Goal: Contribute content

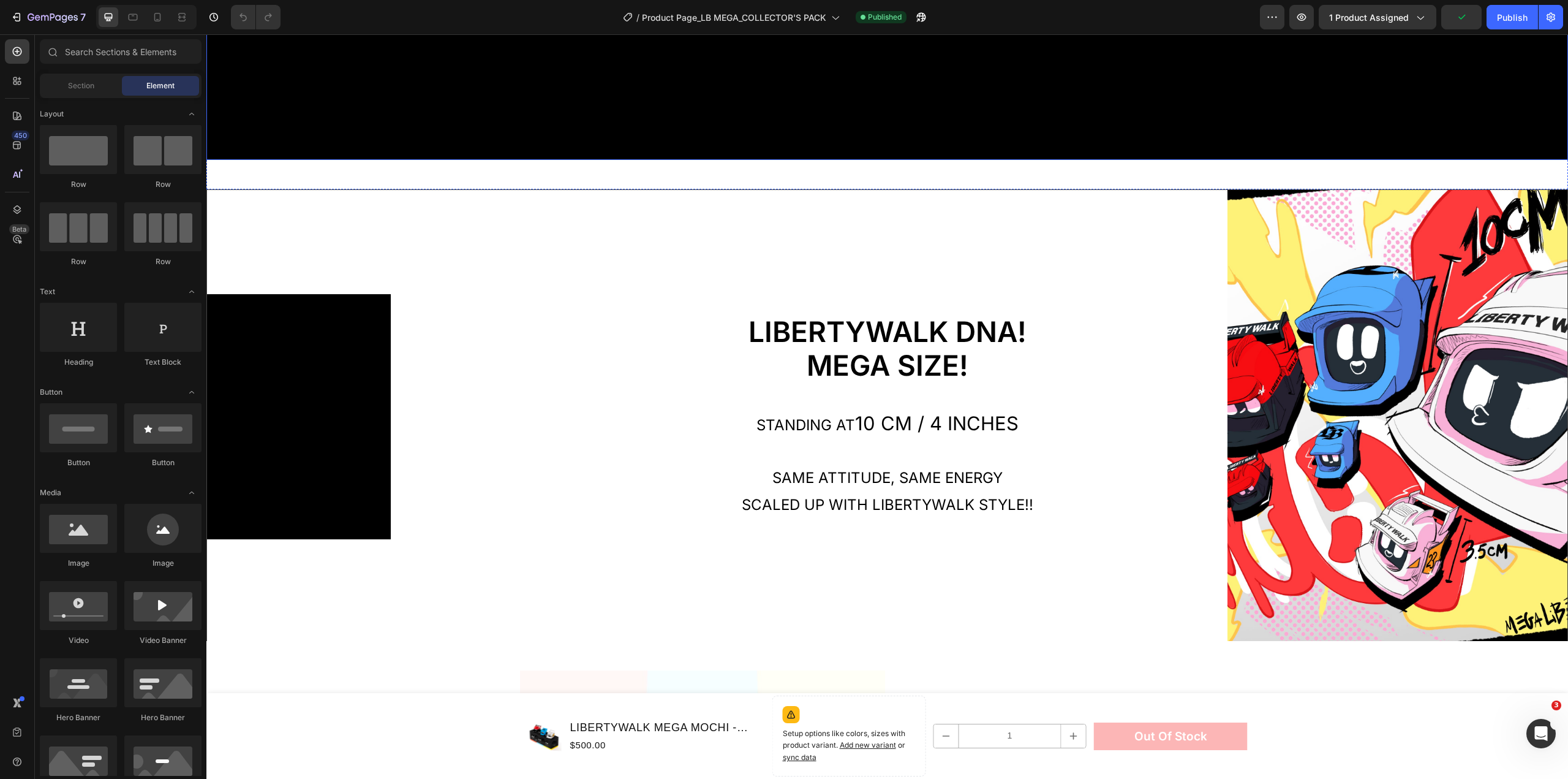
scroll to position [1226, 0]
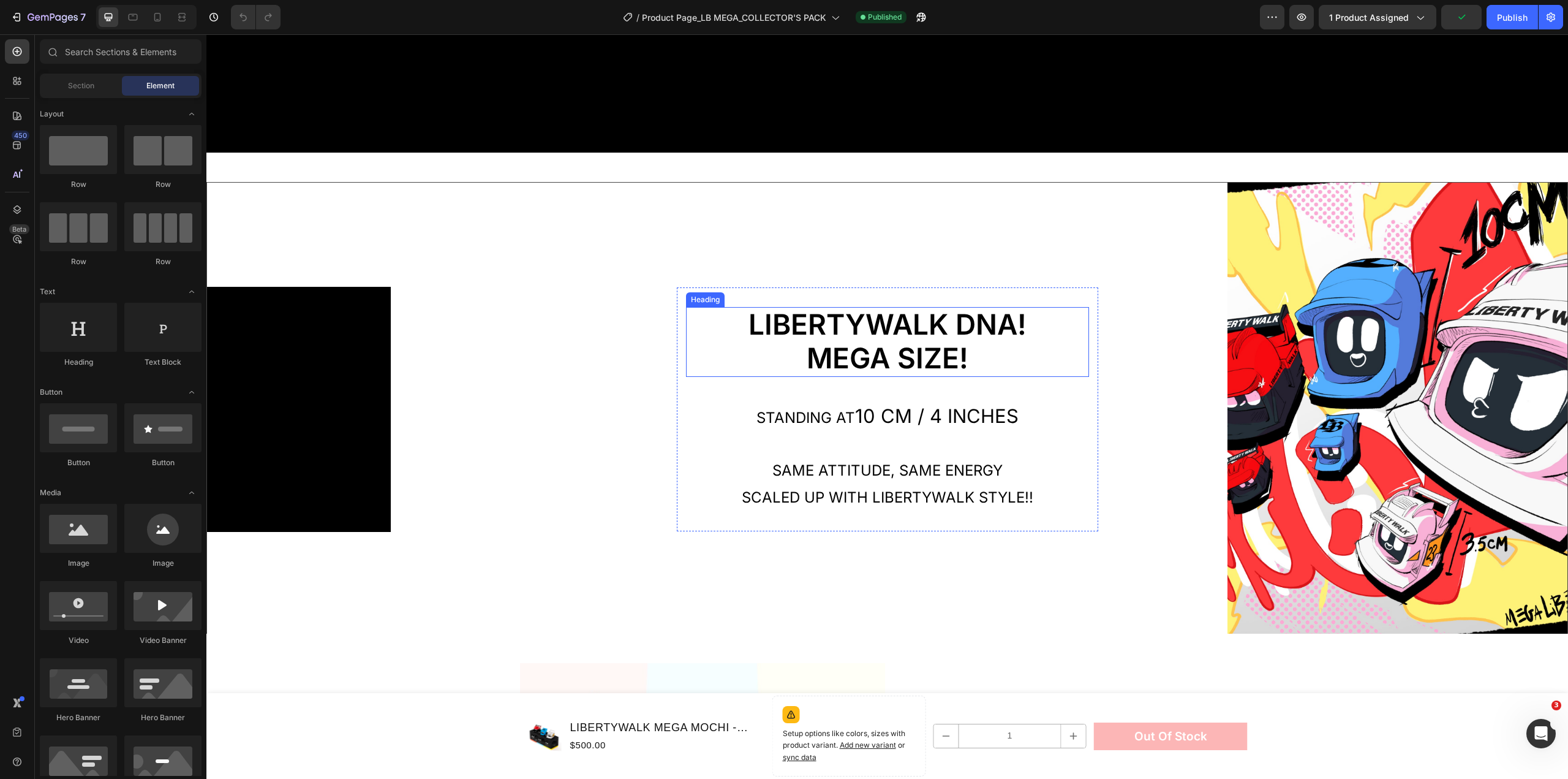
click at [886, 387] on div "Standing at 10 cm / 4 Inches Same attitude, same energy scaled up WITH LIBERTYW…" at bounding box center [887, 449] width 403 height 125
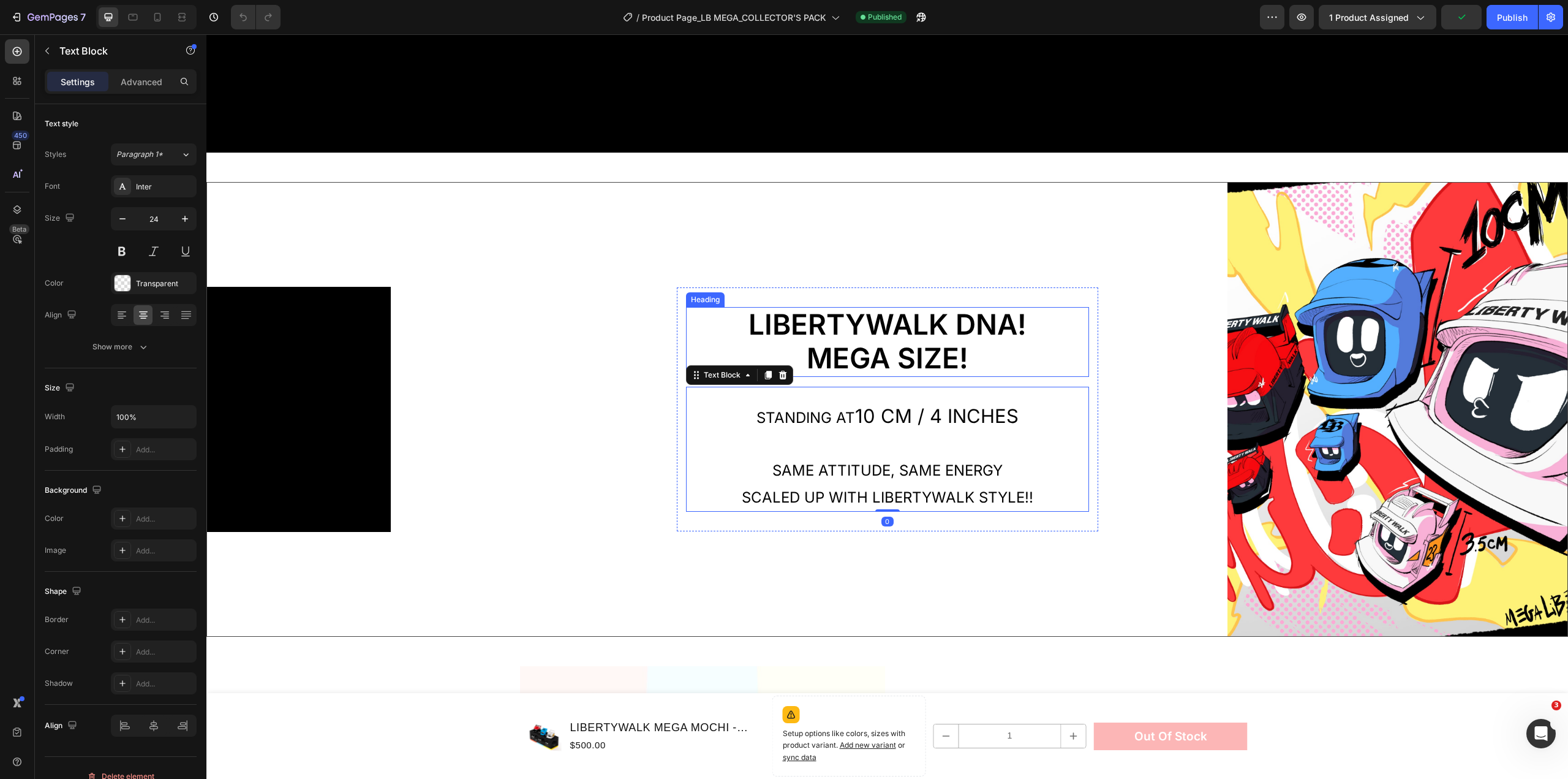
click at [949, 322] on span "LIBERTYWALK DNA!" at bounding box center [888, 324] width 278 height 34
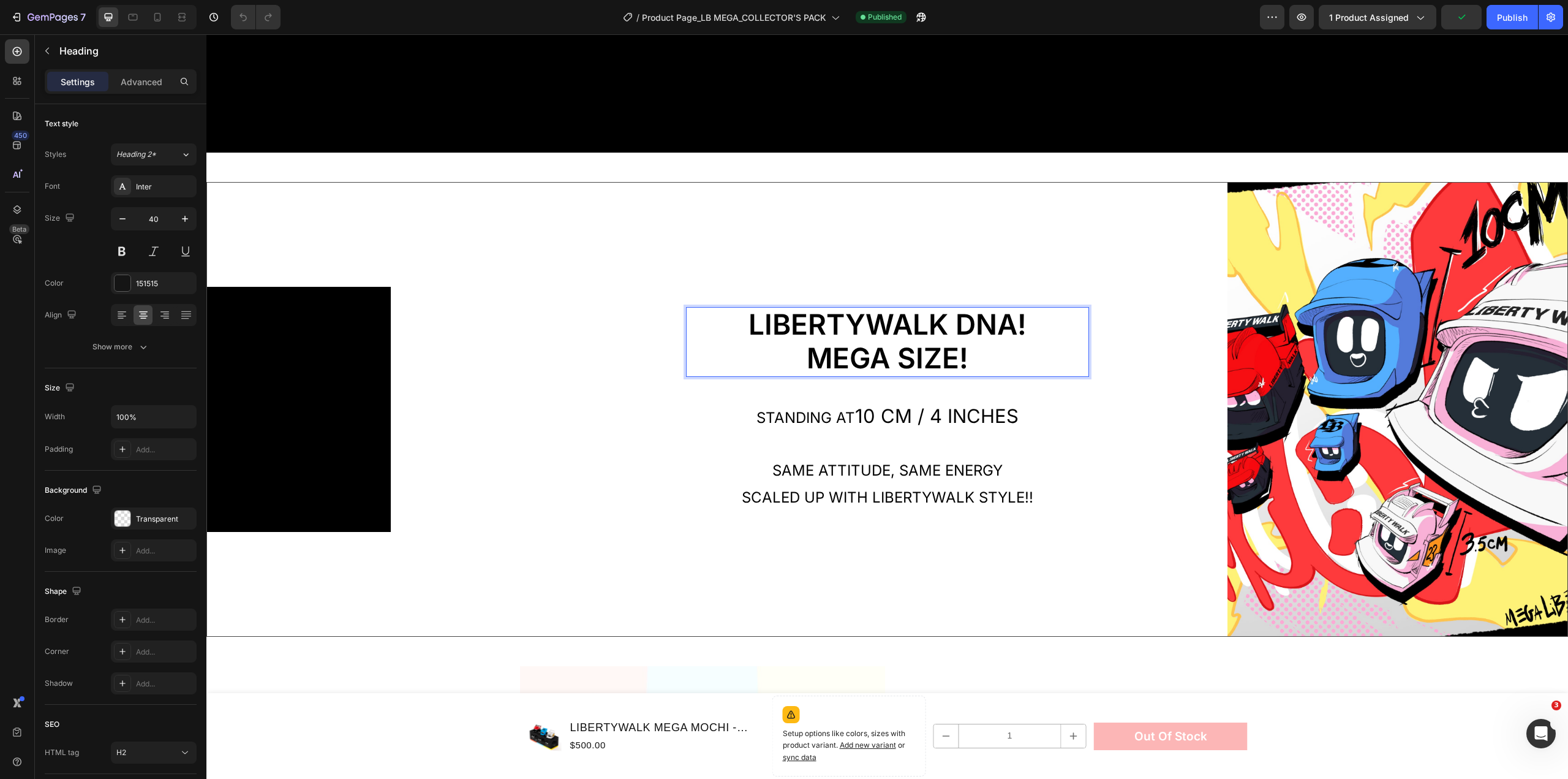
click at [991, 316] on span "LIBERTYWALK DNA!" at bounding box center [888, 324] width 278 height 34
click at [941, 405] on span "10 cm / 4 Inches" at bounding box center [936, 416] width 163 height 23
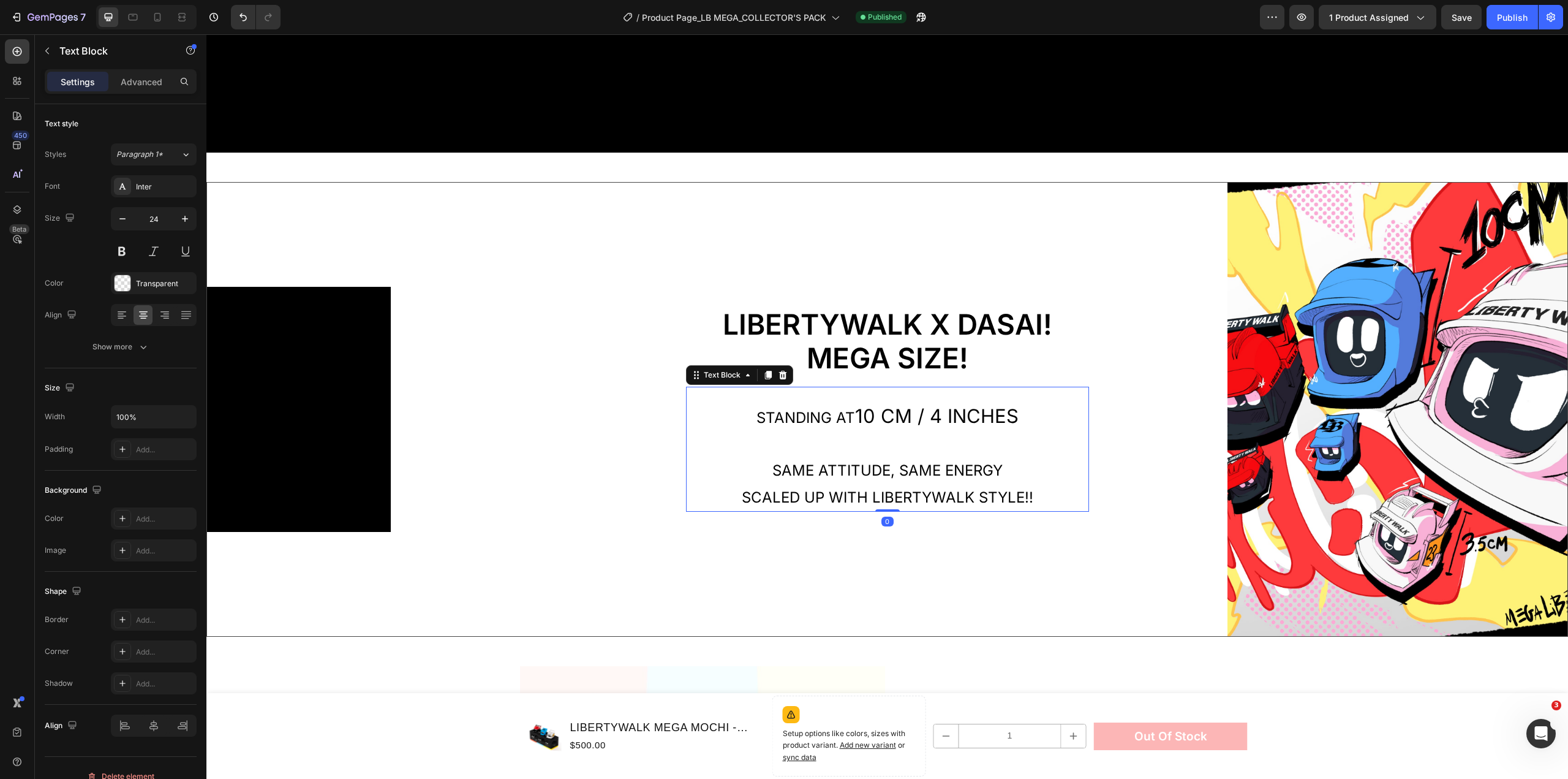
click at [849, 416] on span "Standing at" at bounding box center [806, 418] width 98 height 18
click at [858, 411] on span "10 cm / 4 Inches" at bounding box center [936, 416] width 163 height 23
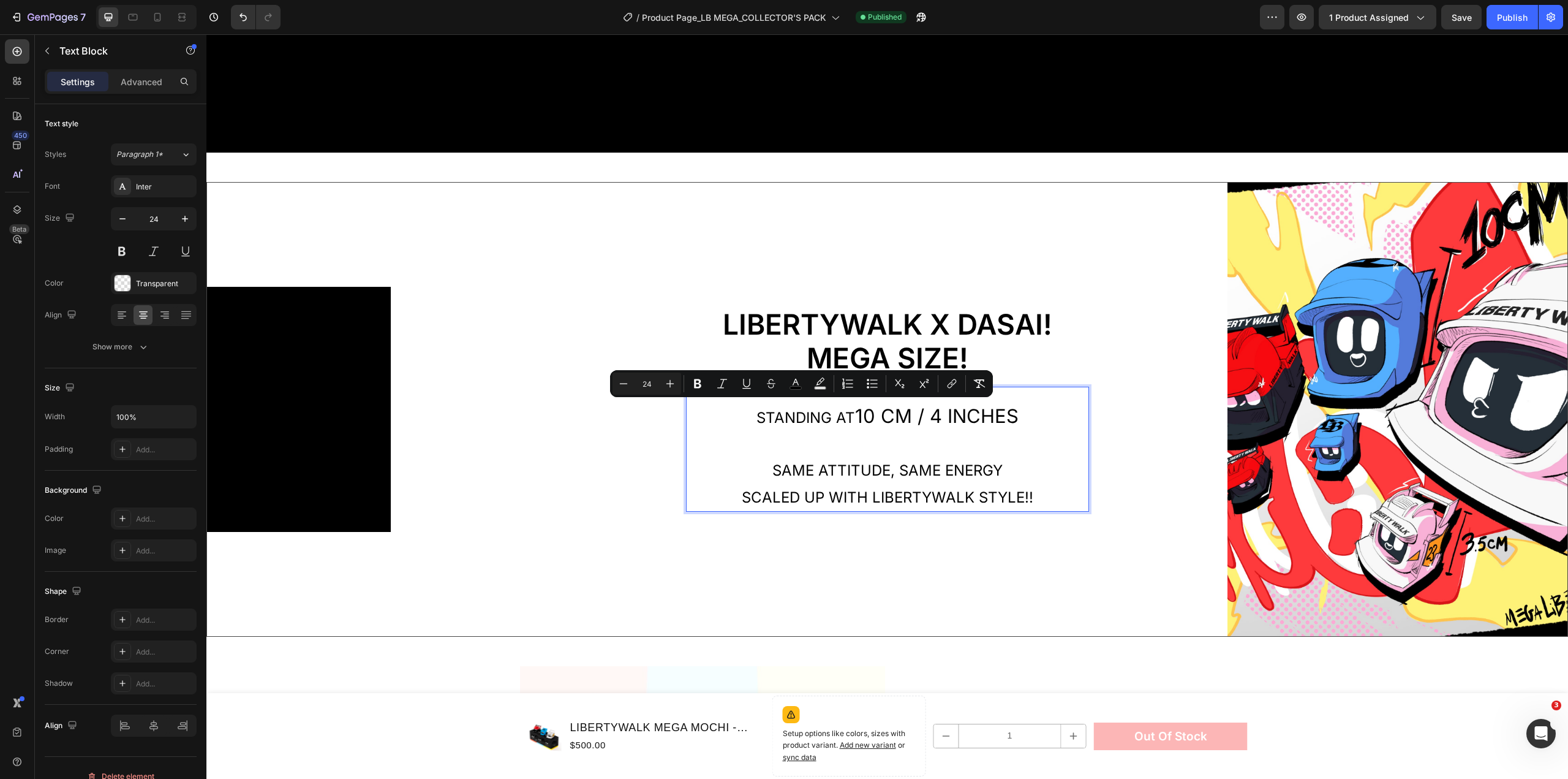
drag, startPoint x: 854, startPoint y: 411, endPoint x: 752, endPoint y: 413, distance: 102.0
click at [752, 413] on p "Standing at 10 cm / 4 Inches" at bounding box center [887, 416] width 400 height 28
click at [864, 422] on p "Standing at 10 cm / 4 Inches" at bounding box center [887, 416] width 400 height 28
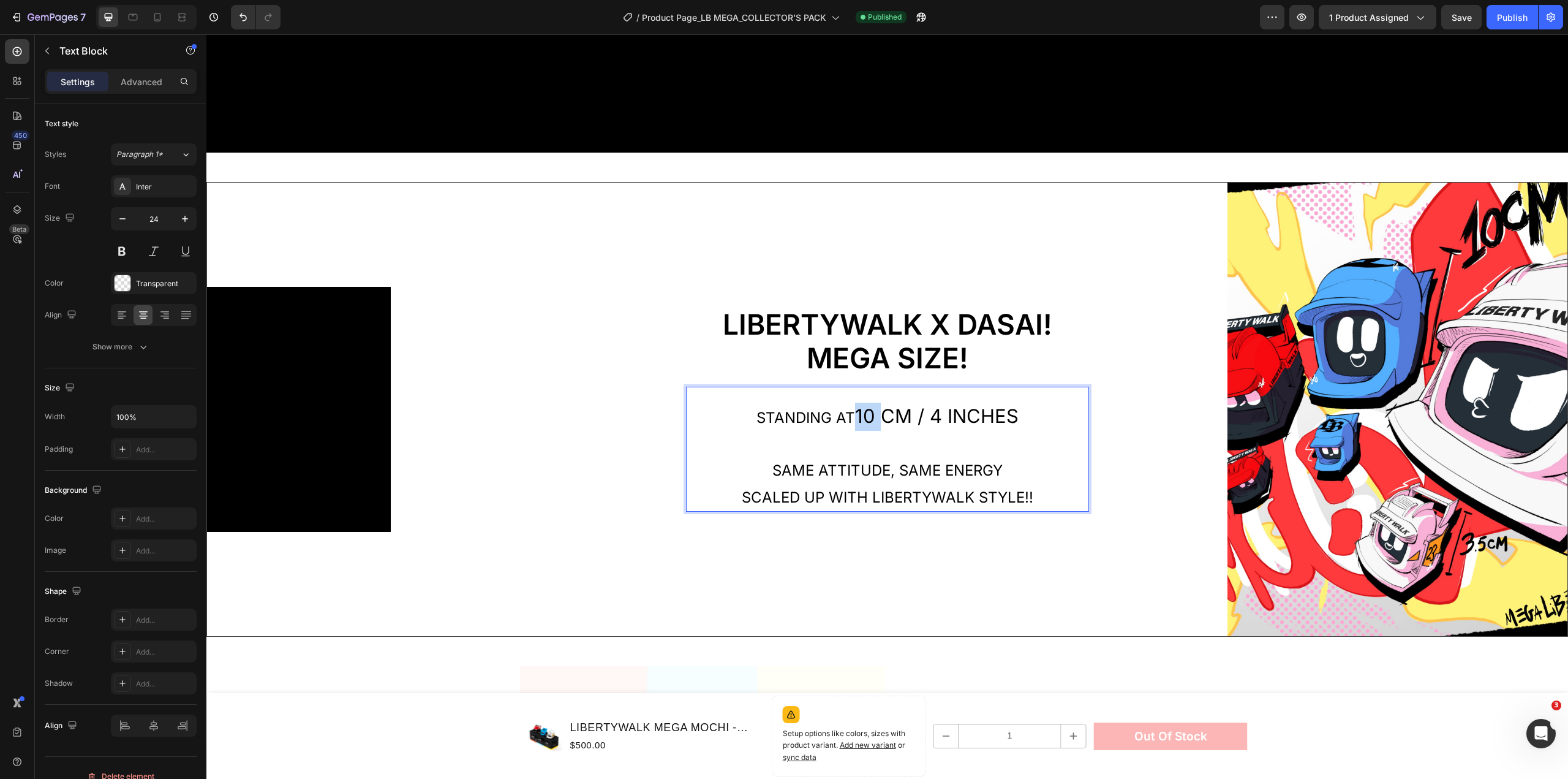
click at [864, 422] on p "Standing at 10 cm / 4 Inches" at bounding box center [887, 416] width 400 height 28
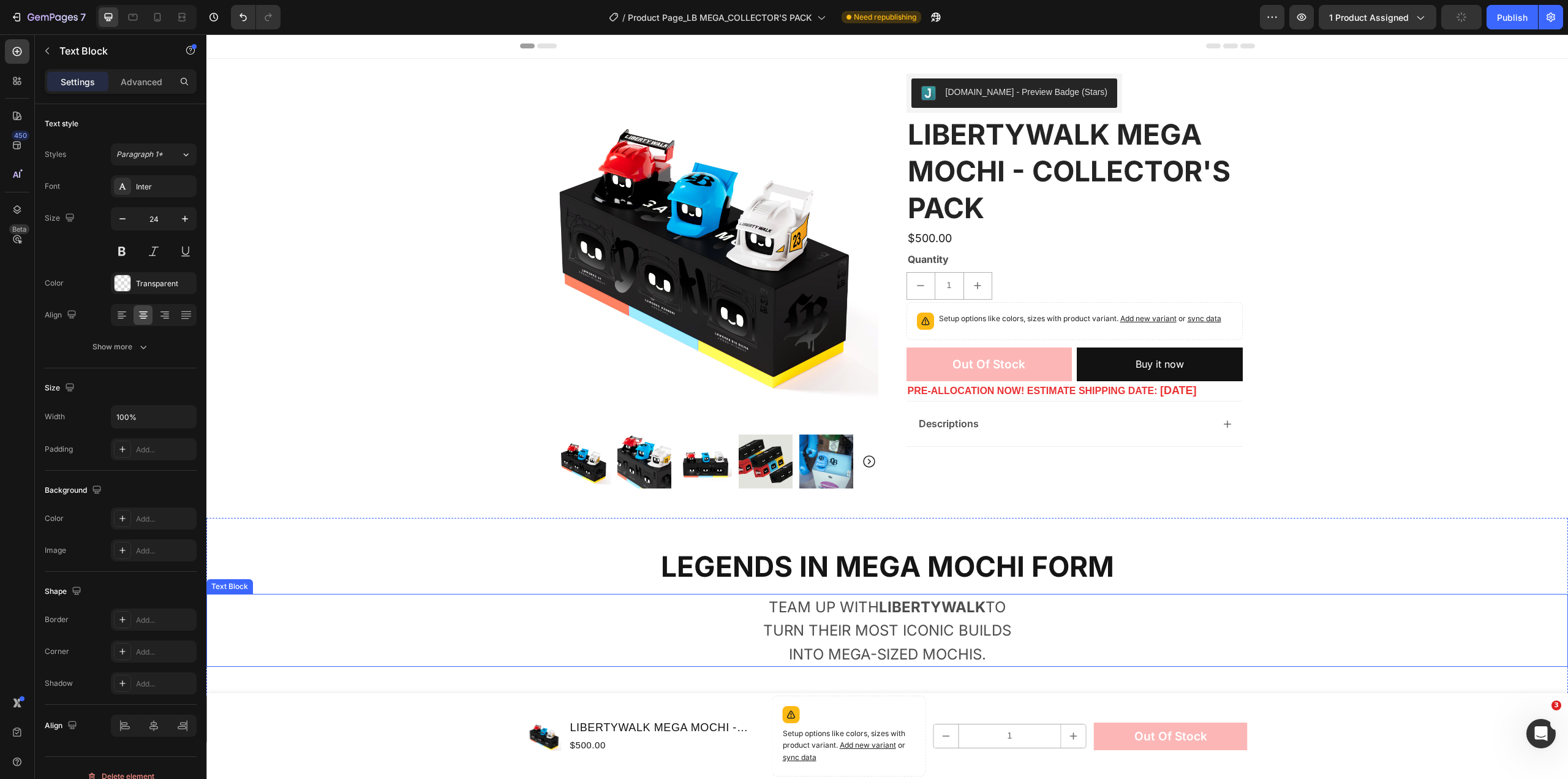
scroll to position [0, 0]
click at [1225, 426] on icon at bounding box center [1228, 425] width 10 height 10
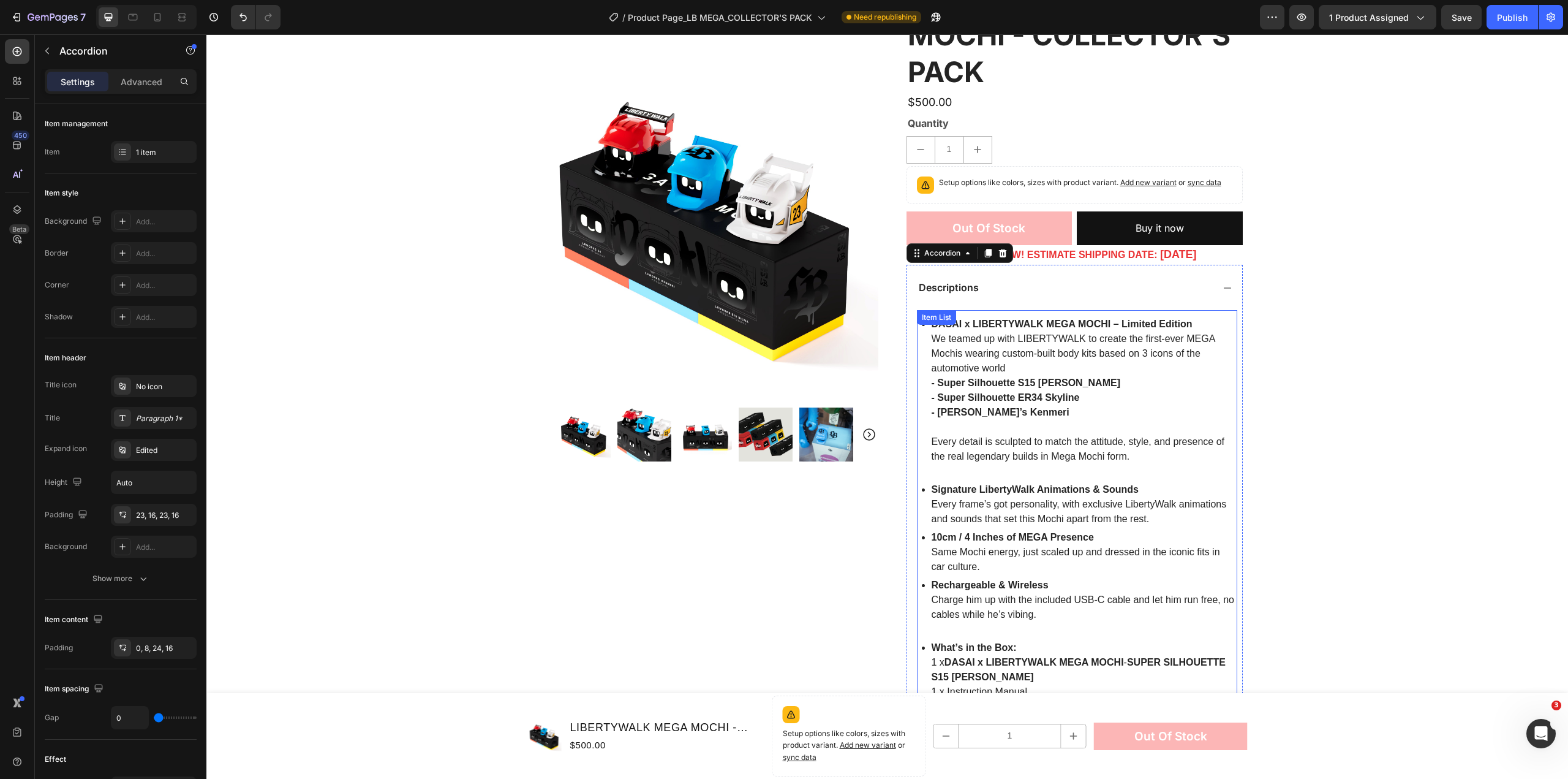
scroll to position [184, 0]
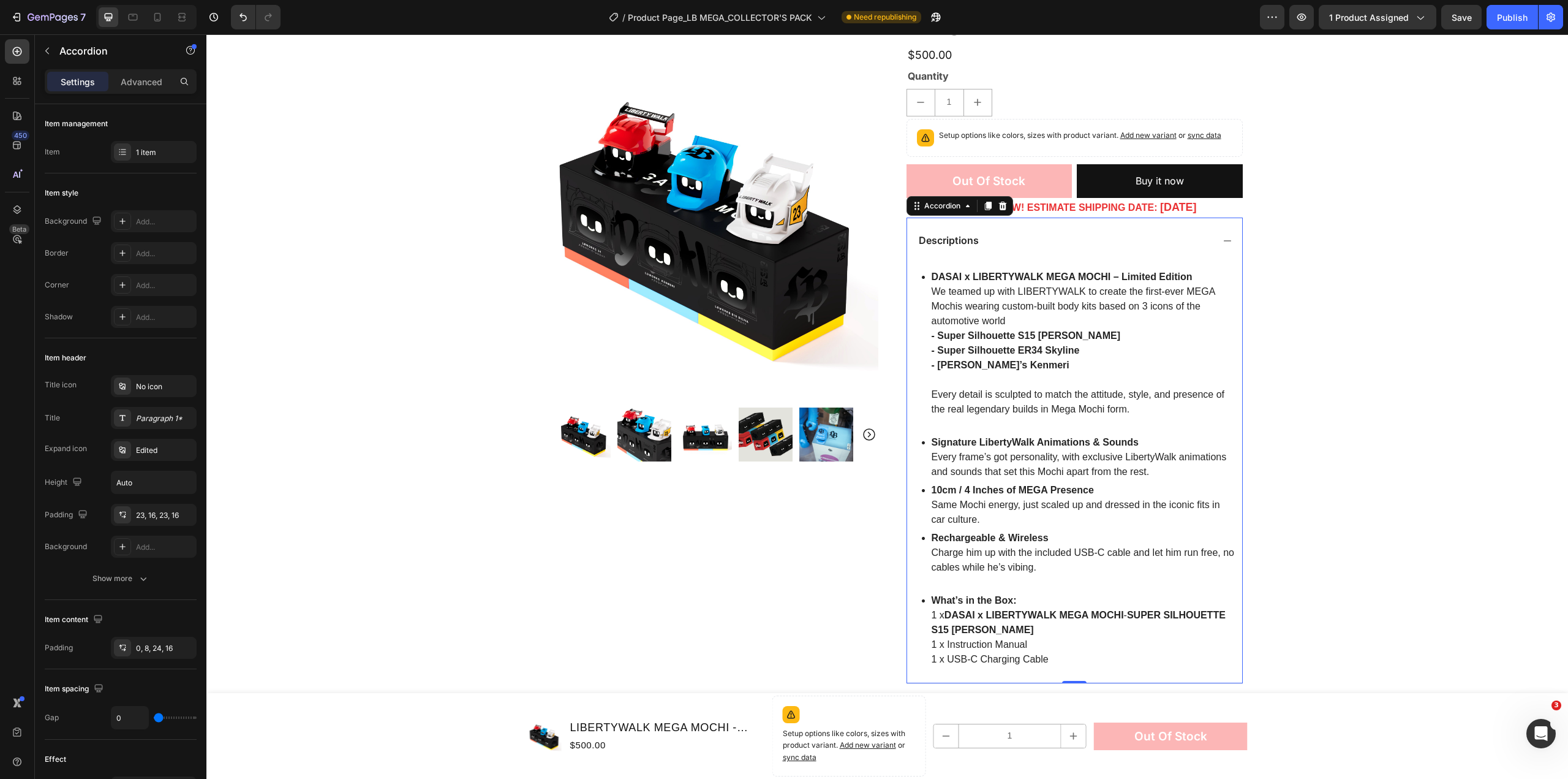
click at [1223, 236] on icon at bounding box center [1228, 241] width 10 height 10
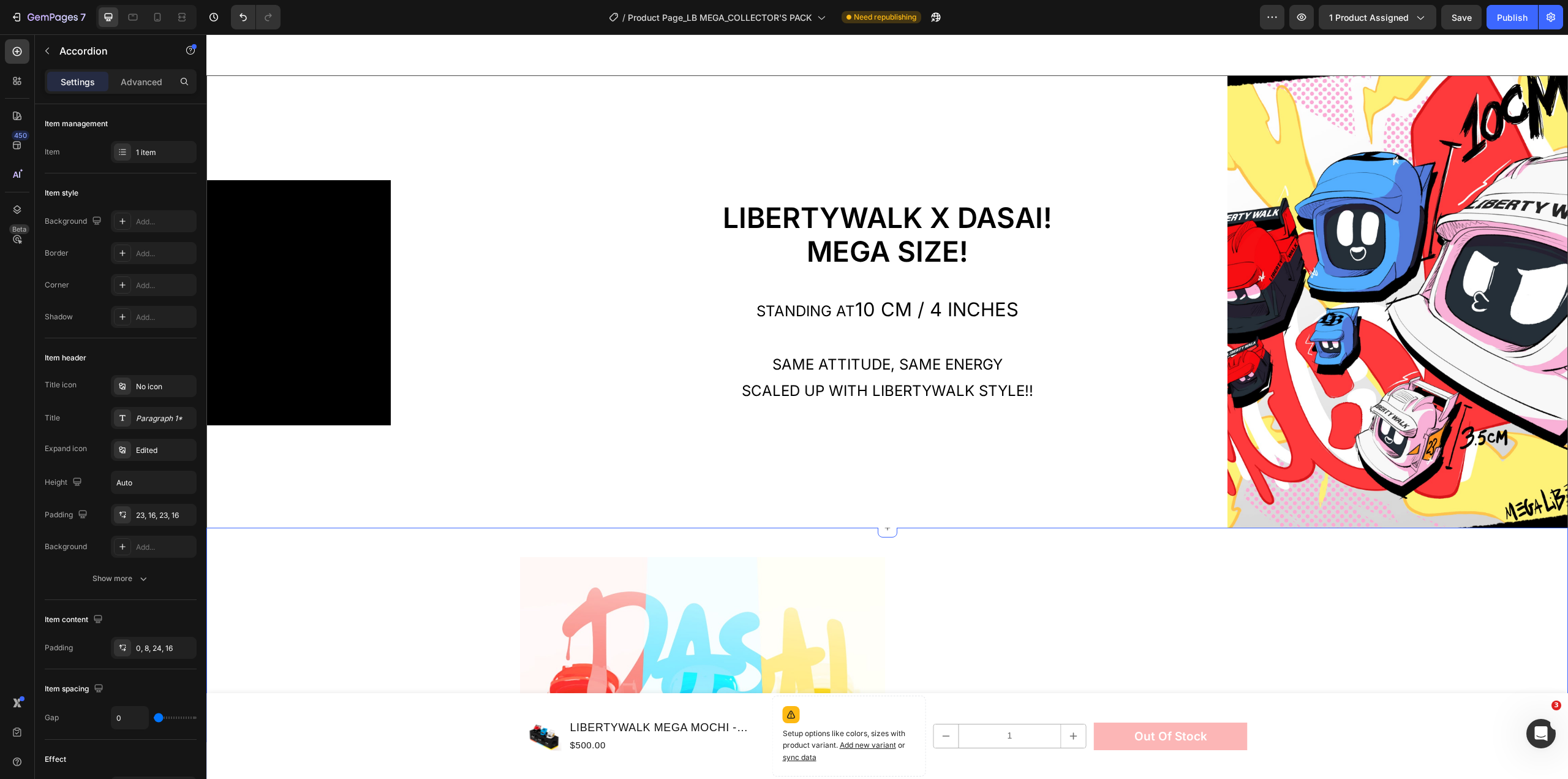
scroll to position [1471, 0]
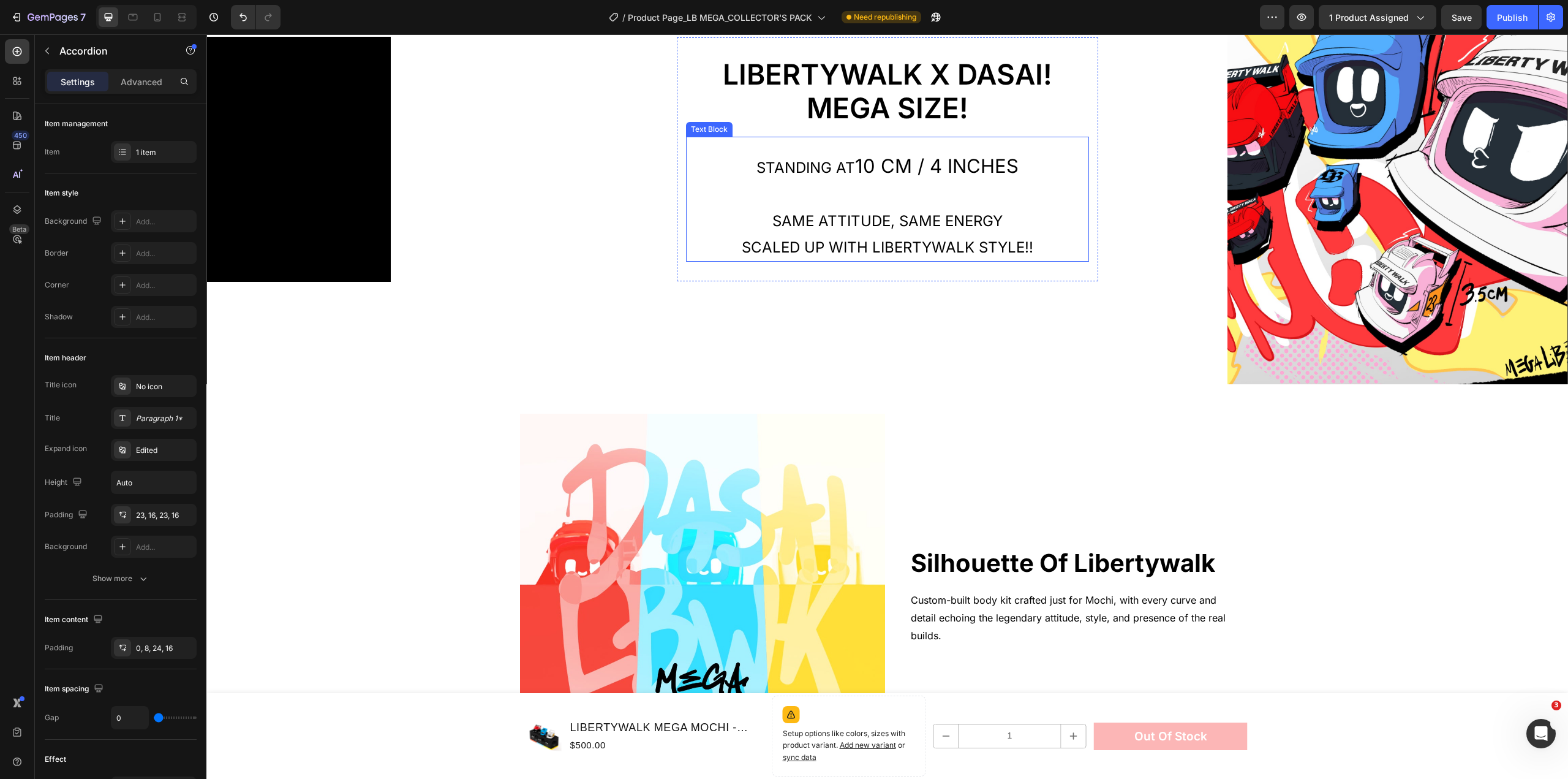
click at [912, 155] on span "10 cm / 4 Inches" at bounding box center [936, 166] width 163 height 23
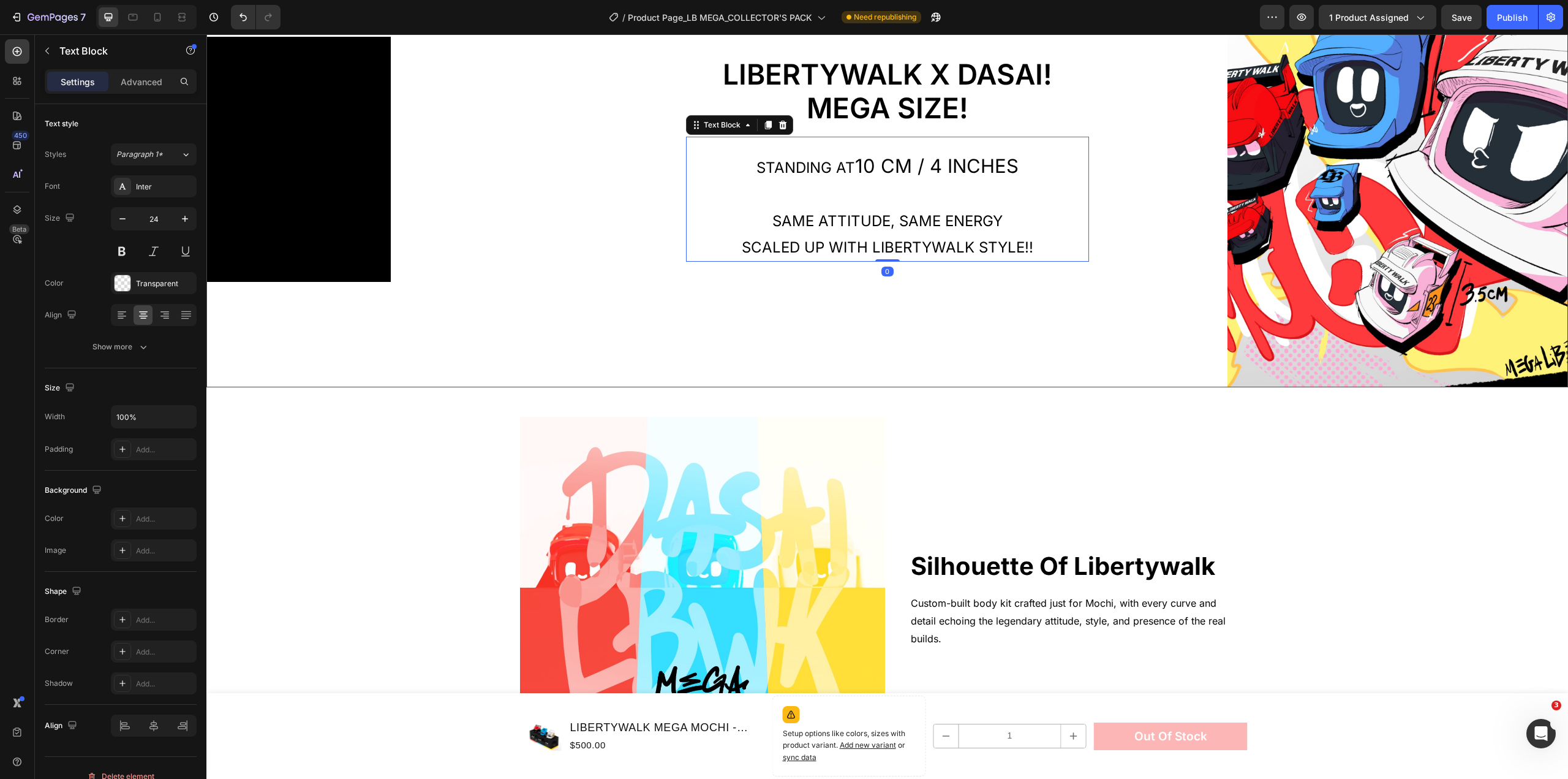
click at [925, 169] on span "10 cm / 4 Inches" at bounding box center [936, 166] width 163 height 23
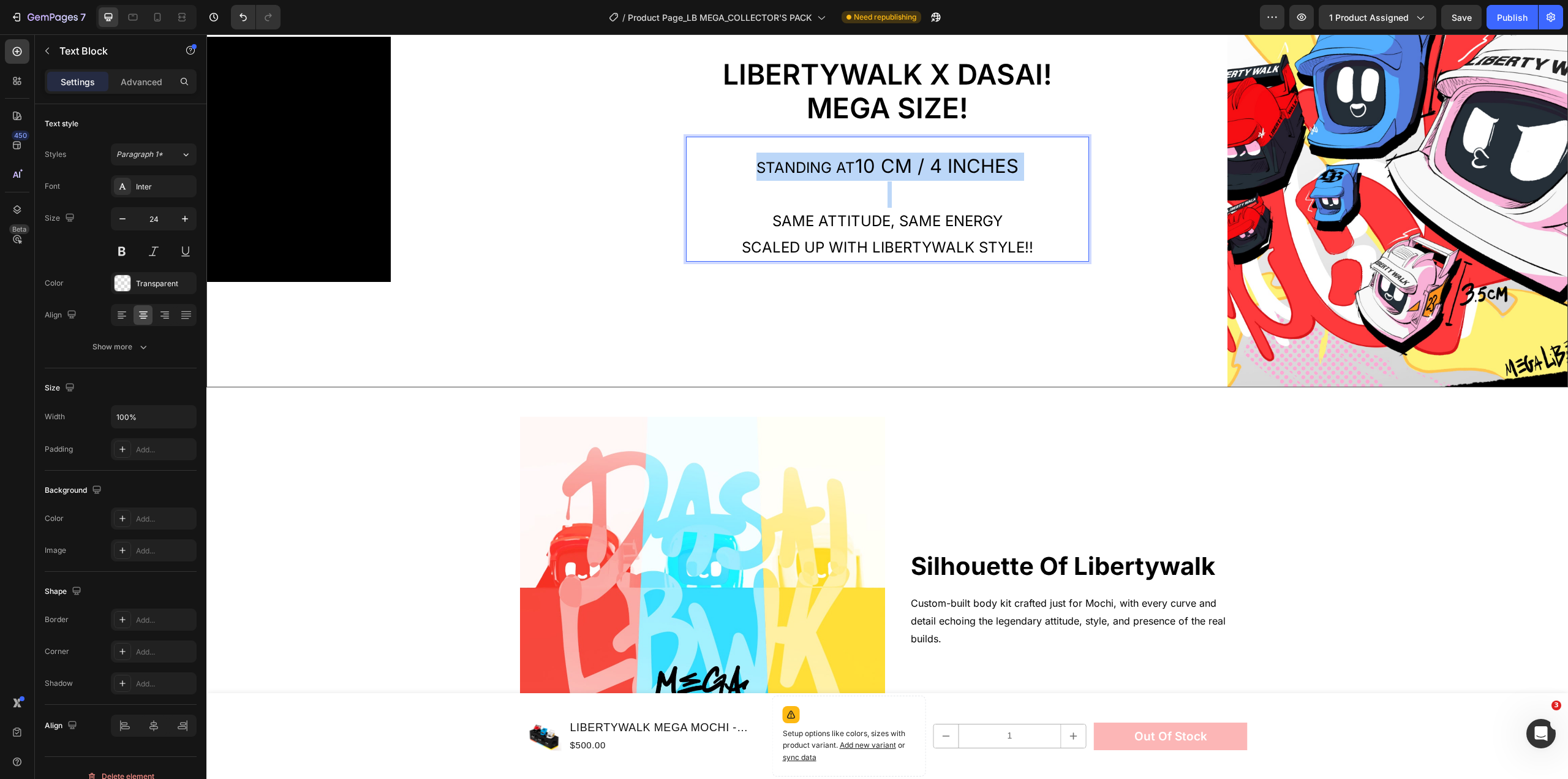
click at [925, 169] on span "10 cm / 4 Inches" at bounding box center [936, 166] width 163 height 23
click at [871, 179] on p "Rich Text Editor. Editing area: main" at bounding box center [887, 192] width 400 height 26
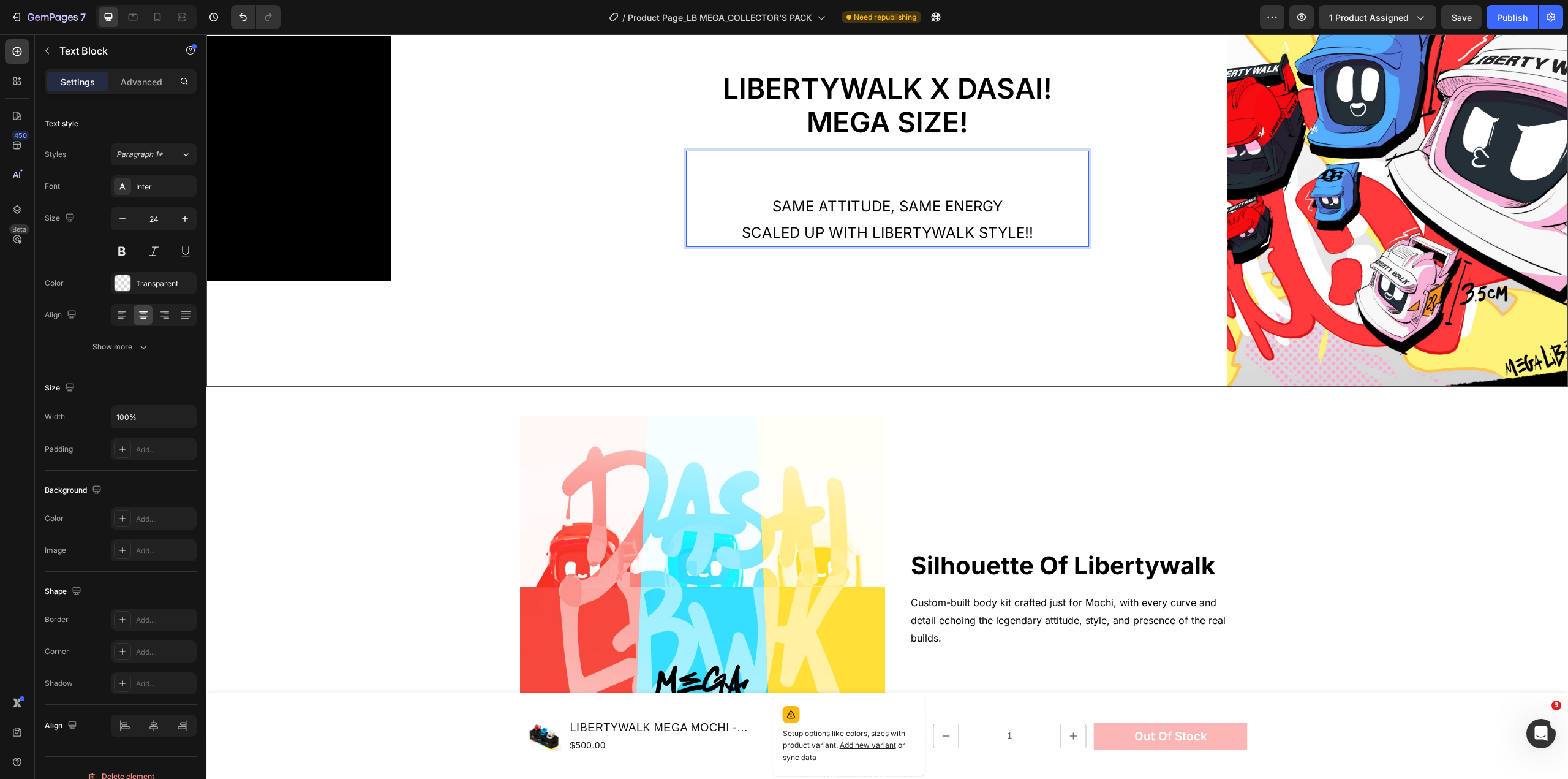
scroll to position [1485, 0]
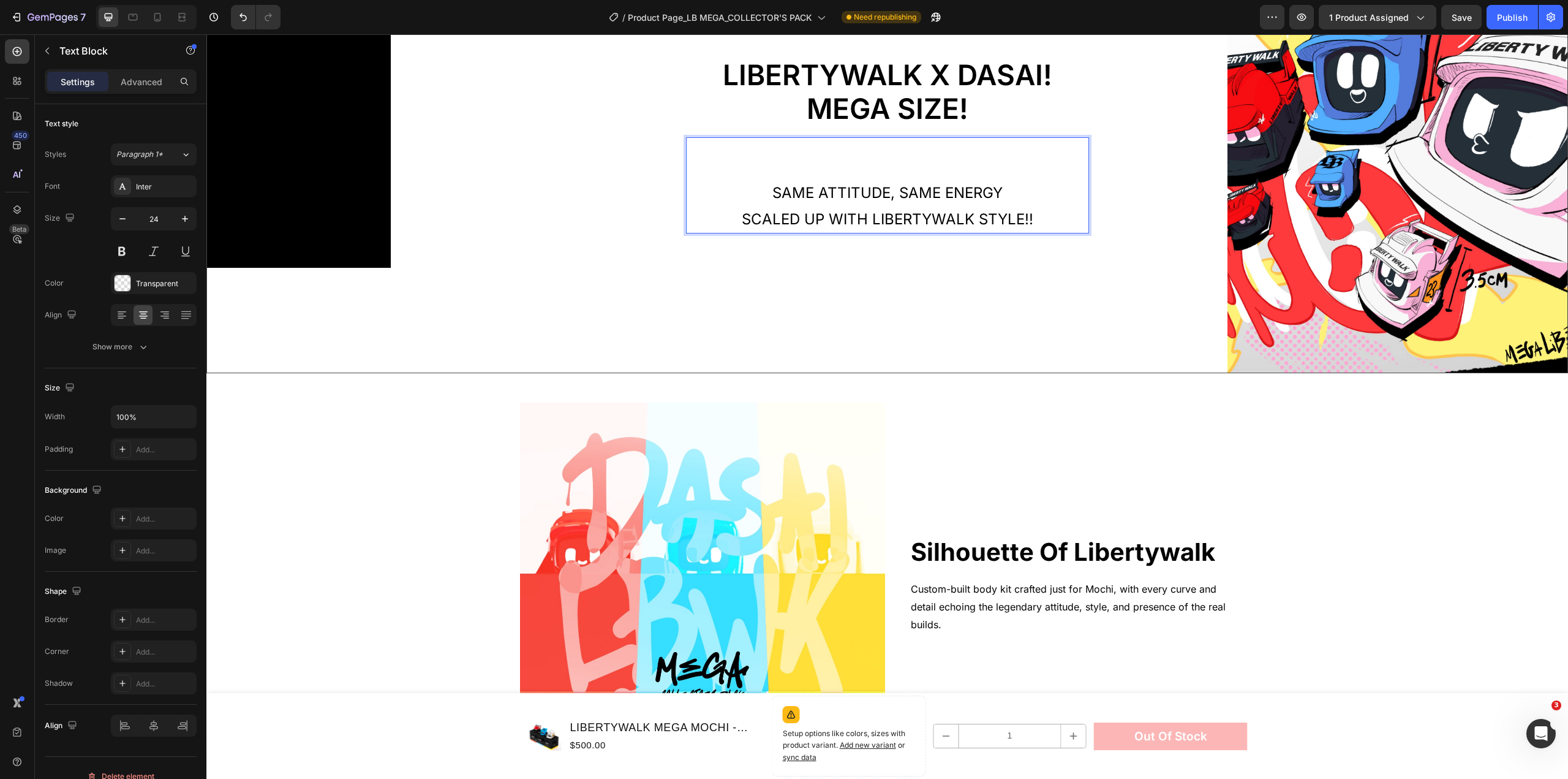
click at [853, 184] on span "Same attitude, same energy" at bounding box center [887, 193] width 231 height 18
click at [814, 187] on span "Same attitude, same energy" at bounding box center [887, 193] width 231 height 18
click at [813, 187] on span "Same attitude, same energy" at bounding box center [887, 193] width 231 height 18
click at [928, 186] on span "Same attitude, same energy" at bounding box center [887, 193] width 231 height 18
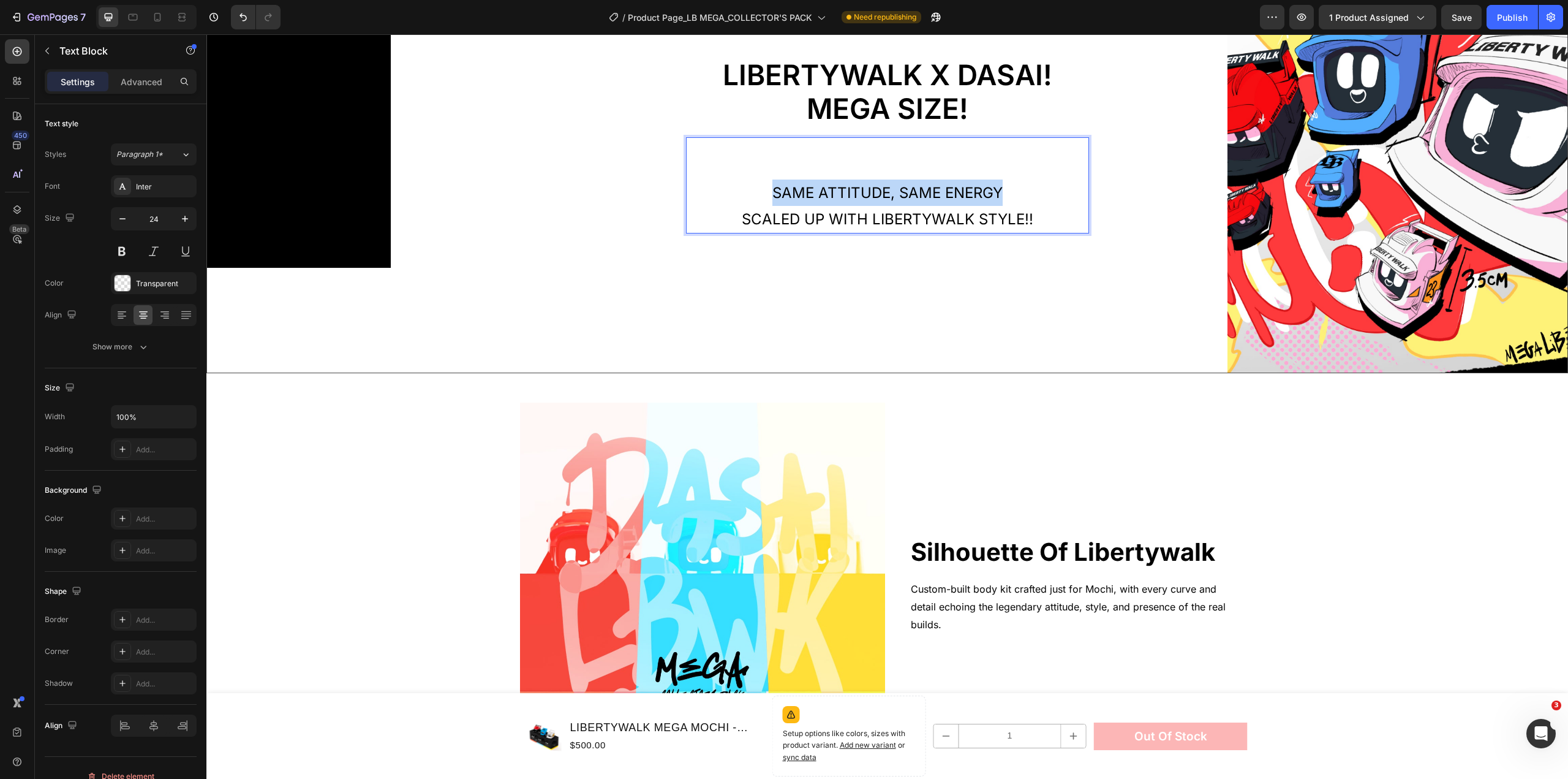
click at [928, 186] on span "Same attitude, same energy" at bounding box center [887, 193] width 231 height 18
click at [771, 215] on span "scaled up WITH LIBERTYWALK STYLE!!" at bounding box center [887, 218] width 292 height 18
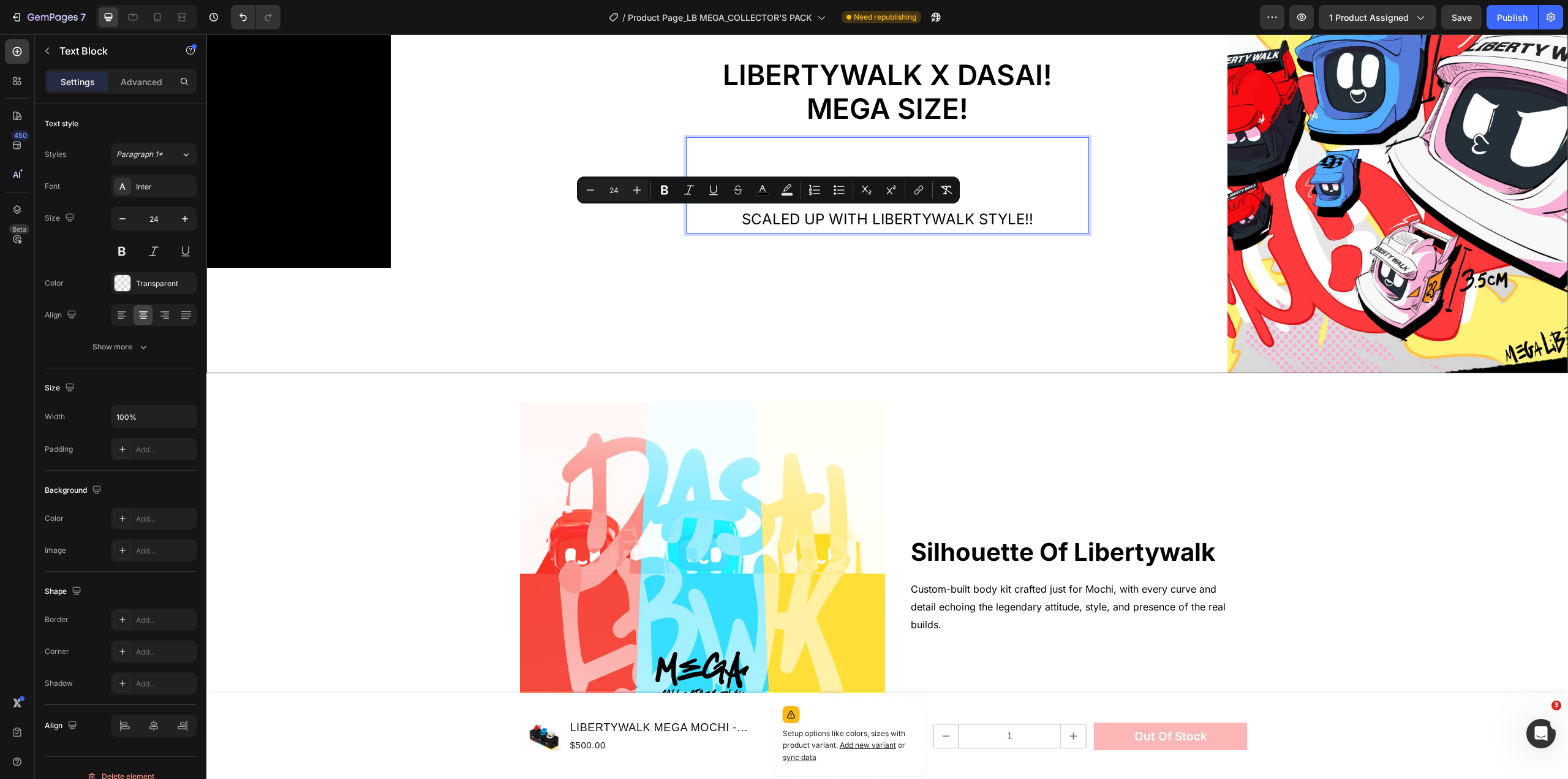
click at [824, 217] on span "scaled up WITH LIBERTYWALK STYLE!!" at bounding box center [887, 218] width 292 height 18
drag, startPoint x: 827, startPoint y: 216, endPoint x: 727, endPoint y: 215, distance: 100.0
click at [727, 215] on p "scaled up WITH LIBERTYWALK STYLE!!" at bounding box center [887, 218] width 400 height 26
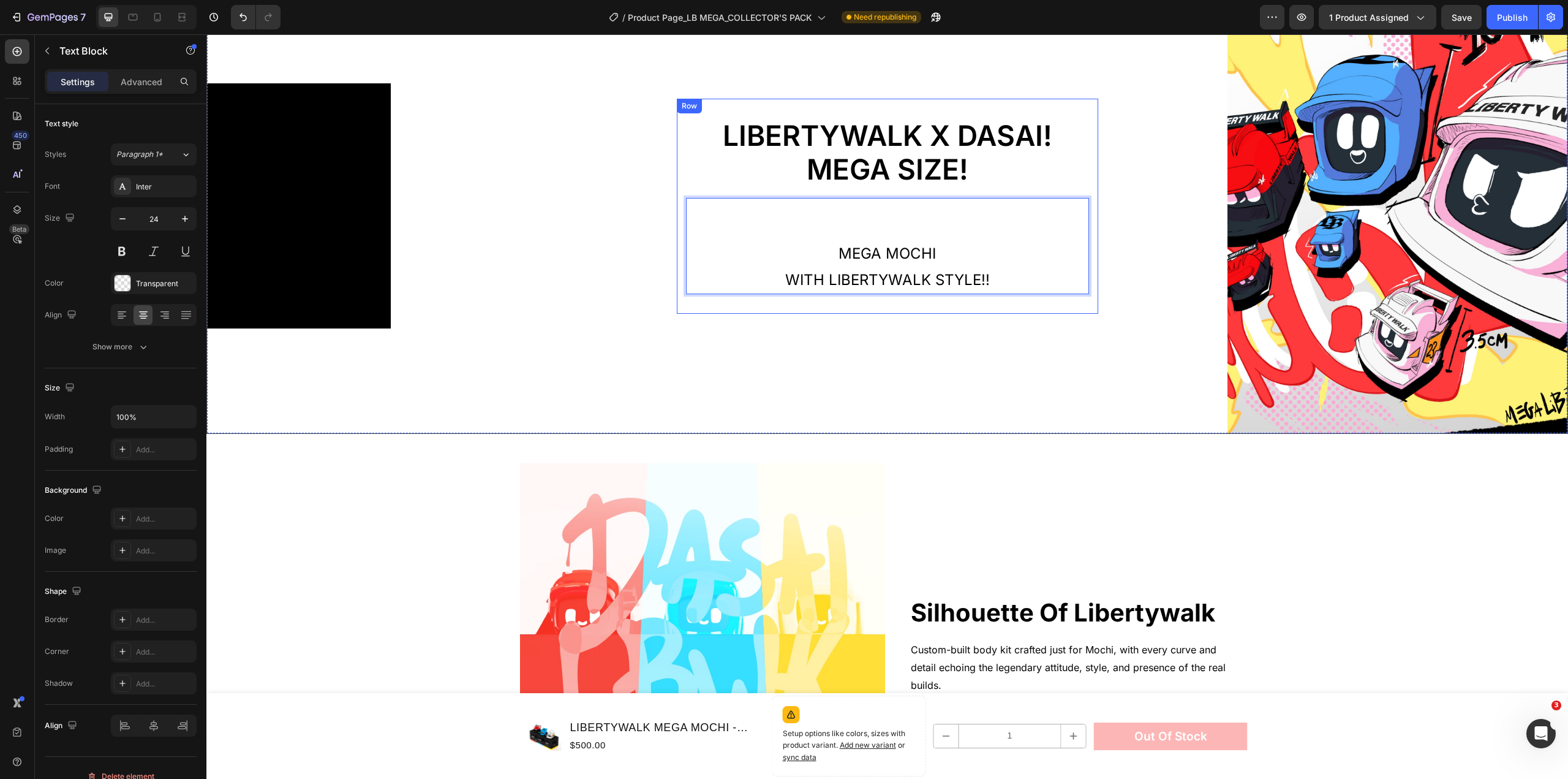
scroll to position [1424, 0]
click at [953, 249] on p "MEGA MOCHI" at bounding box center [887, 253] width 400 height 26
click at [997, 280] on p "WITH LIBERTYWALK STYLE!!" at bounding box center [887, 280] width 400 height 26
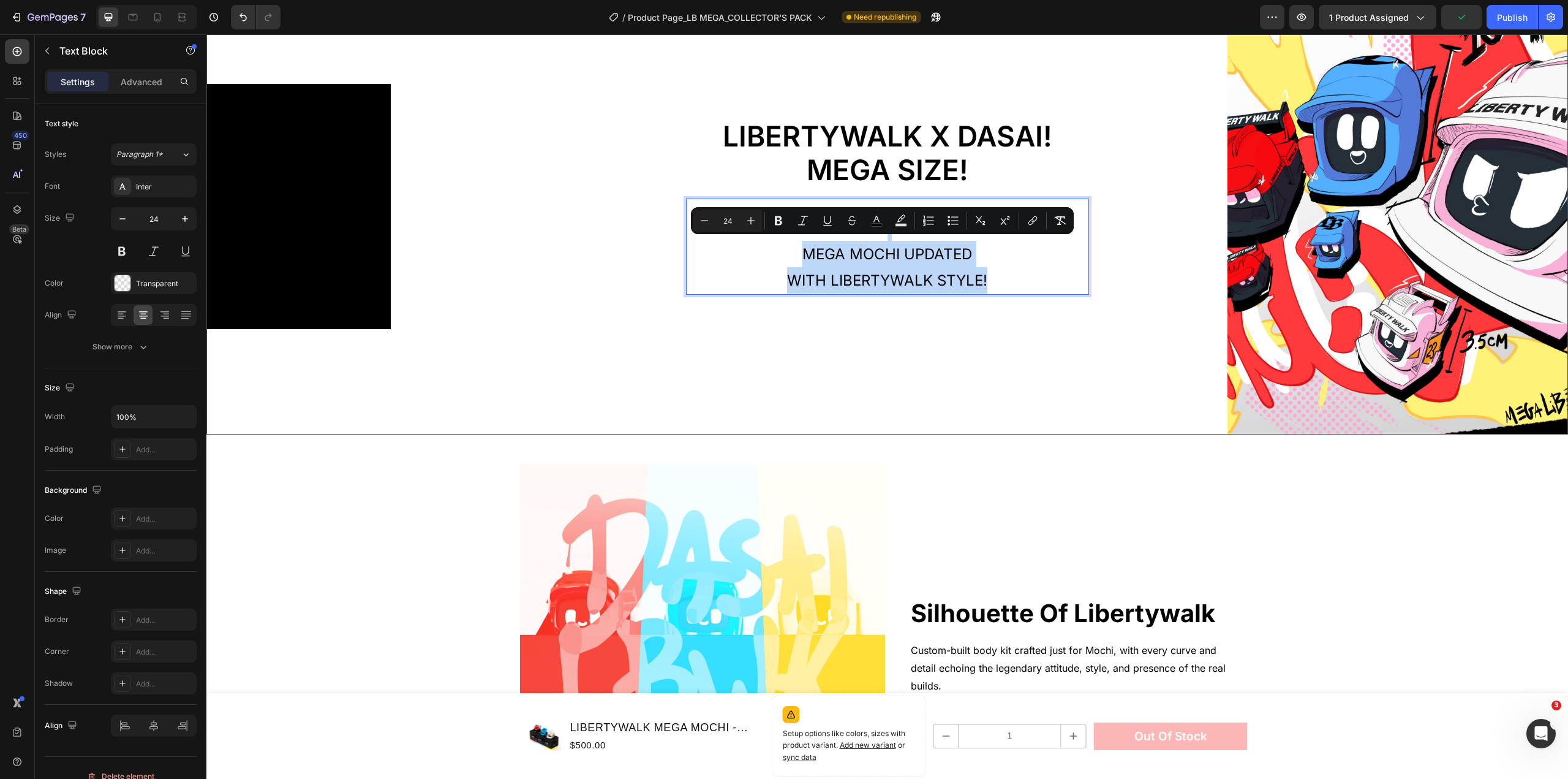
drag, startPoint x: 985, startPoint y: 271, endPoint x: 779, endPoint y: 236, distance: 209.0
click at [779, 236] on div "MEGA MOCHI UPDATED WITH LIBERTYWALK STYLE!" at bounding box center [887, 254] width 403 height 82
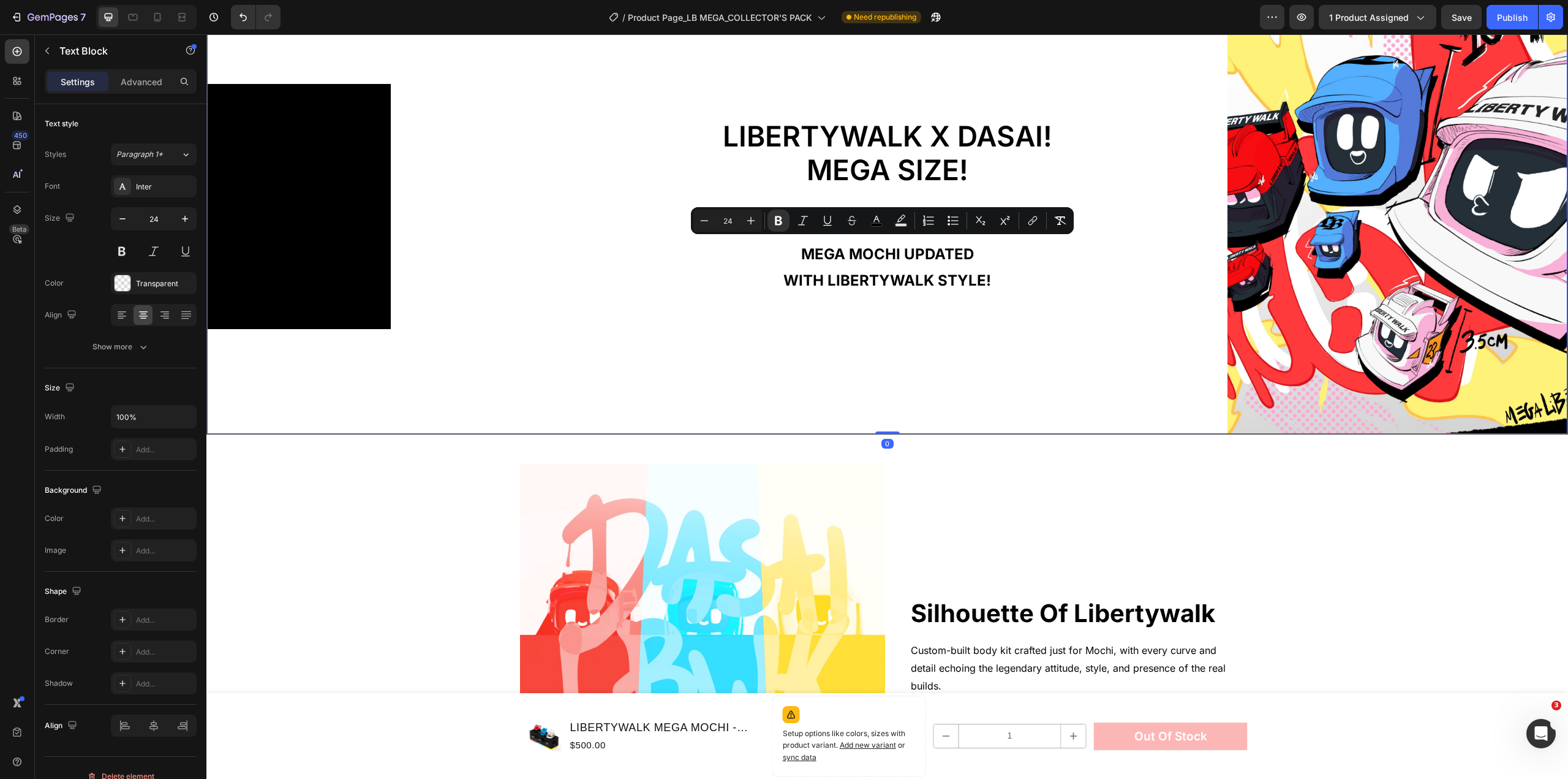
click at [1121, 301] on div "LIBERTYWALK x dasai! MEGA SIZE! Heading MEGA MOCHI UPDATED WITH LIBERTYWALK STY…" at bounding box center [887, 206] width 681 height 453
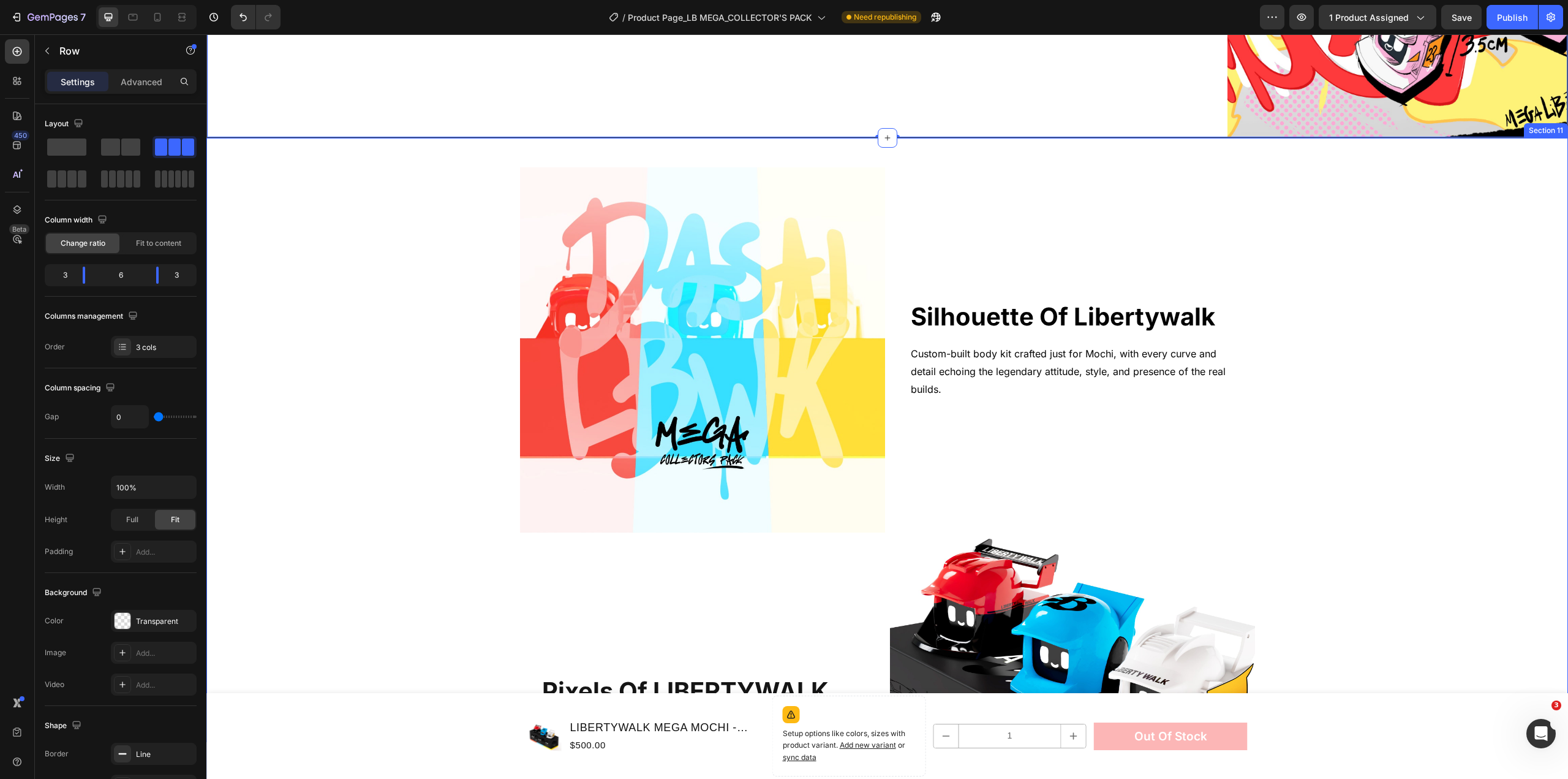
scroll to position [1791, 0]
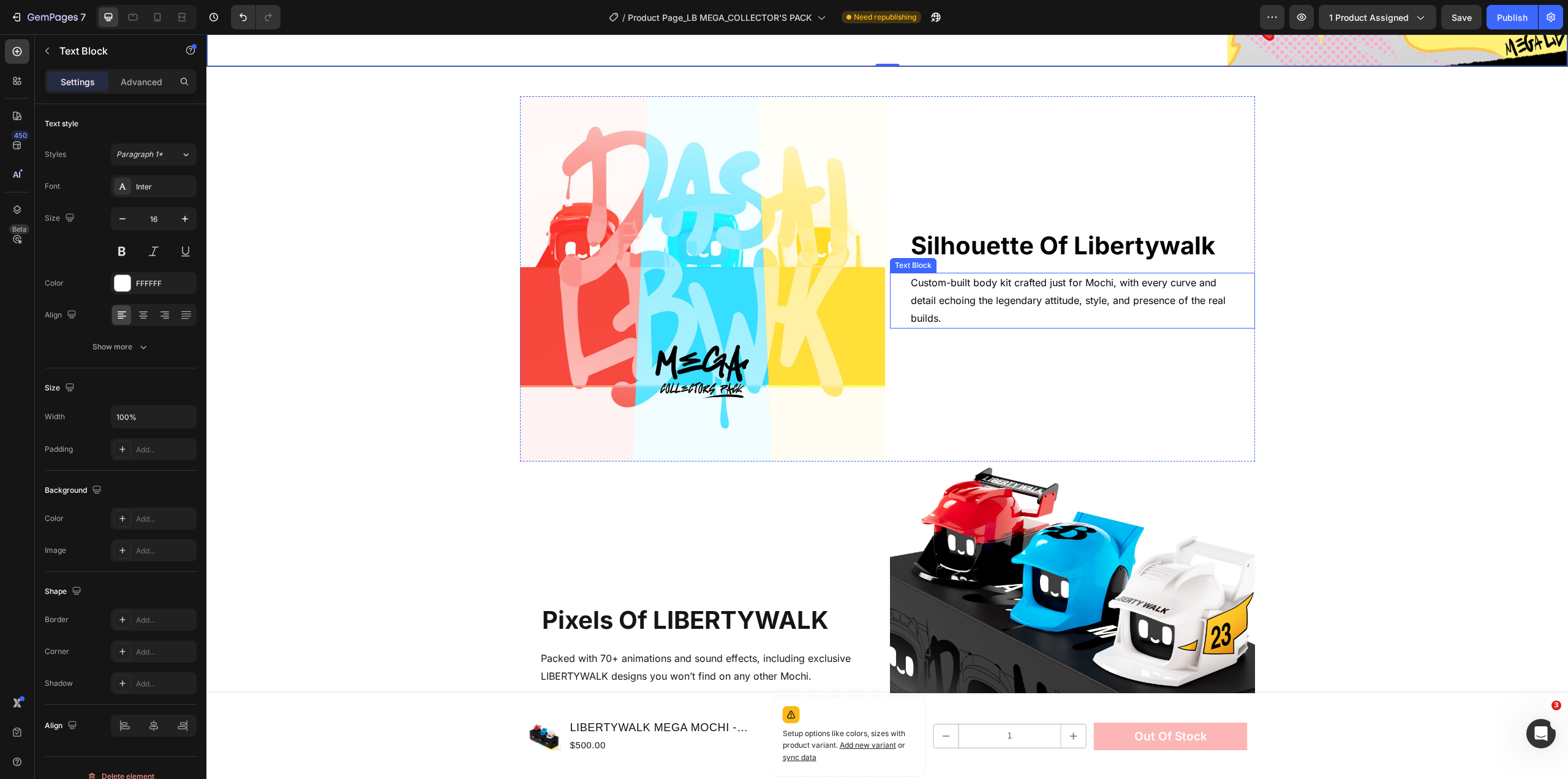
click at [1073, 288] on p "Custom-built body kit crafted just for Mochi, with every curve and detail echoi…" at bounding box center [1072, 301] width 323 height 53
click at [997, 281] on span "Custom-built body kit crafted just for Mochi, with every curve and detail echoi…" at bounding box center [1068, 300] width 315 height 48
click at [1006, 278] on span "Custom-built body kit crafted just for Mochi, with every curve and detail echoi…" at bounding box center [1068, 300] width 315 height 48
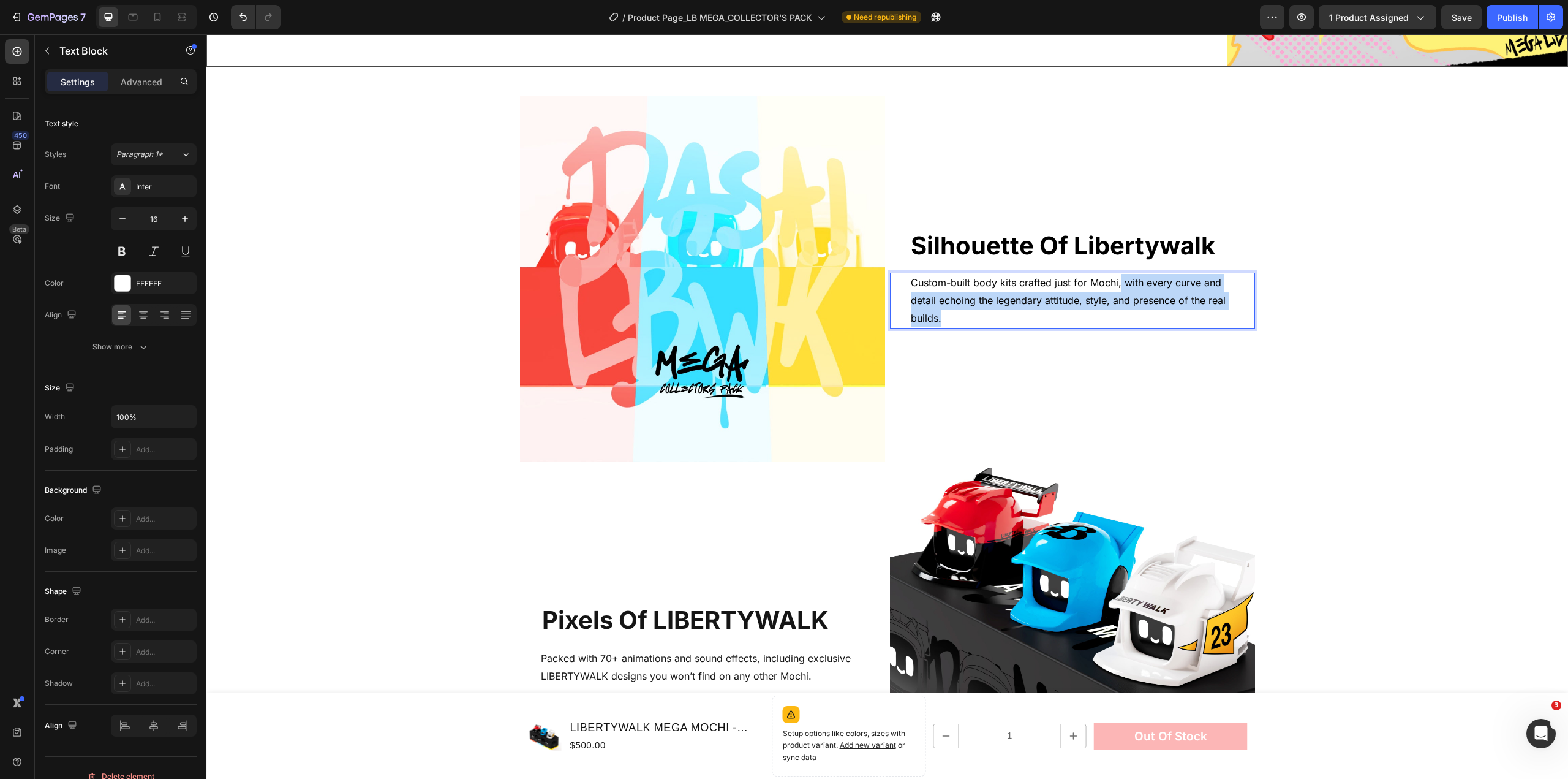
drag, startPoint x: 1041, startPoint y: 311, endPoint x: 1117, endPoint y: 281, distance: 81.7
click at [1117, 281] on p "Custom-built body kits crafted just for Mochi, with every curve and detail echo…" at bounding box center [1072, 301] width 323 height 53
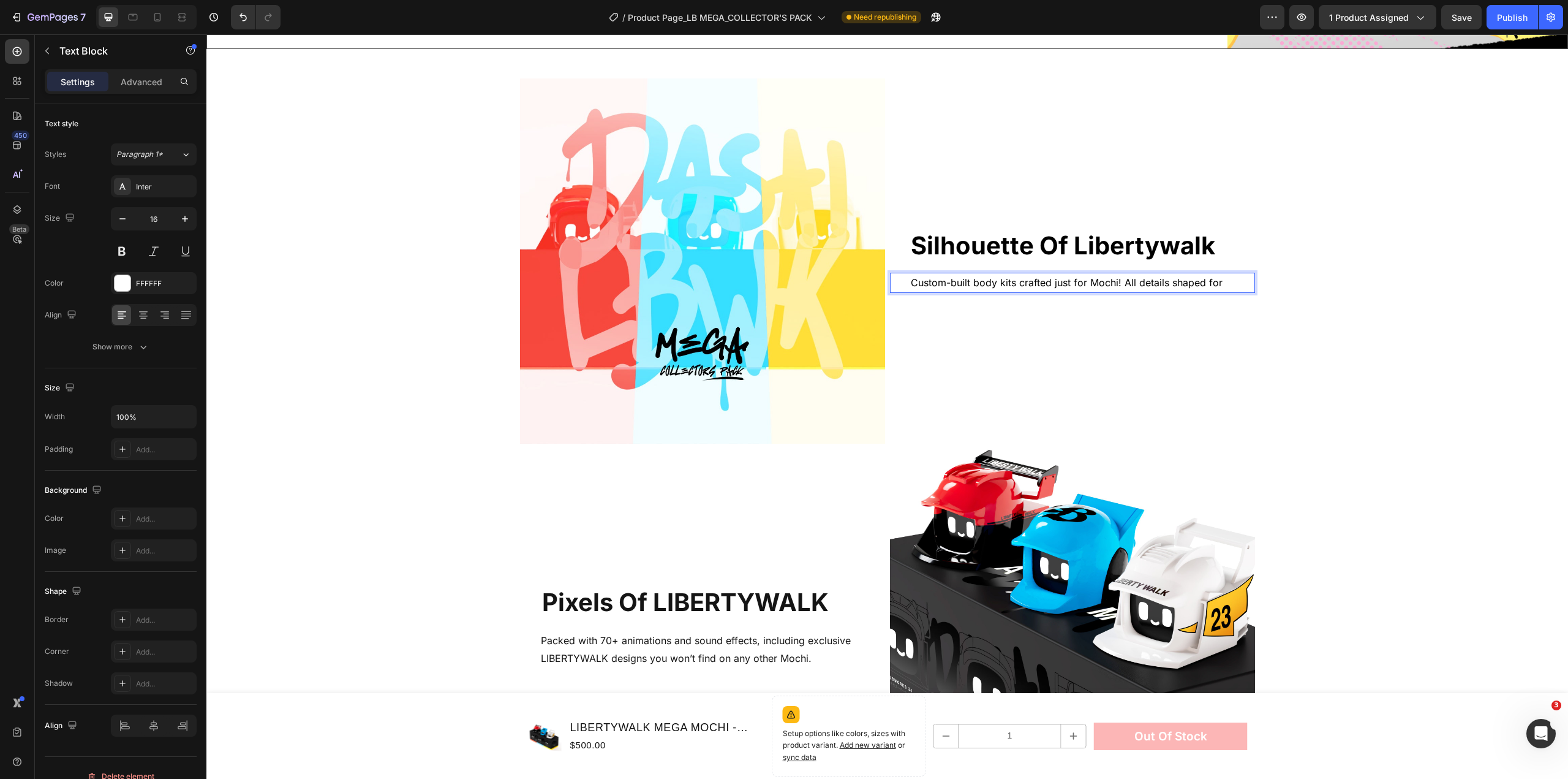
scroll to position [1801, 0]
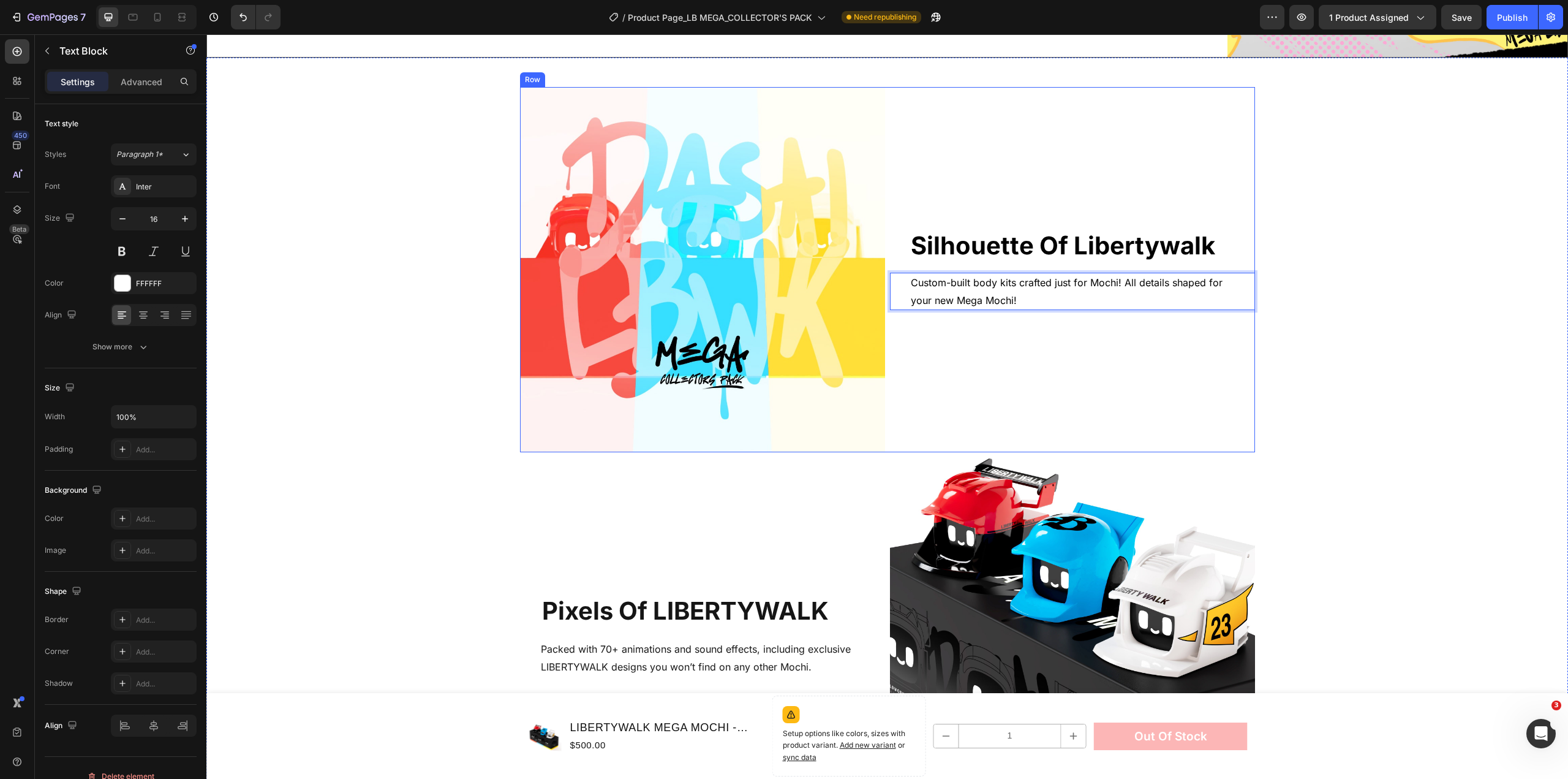
click at [1194, 353] on div "silhouette of libertywalk Heading Custom-built body kits crafted just for Mochi…" at bounding box center [1073, 270] width 365 height 366
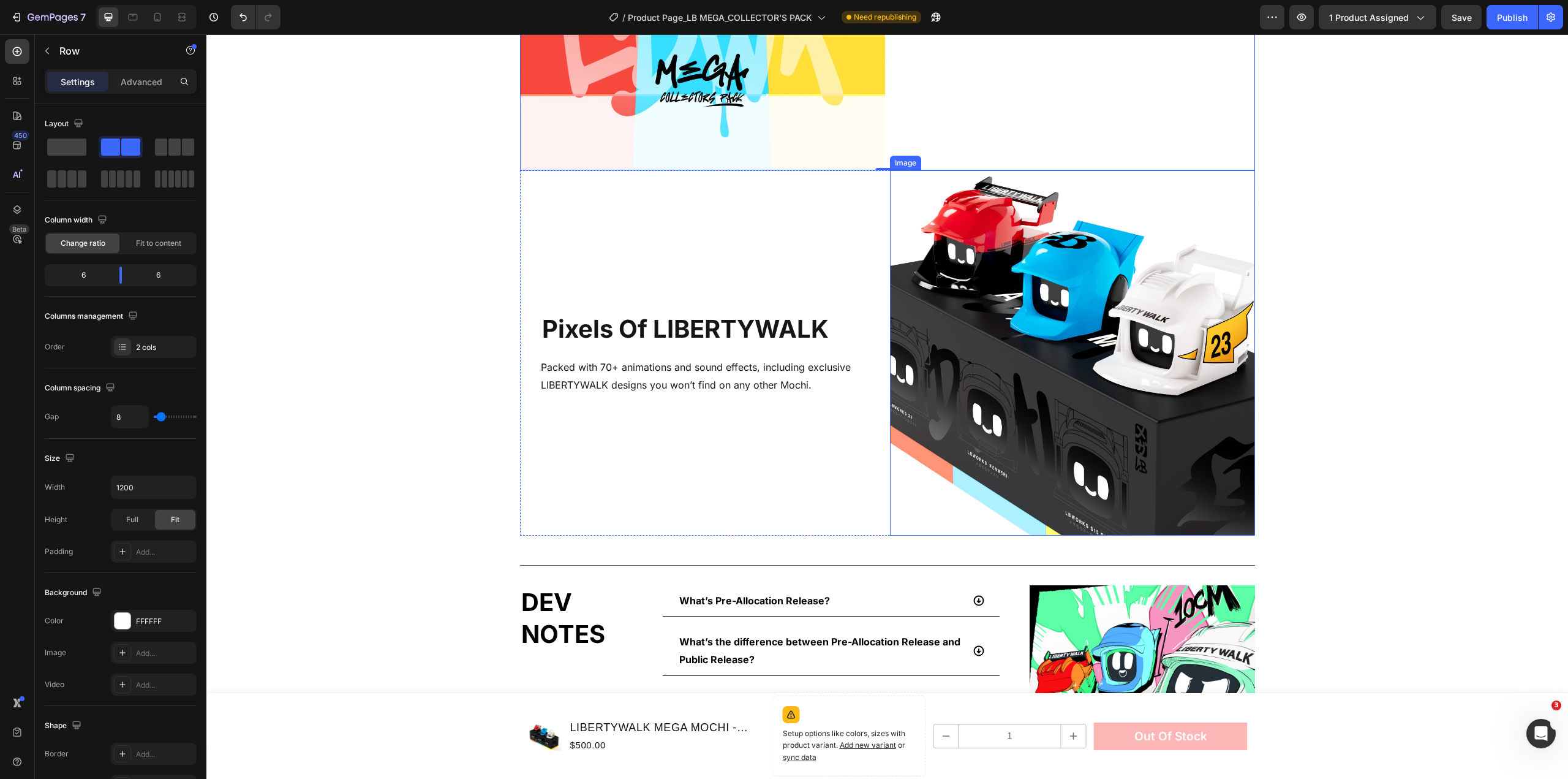
scroll to position [2107, 0]
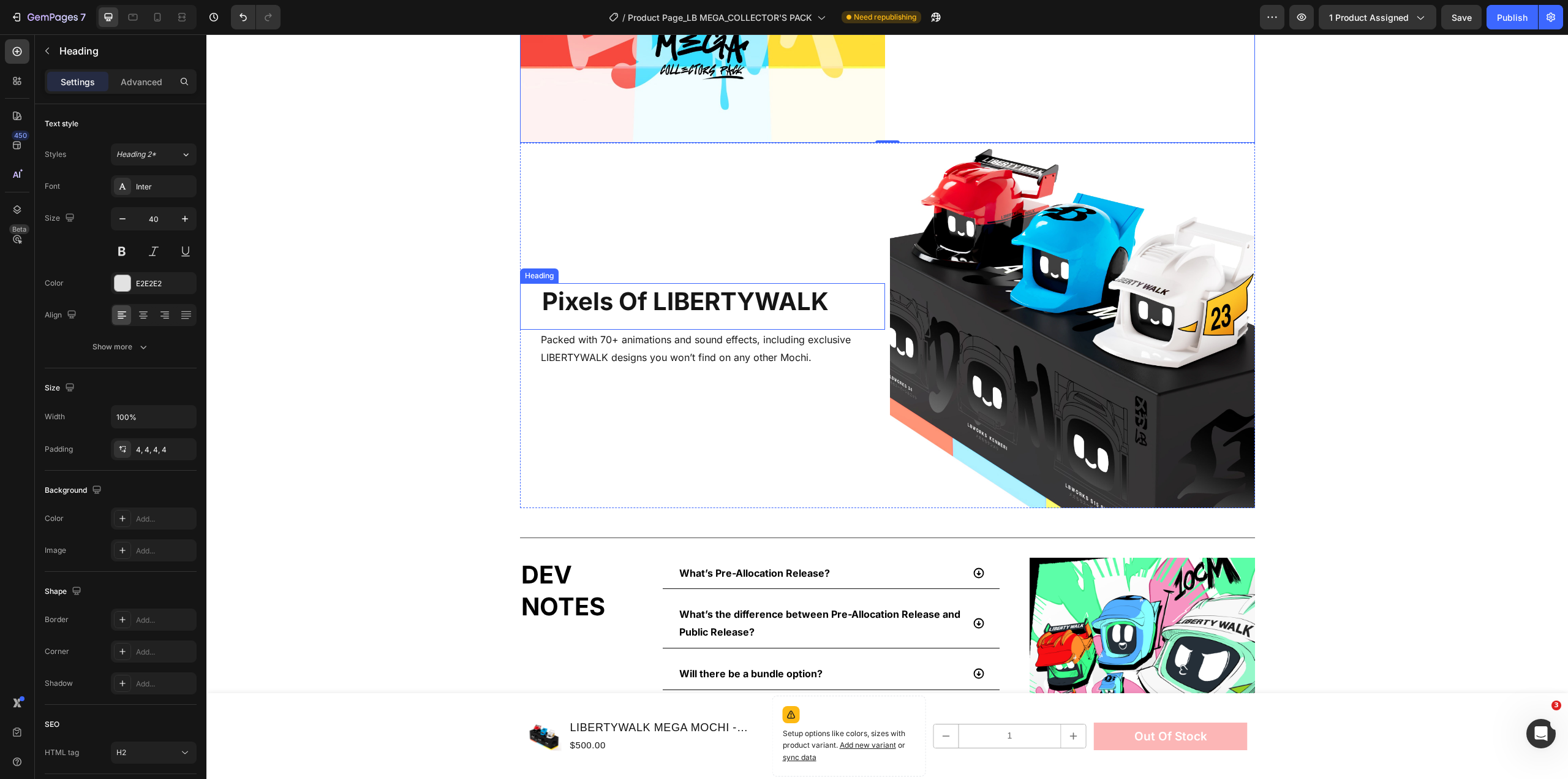
click at [601, 293] on strong "Pixels Of LIBERTYWALK" at bounding box center [686, 301] width 287 height 30
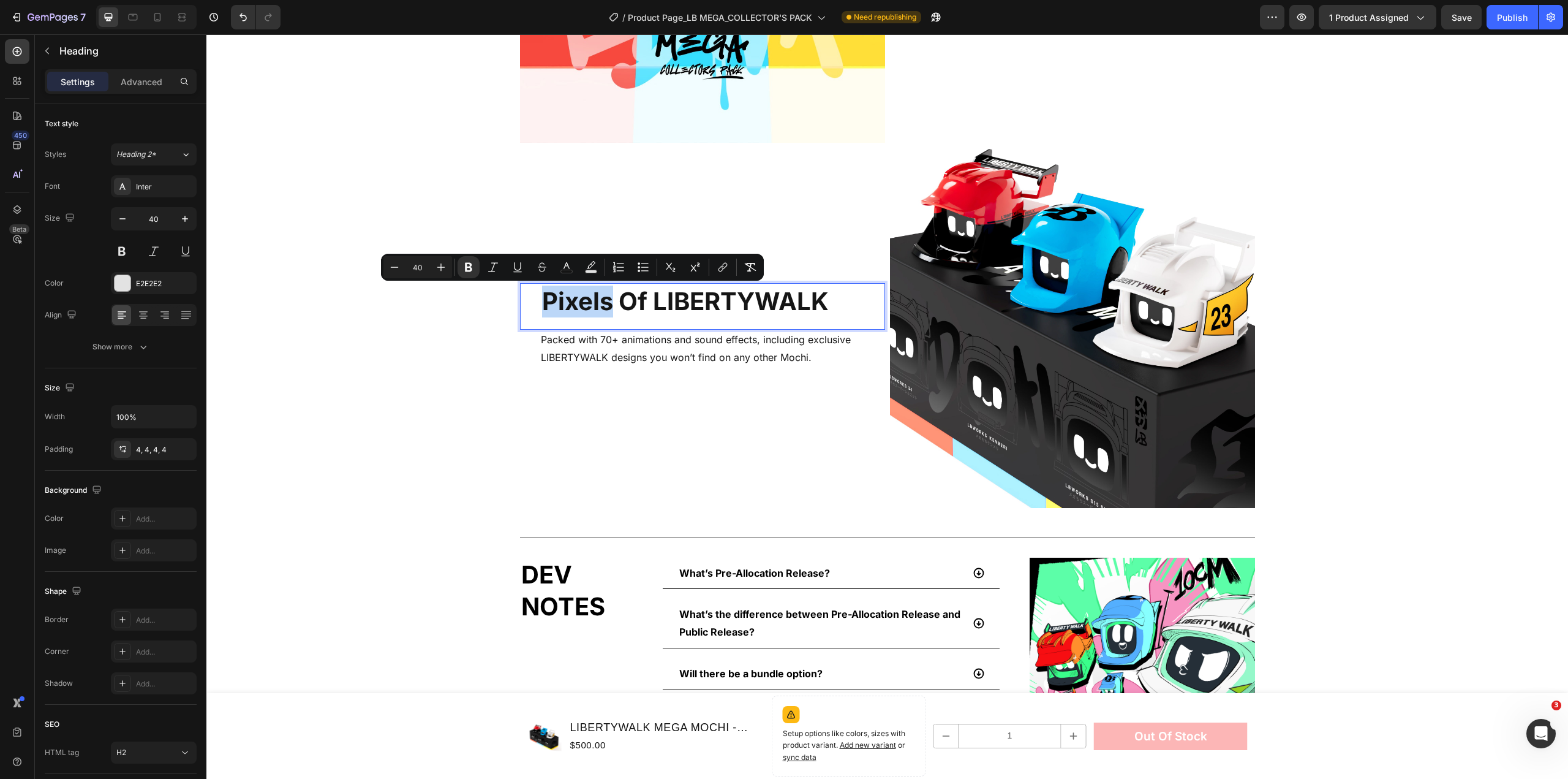
drag, startPoint x: 609, startPoint y: 308, endPoint x: 540, endPoint y: 306, distance: 69.0
click at [542, 306] on strong "Pixels Of LIBERTYWALK" at bounding box center [686, 301] width 287 height 30
click at [637, 303] on strong "Pixels Of LIBERTYWALK" at bounding box center [686, 301] width 287 height 30
drag, startPoint x: 647, startPoint y: 303, endPoint x: 542, endPoint y: 305, distance: 105.0
click at [540, 306] on h2 "Pixels Of LIBERTYWALK" at bounding box center [712, 302] width 345 height 37
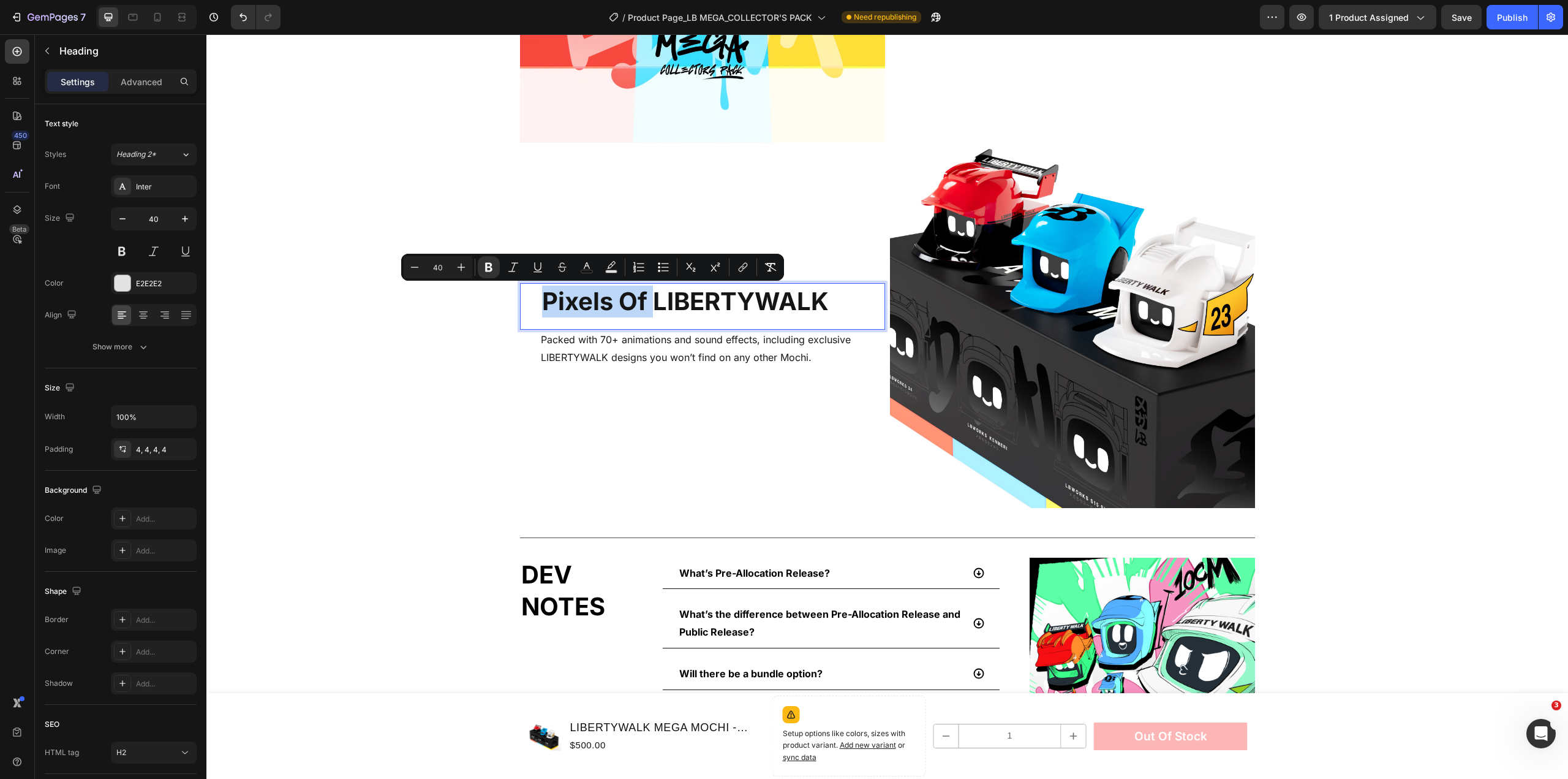
click at [602, 305] on strong "Pixels Of LIBERTYWALK" at bounding box center [686, 301] width 287 height 30
click at [573, 303] on strong "Pixels Of LIBERTYWALK" at bounding box center [686, 301] width 287 height 30
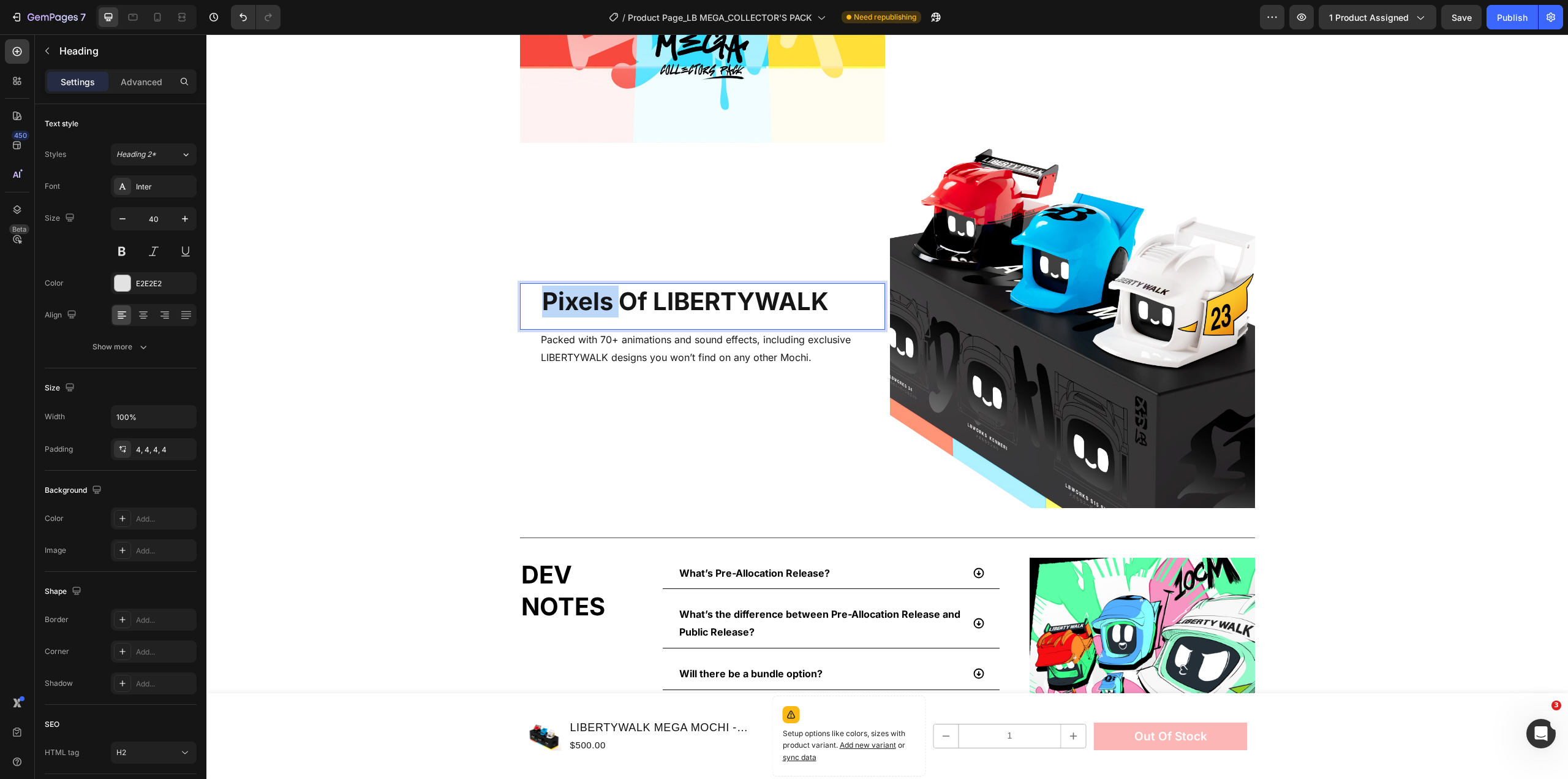
click at [573, 303] on strong "Pixels Of LIBERTYWALK" at bounding box center [686, 301] width 287 height 30
click at [647, 303] on strong "Pixels Of LIBERTYWALK" at bounding box center [686, 301] width 287 height 30
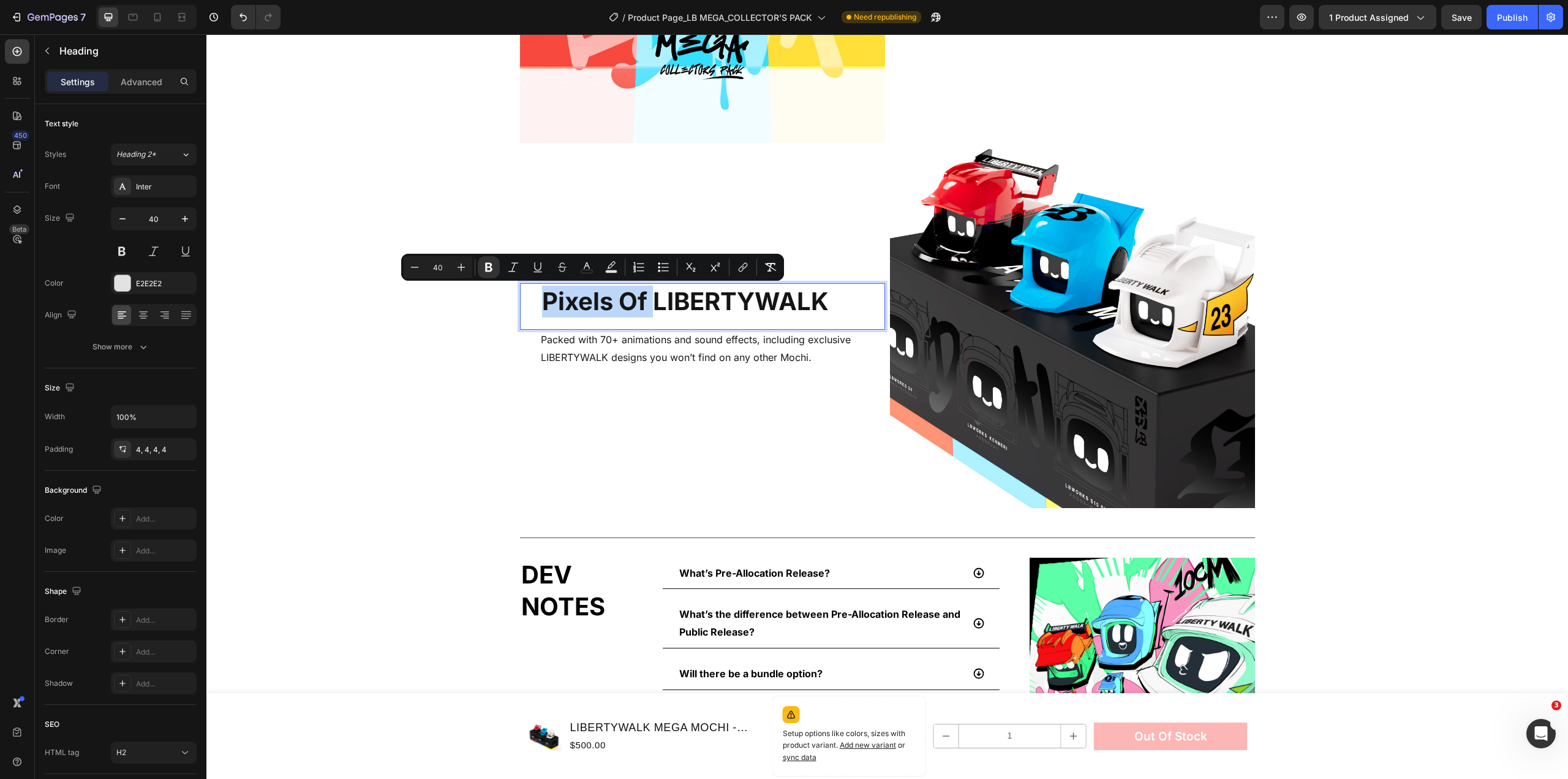
drag, startPoint x: 651, startPoint y: 303, endPoint x: 542, endPoint y: 306, distance: 109.0
click at [542, 306] on strong "Pixels Of LIBERTYWALK" at bounding box center [686, 301] width 287 height 30
click at [727, 302] on strong "Pixels Of LIBERTYWALK" at bounding box center [686, 301] width 287 height 30
drag, startPoint x: 648, startPoint y: 298, endPoint x: 530, endPoint y: 305, distance: 118.2
click at [530, 305] on div "Pixels Of LIBERTYWALK Heading 0" at bounding box center [703, 306] width 365 height 46
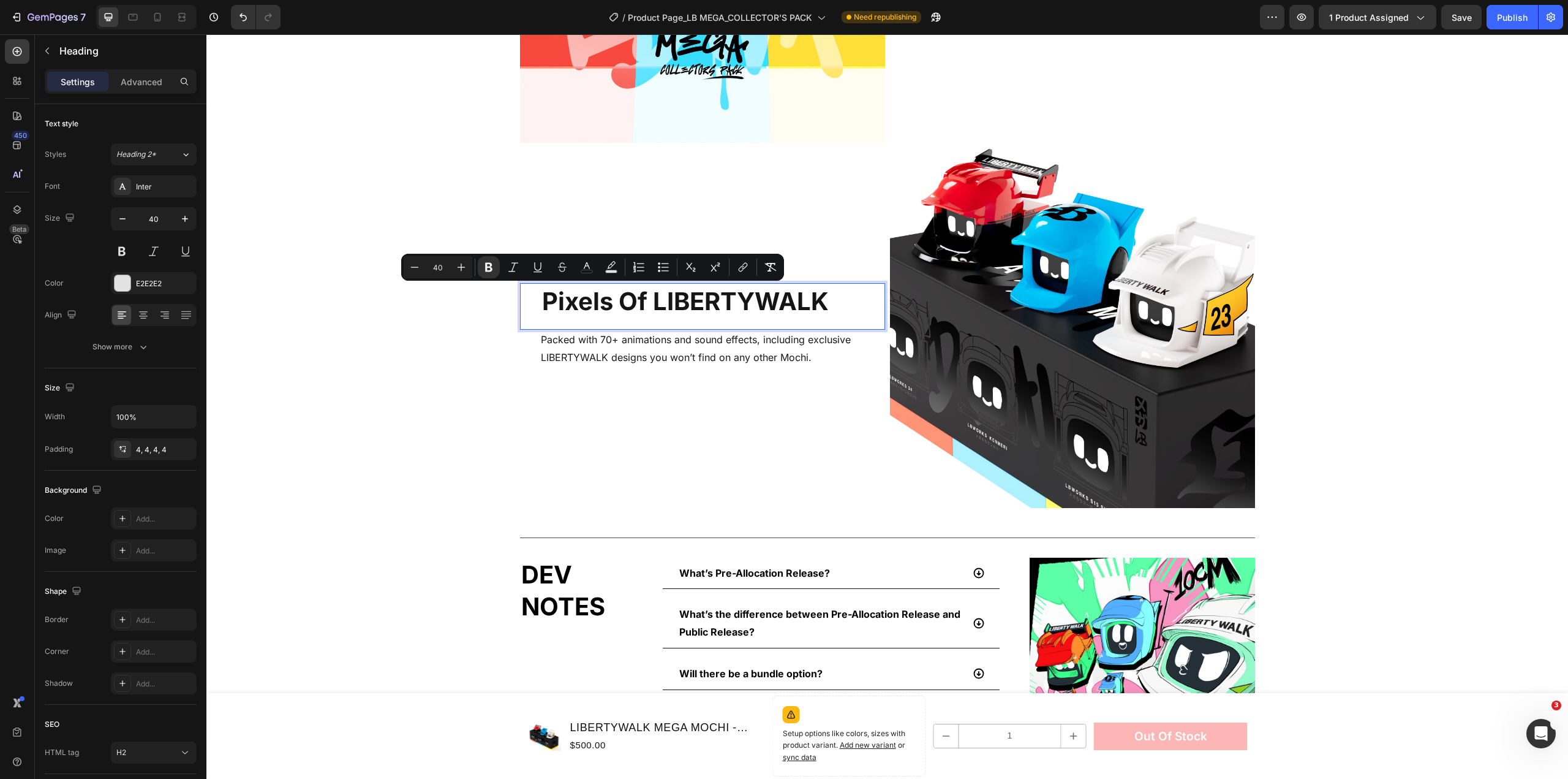
click at [660, 309] on strong "Pixels Of LIBERTYWALK" at bounding box center [686, 301] width 287 height 30
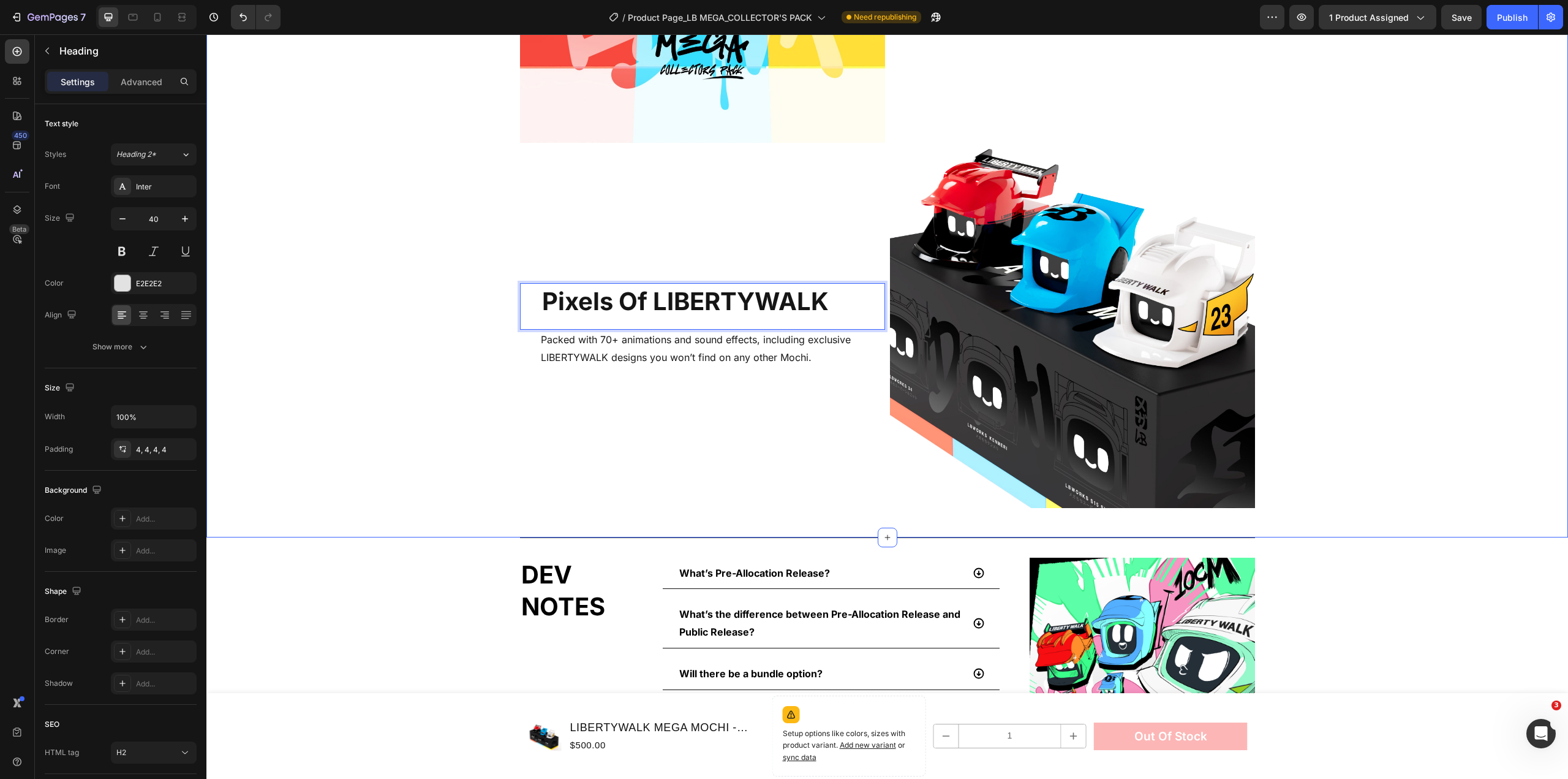
click at [1365, 340] on div "Image silhouette of libertywalk Heading Custom-built body kits crafted just for…" at bounding box center [887, 142] width 1347 height 730
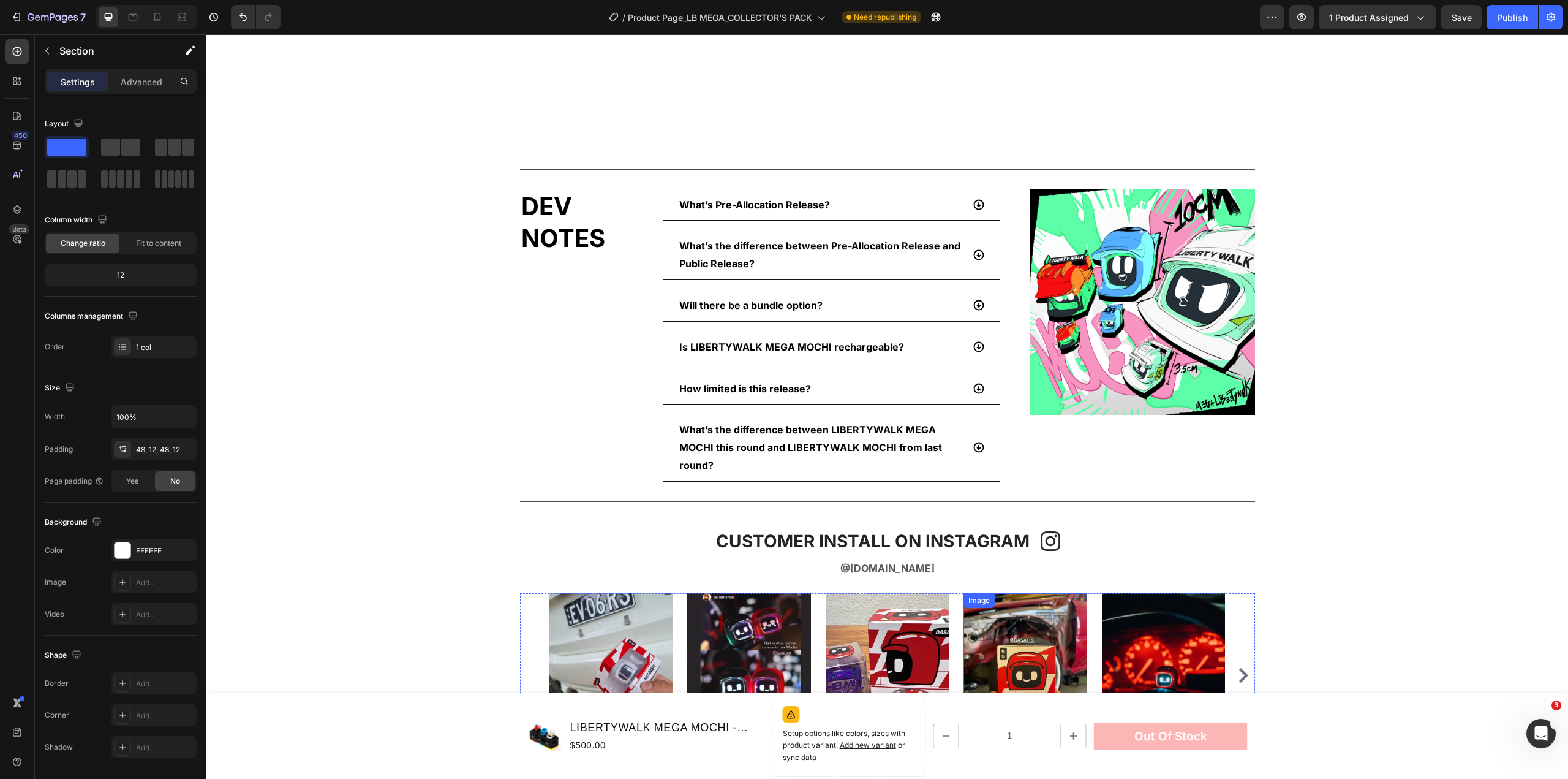
scroll to position [2475, 0]
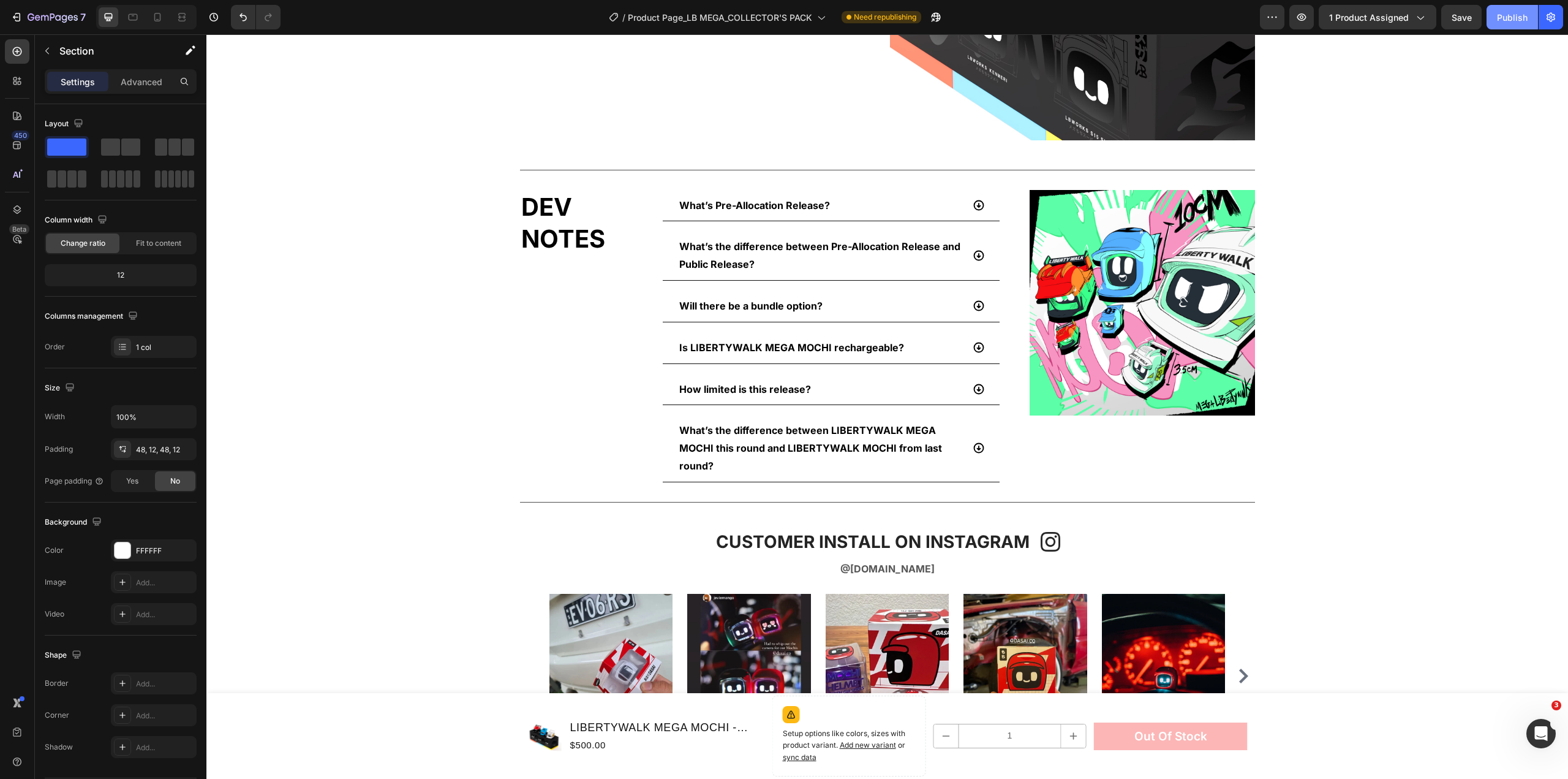
click at [1513, 19] on div "Publish" at bounding box center [1512, 17] width 31 height 13
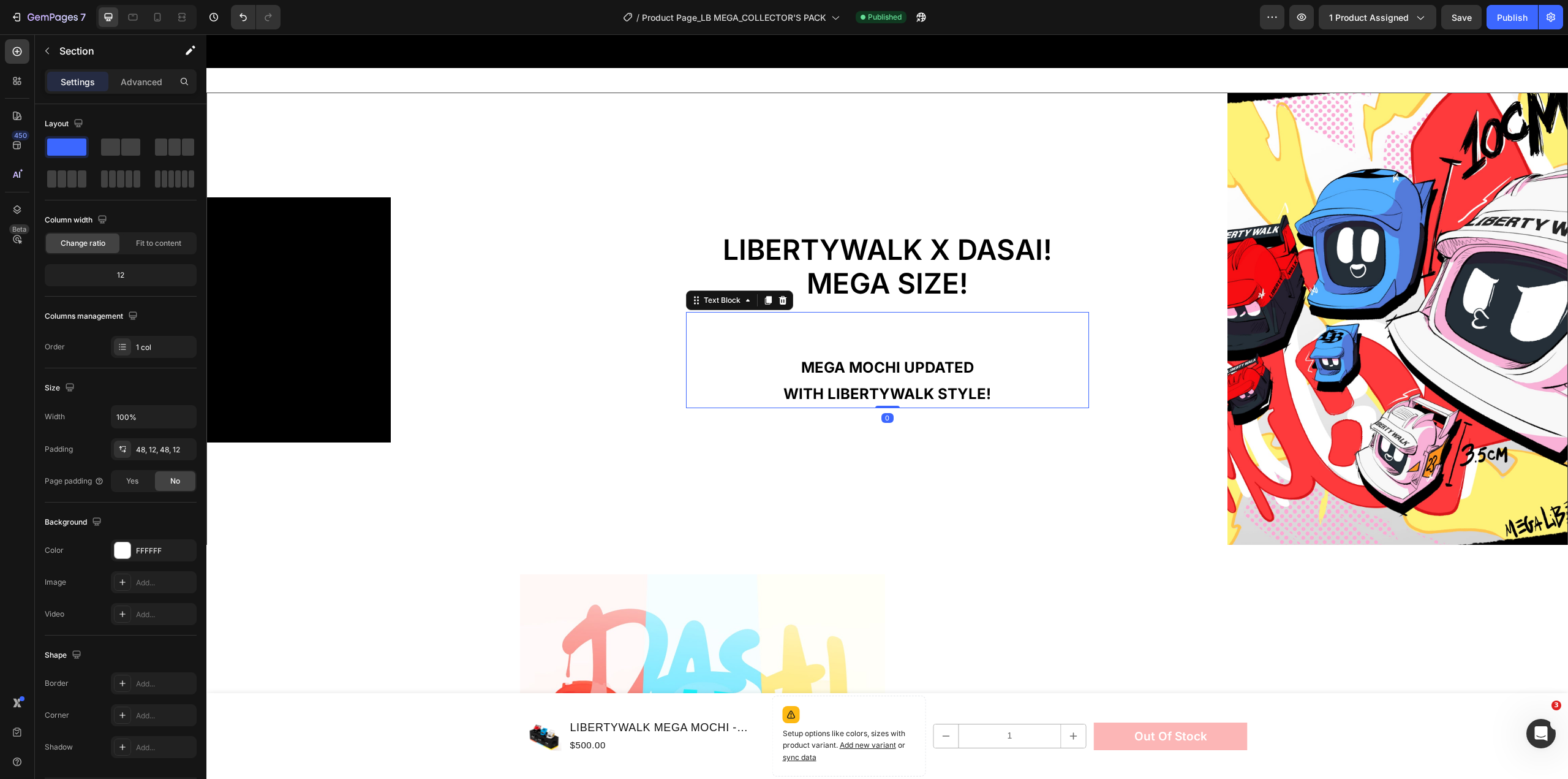
click at [903, 390] on strong "WITH LIBERTYWALK STYLE!" at bounding box center [887, 393] width 208 height 18
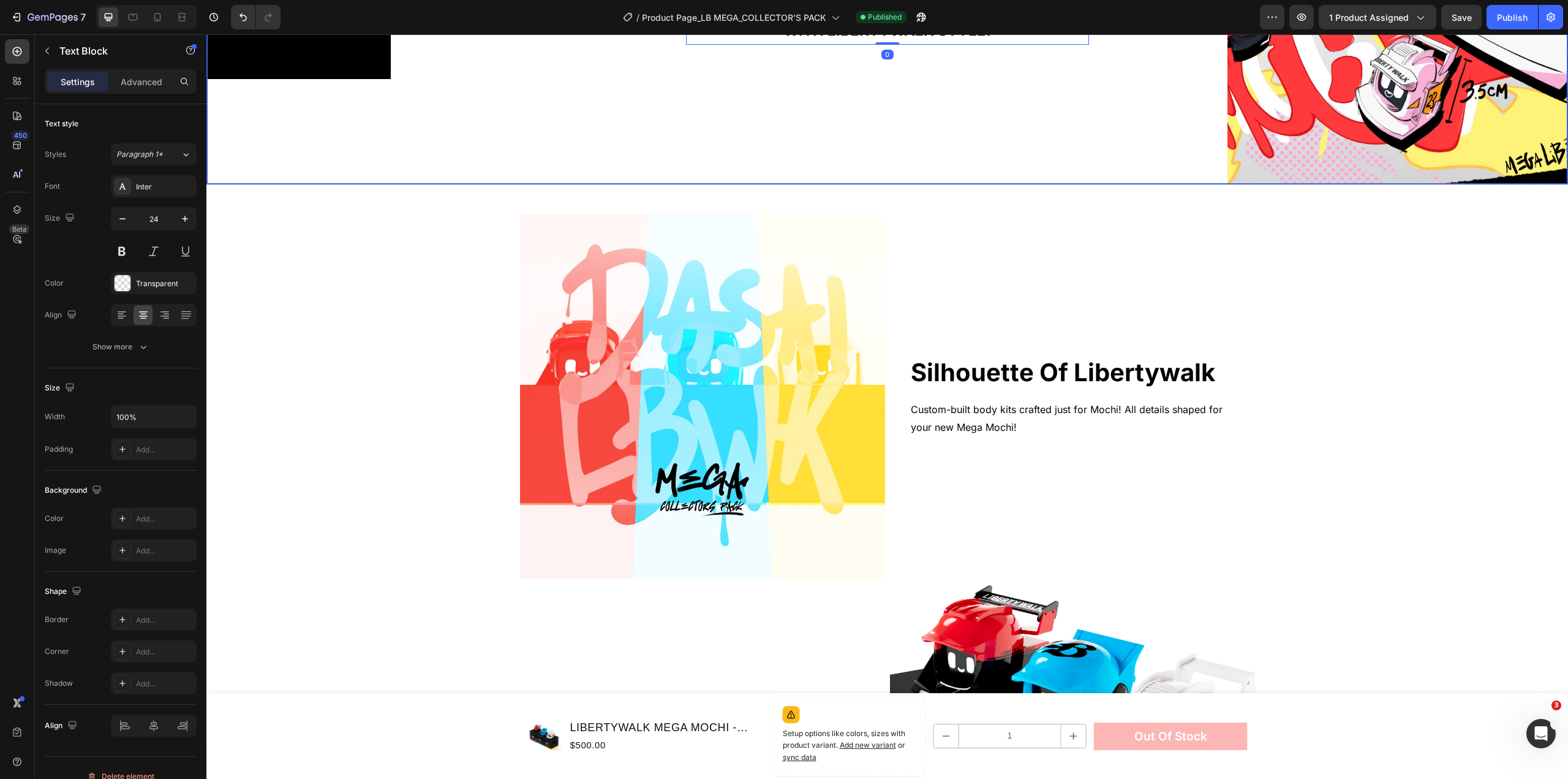
scroll to position [1739, 0]
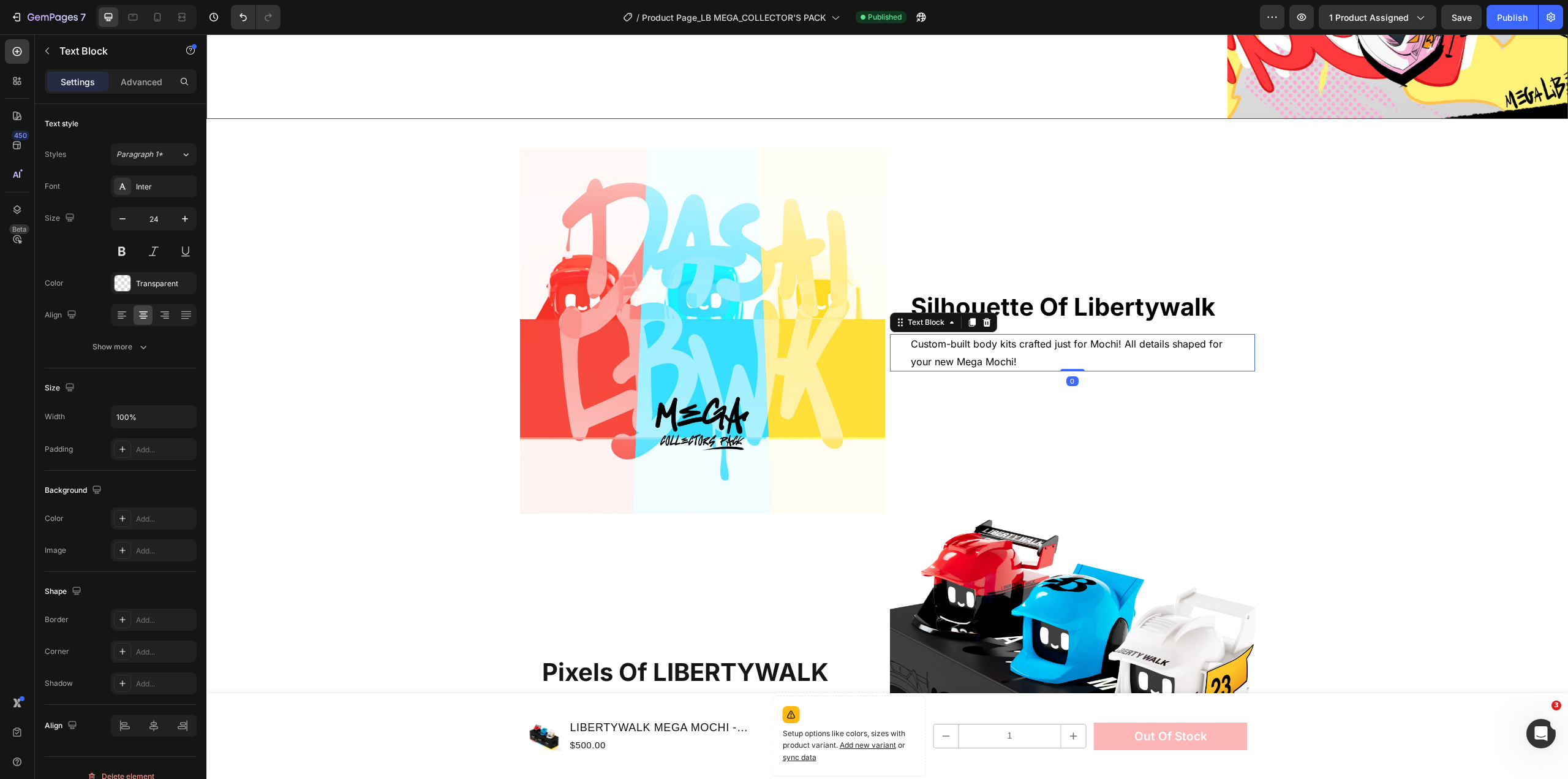
click at [1007, 343] on span "Custom-built body kits crafted just for Mochi! All details shaped for your new …" at bounding box center [1066, 353] width 312 height 30
drag, startPoint x: 1038, startPoint y: 362, endPoint x: 890, endPoint y: 336, distance: 150.3
click at [890, 336] on div "Custom-built body kits crafted just for Mochi! All details shaped for your new …" at bounding box center [1073, 353] width 365 height 38
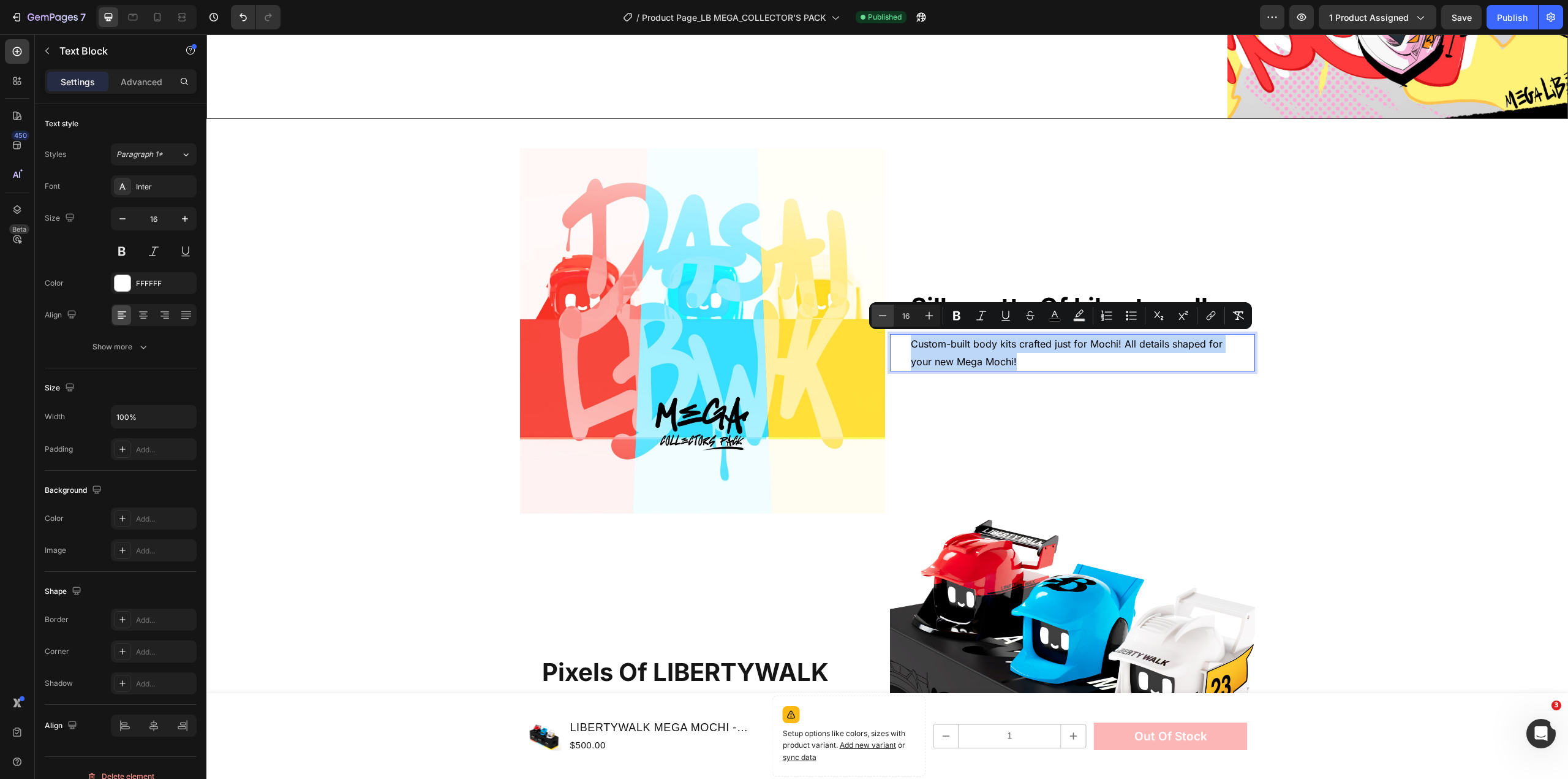
copy span "Custom-built body kits crafted just for Mochi! All details shaped for your new …"
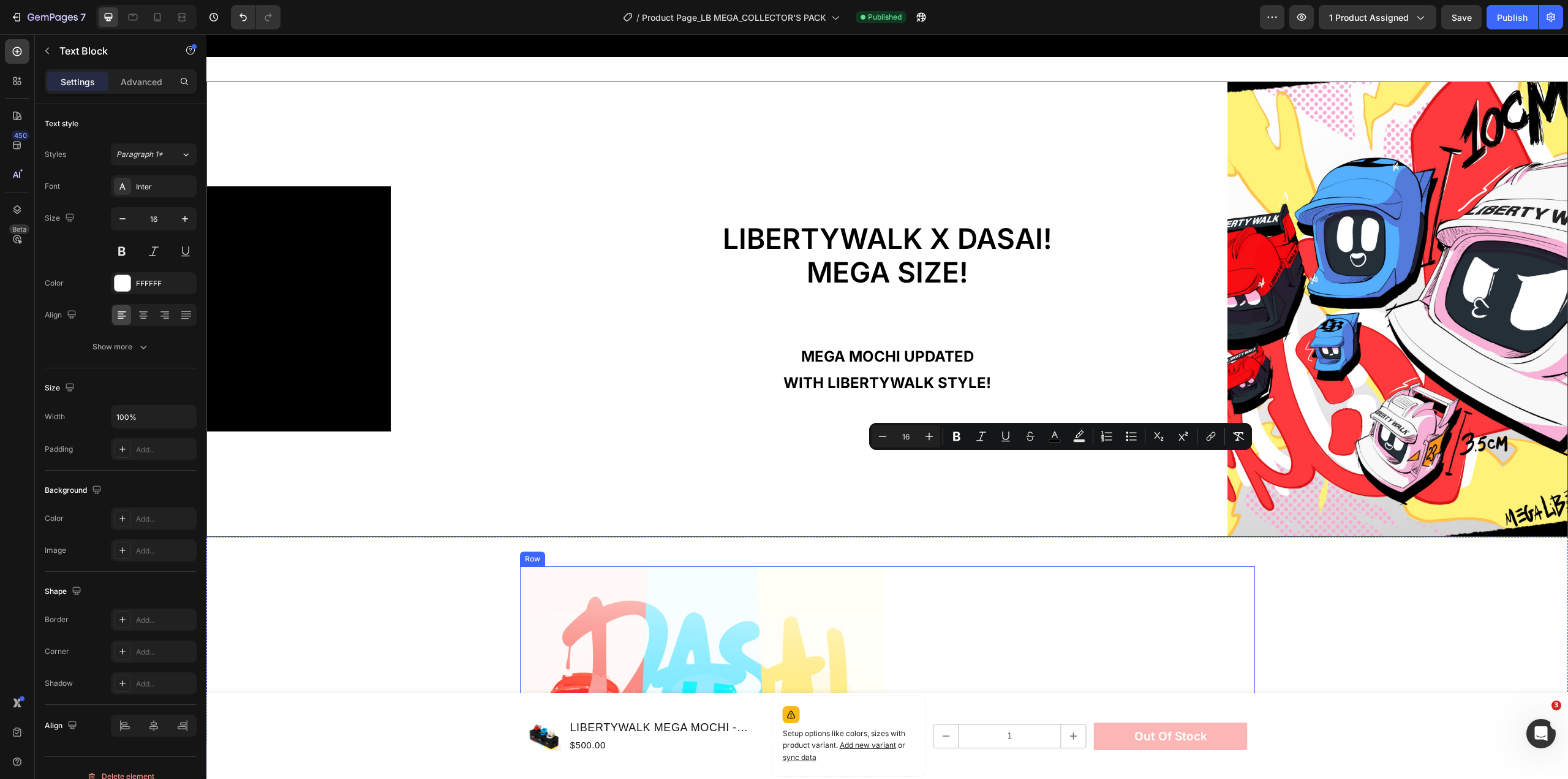
scroll to position [1310, 0]
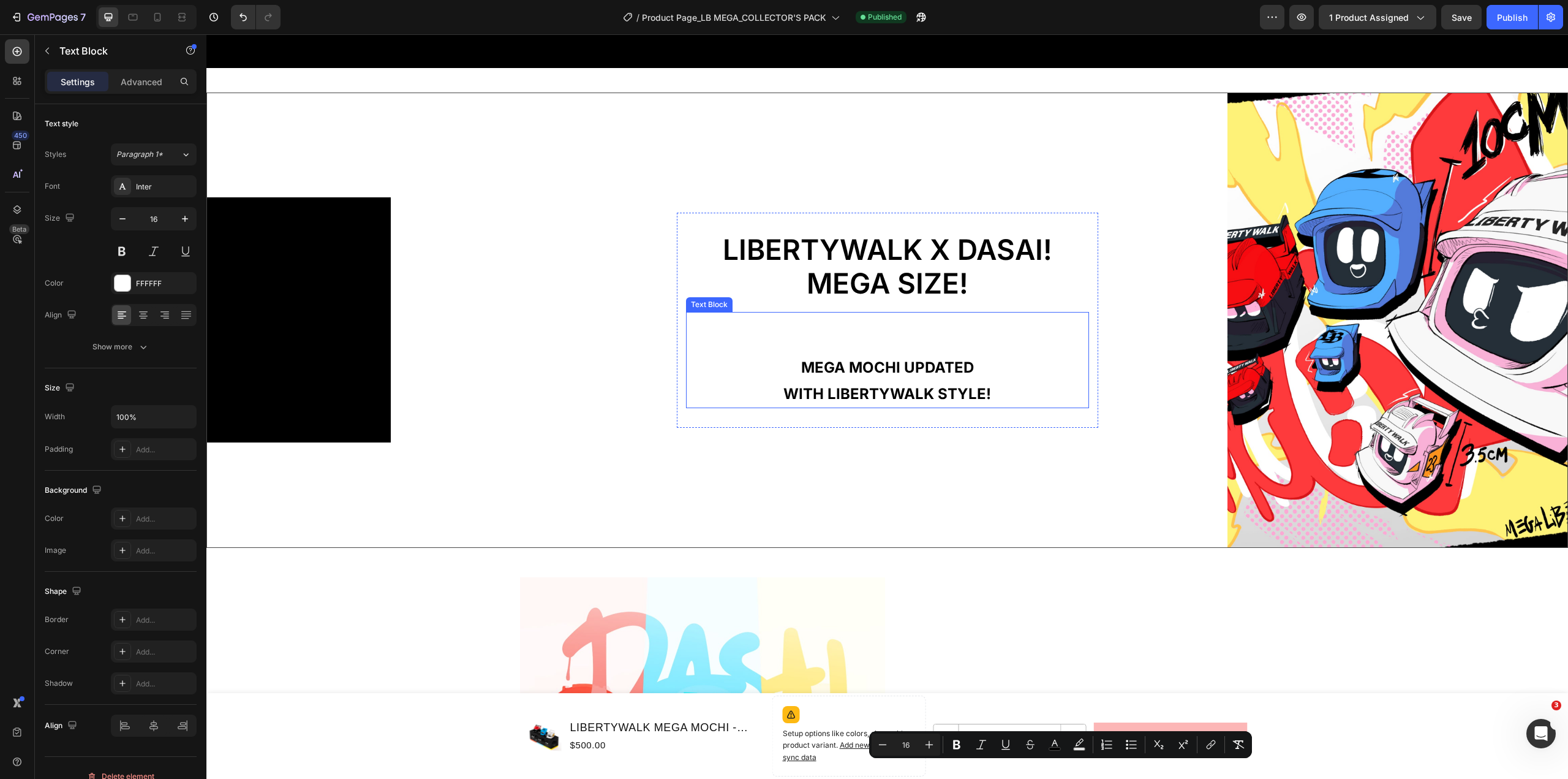
click at [887, 364] on strong "MEGA MOCHI UPDATED" at bounding box center [888, 367] width 173 height 18
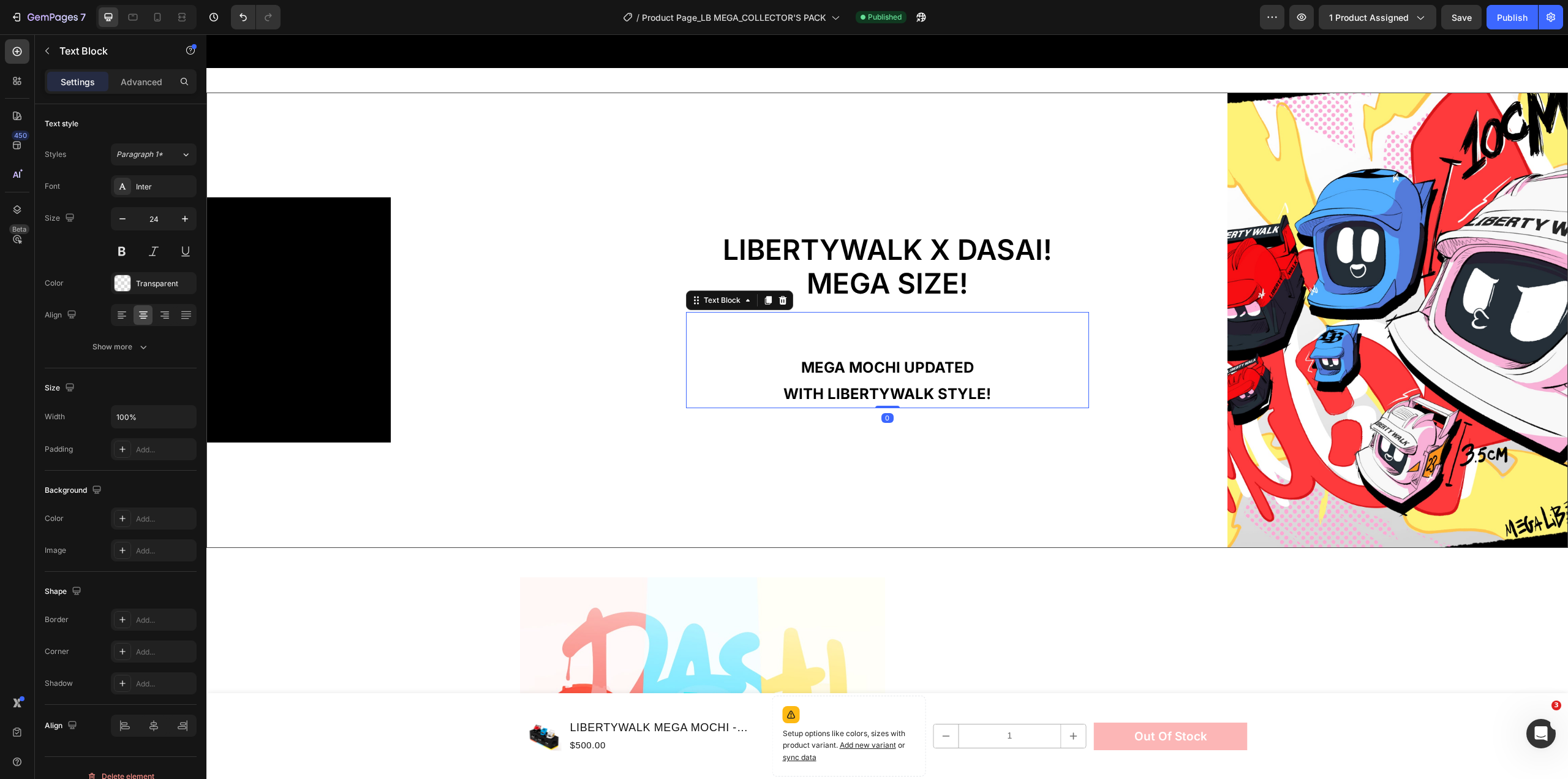
click at [887, 364] on strong "MEGA MOCHI UPDATED" at bounding box center [888, 367] width 173 height 18
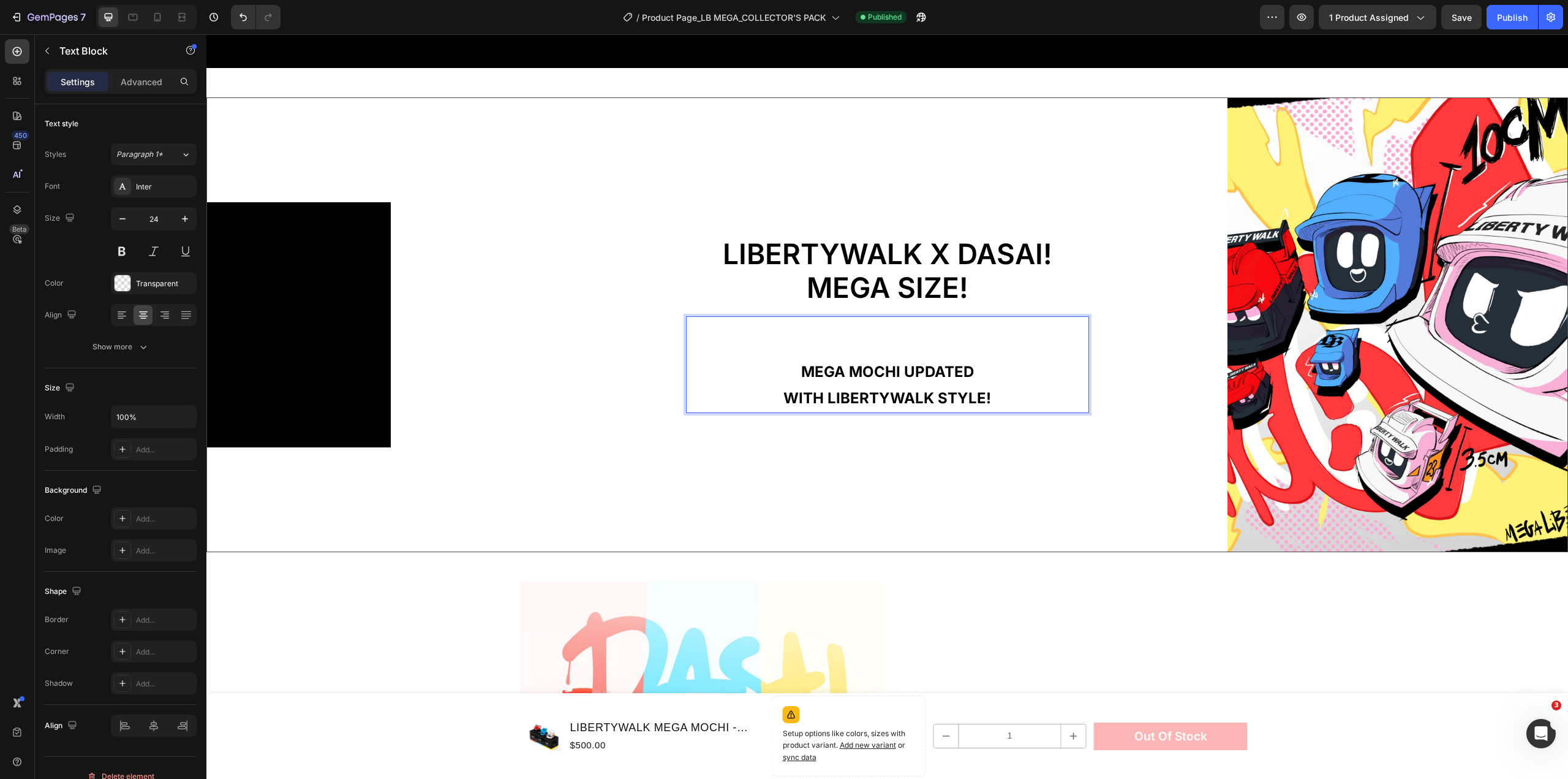
click at [1009, 388] on p "WITH LIBERTYWALK STYLE!" at bounding box center [887, 398] width 400 height 26
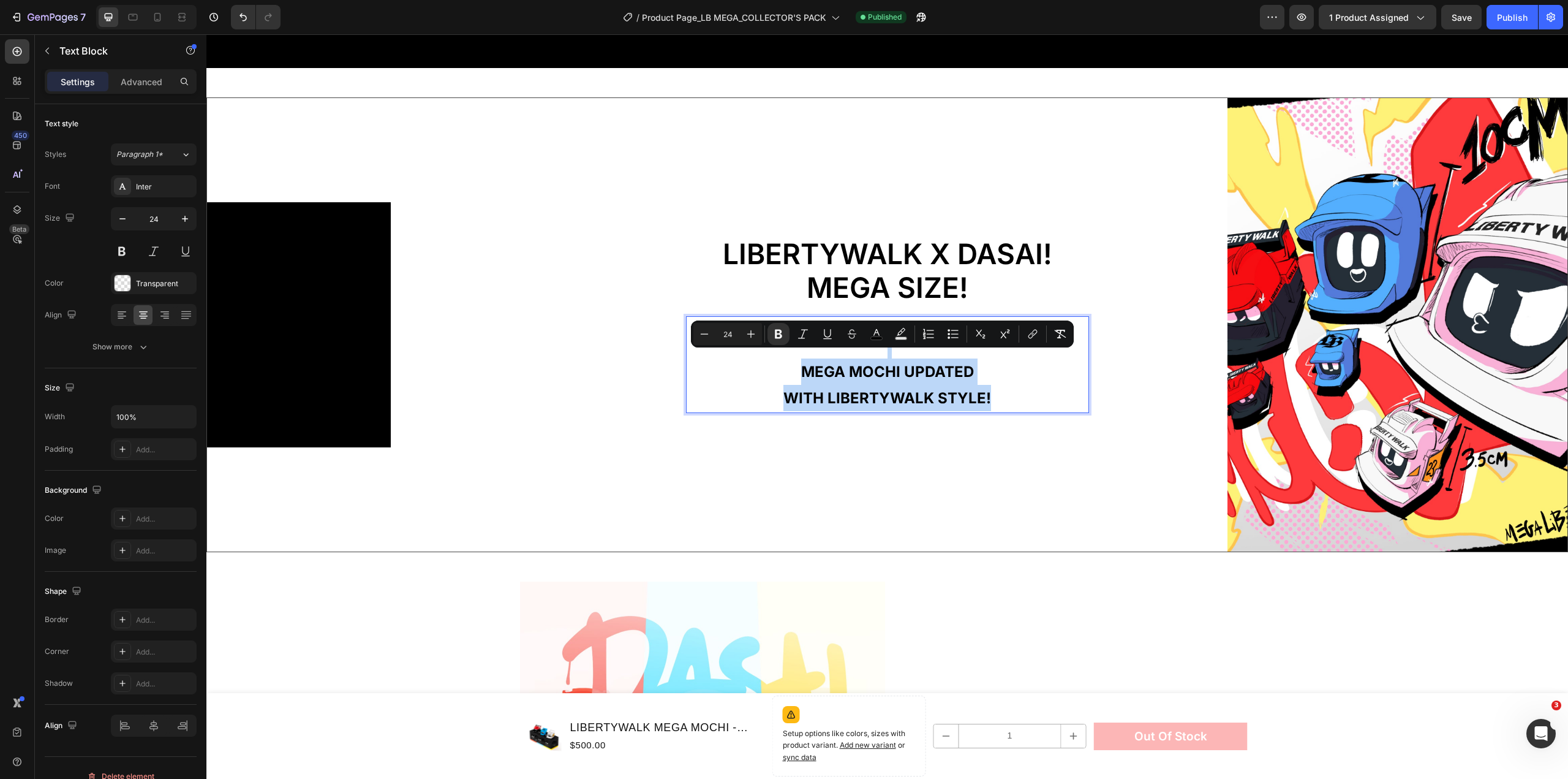
drag, startPoint x: 1003, startPoint y: 391, endPoint x: 776, endPoint y: 352, distance: 230.3
click at [776, 352] on div "MEGA MOCHI UPDATED WITH LIBERTYWALK STYLE!" at bounding box center [887, 372] width 403 height 82
click at [1042, 395] on p "WITH LIBERTYWALK STYLE!" at bounding box center [887, 398] width 400 height 26
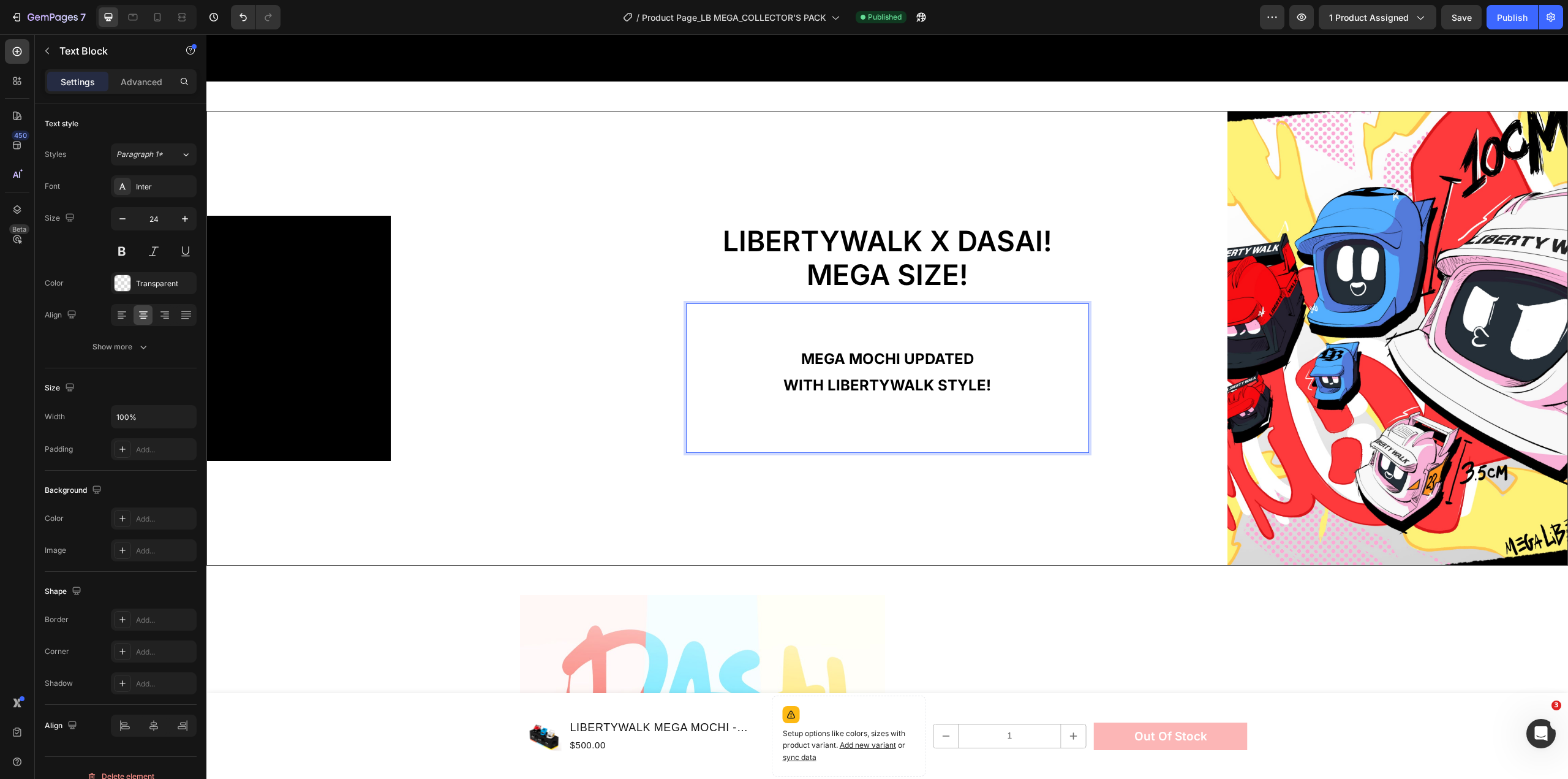
scroll to position [1284, 0]
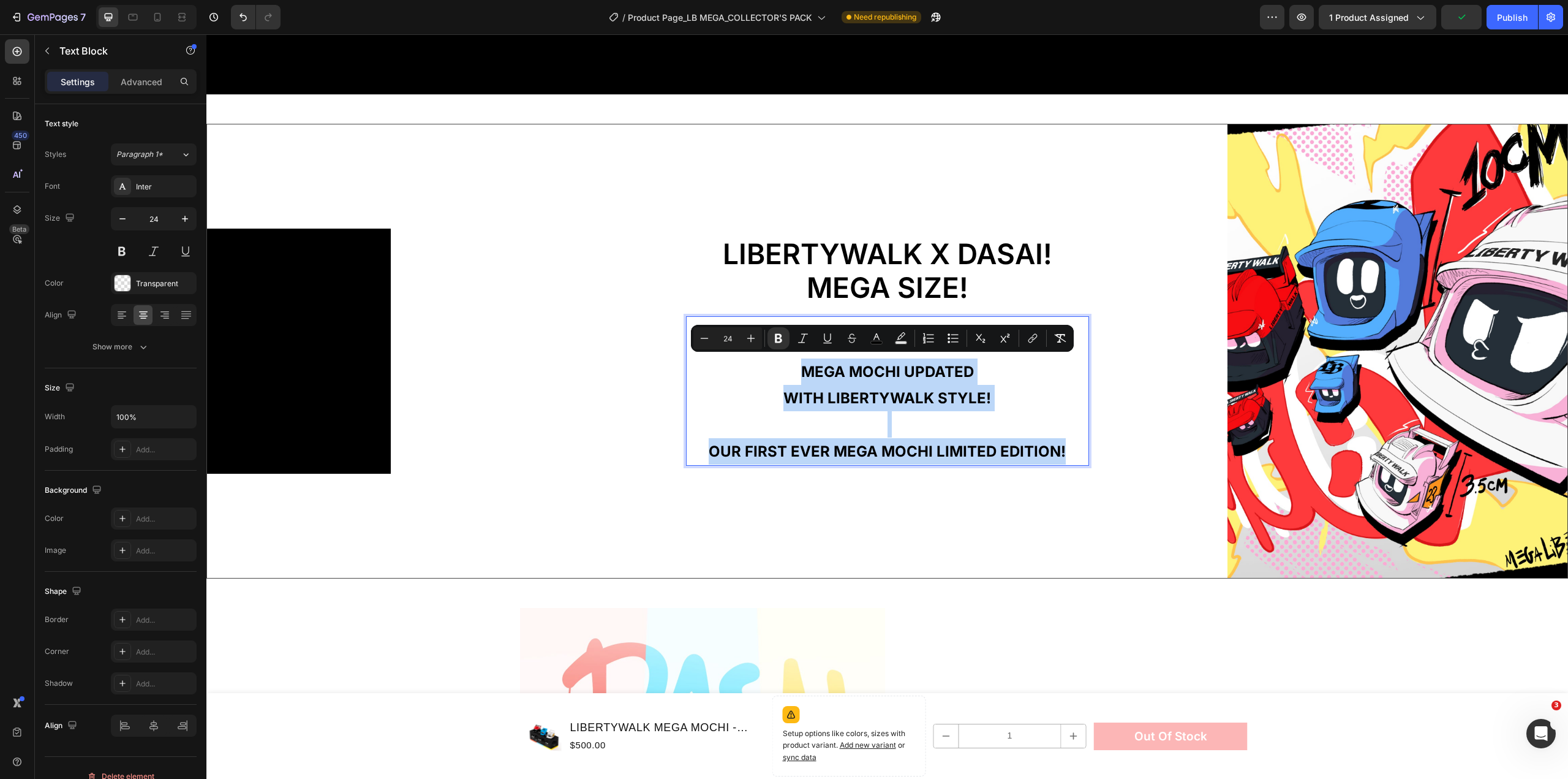
drag, startPoint x: 1061, startPoint y: 446, endPoint x: 729, endPoint y: 357, distance: 343.7
click at [729, 357] on div "MEGA MOCHI UPDATED WITH LIBERTYWALK STYLE! Our first ever mega mochi limited ed…" at bounding box center [887, 398] width 403 height 135
copy div "MEGA MOCHI UPDATED WITH LIBERTYWALK STYLE! Our first ever mega mochi limited ed…"
click at [1517, 17] on div "Publish" at bounding box center [1512, 17] width 31 height 13
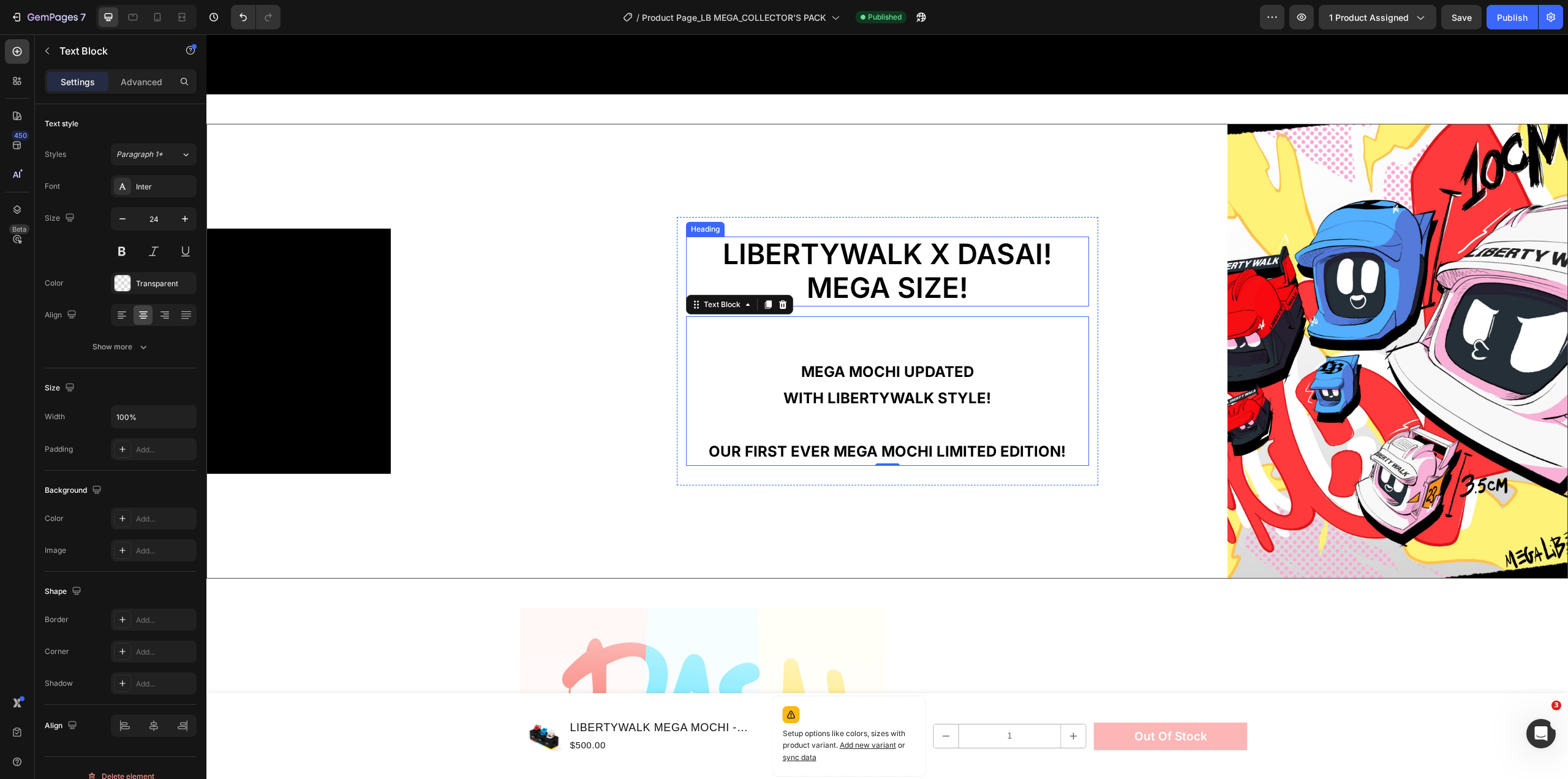
click at [876, 236] on span "LIBERTYWALK x dasai!" at bounding box center [888, 253] width 330 height 34
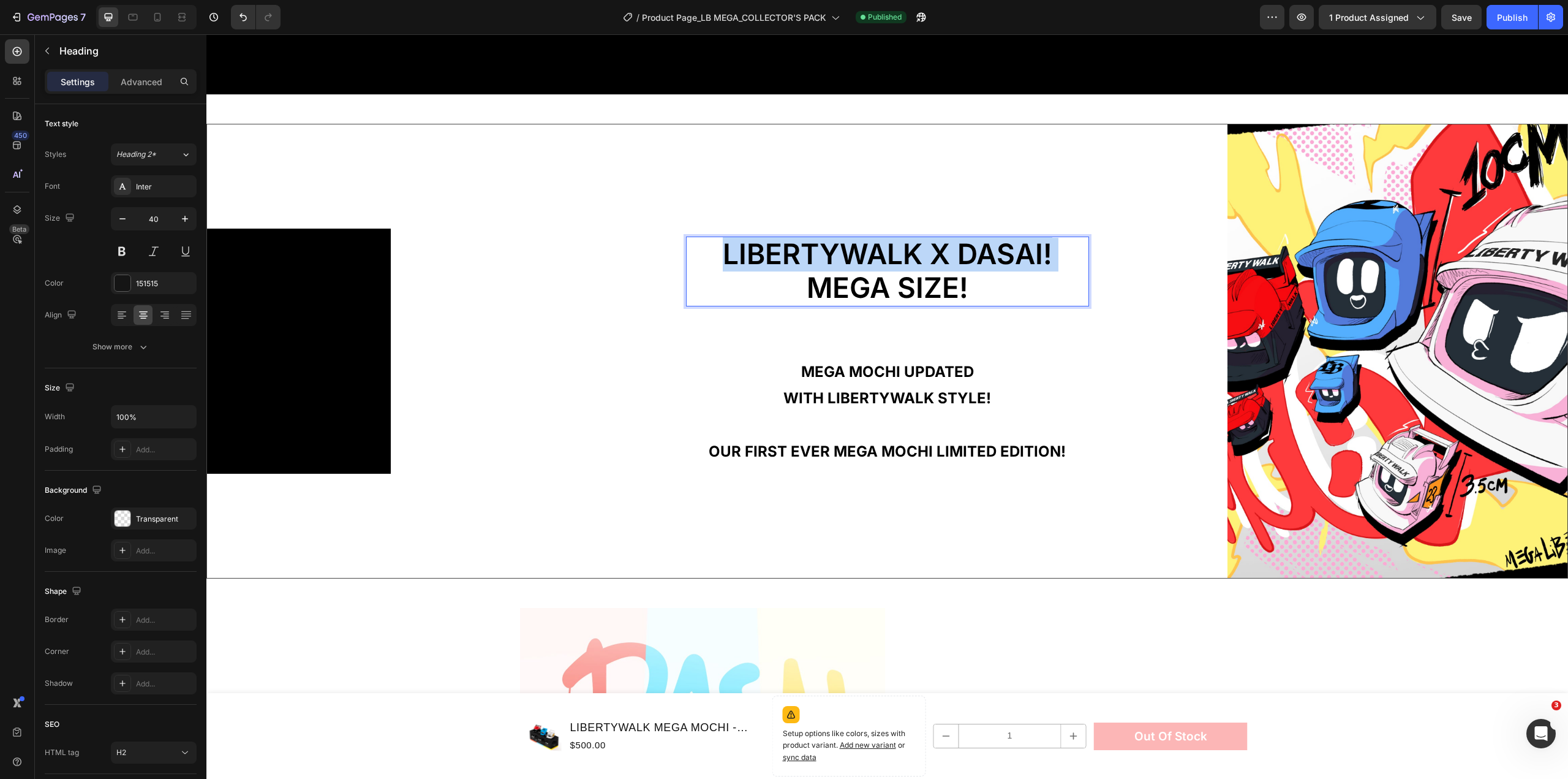
click at [876, 236] on span "LIBERTYWALK x dasai!" at bounding box center [888, 253] width 330 height 34
drag, startPoint x: 983, startPoint y: 288, endPoint x: 637, endPoint y: 244, distance: 348.8
click at [634, 244] on div "LIBERTYWALK x dasai! MEGA SIZE! Heading 16 MEGA MOCHI UPDATED WITH LIBERTYWALK …" at bounding box center [887, 351] width 681 height 453
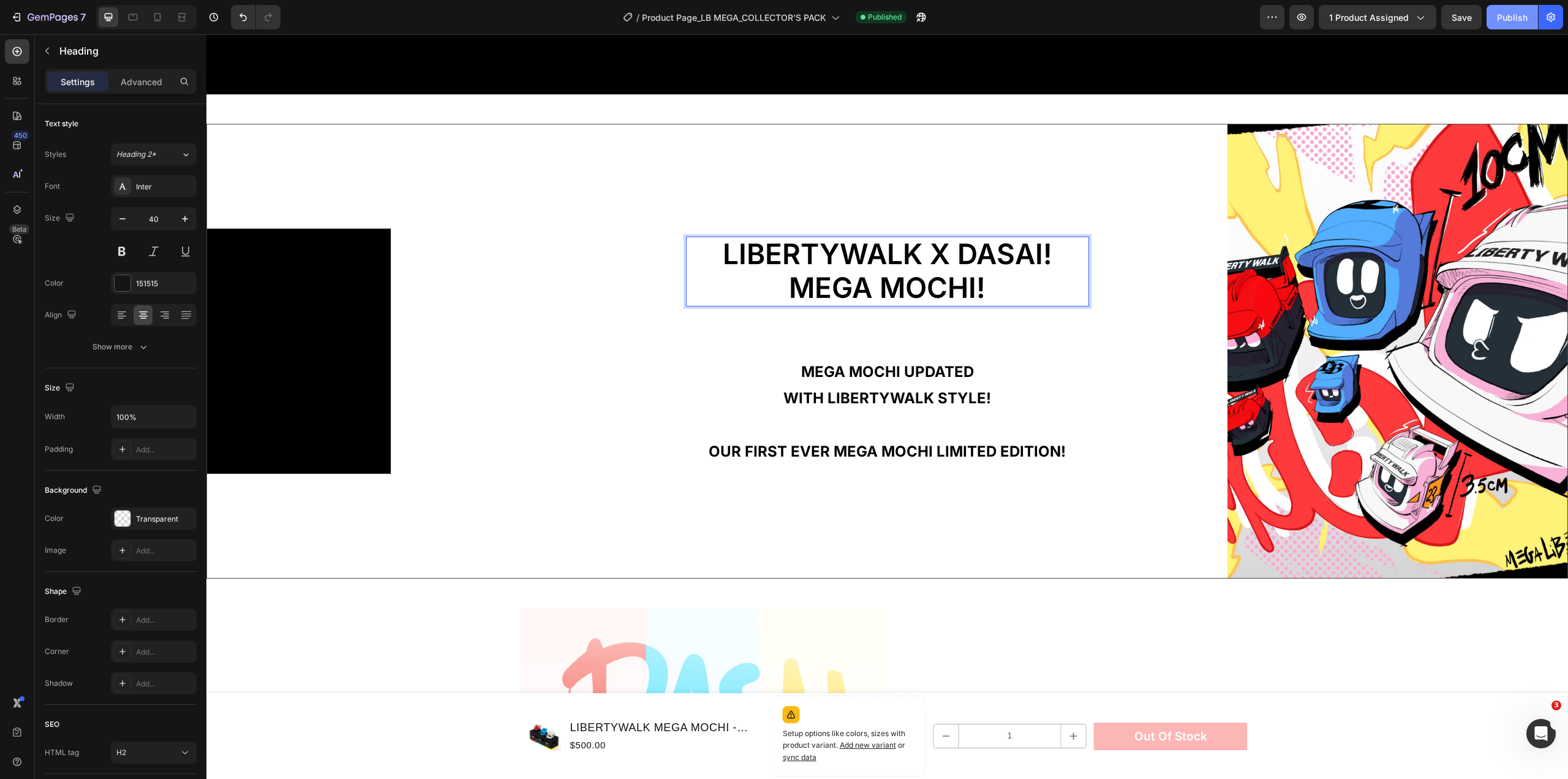
click at [1499, 11] on div "Publish" at bounding box center [1512, 17] width 31 height 13
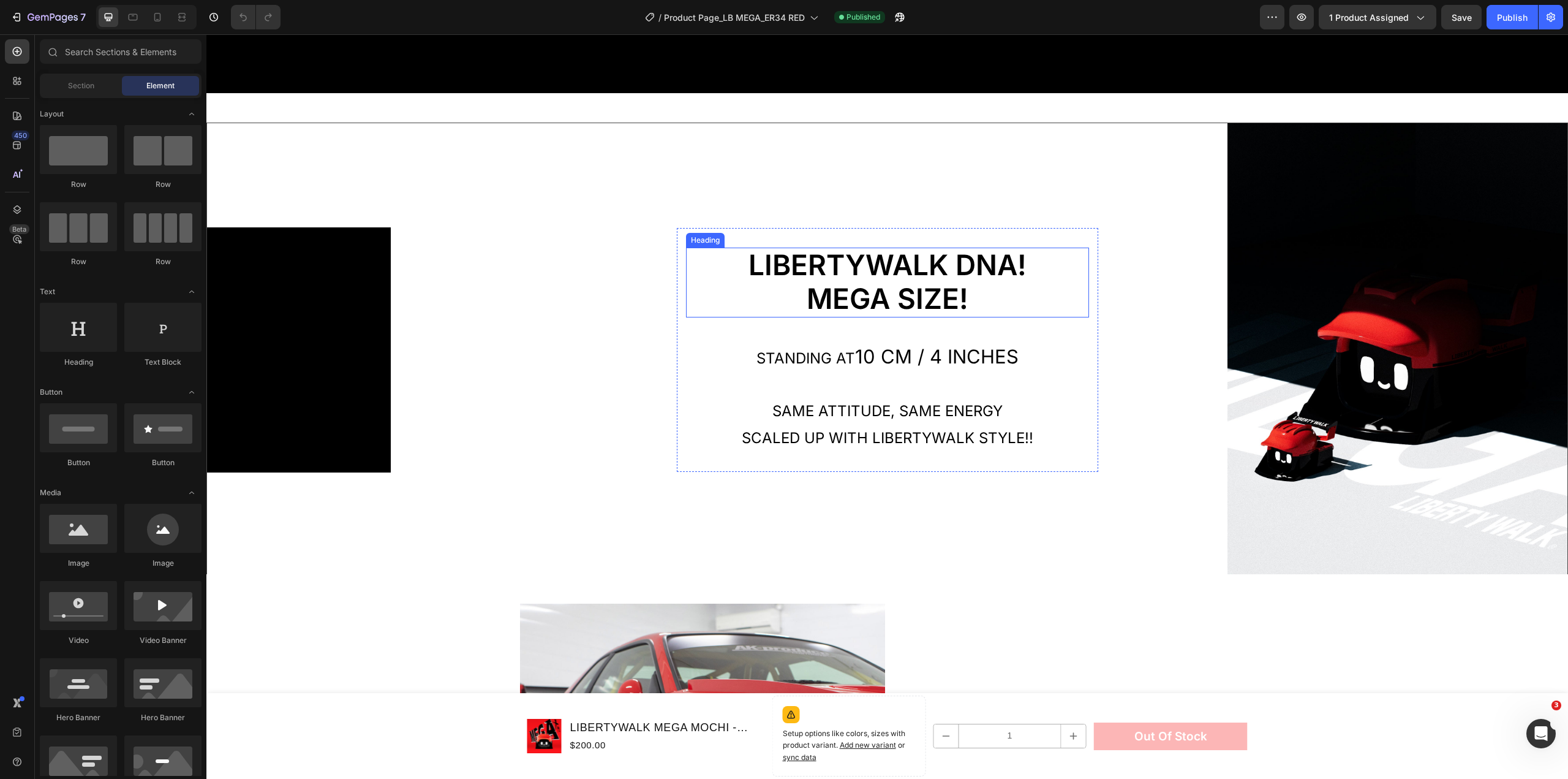
scroll to position [1287, 0]
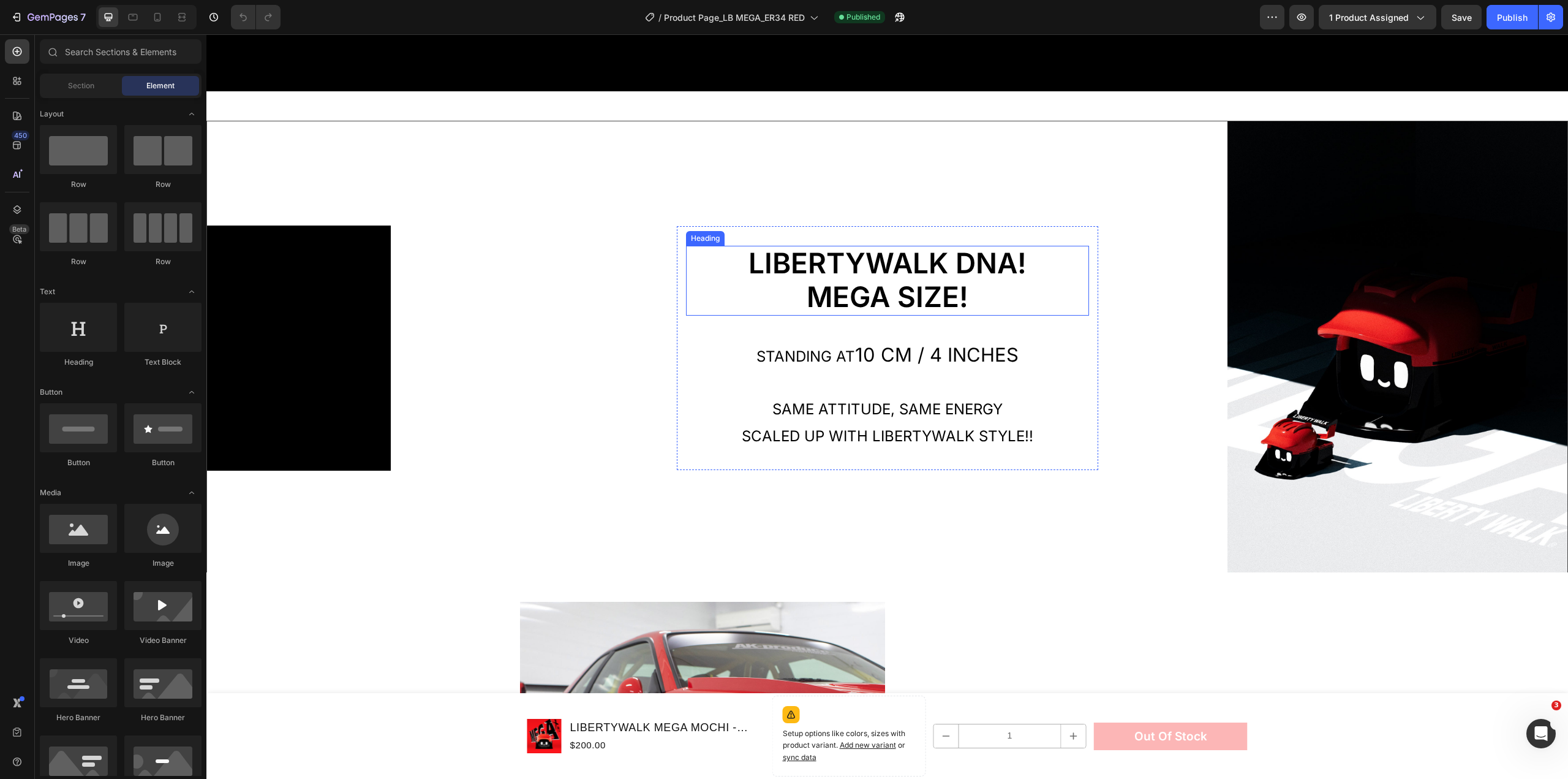
click at [949, 282] on span "MEGA SIZE!" at bounding box center [887, 296] width 162 height 34
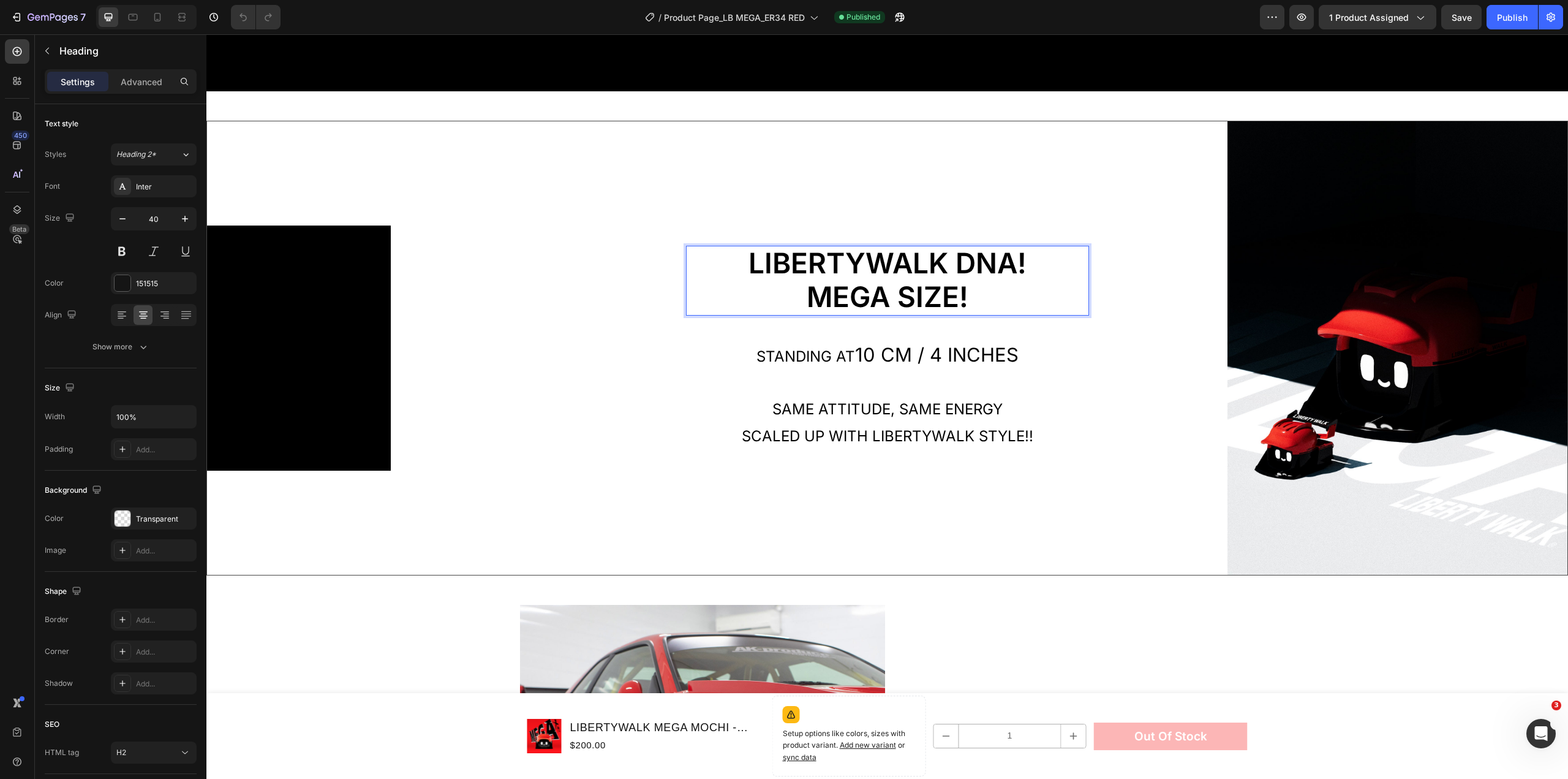
click at [991, 263] on span "LIBERTYWALK DNA!" at bounding box center [888, 263] width 278 height 34
click at [944, 333] on div "Standing at 10 cm / 4 Inches Same attitude, same energy scaled up WITH LIBERTYW…" at bounding box center [887, 388] width 403 height 125
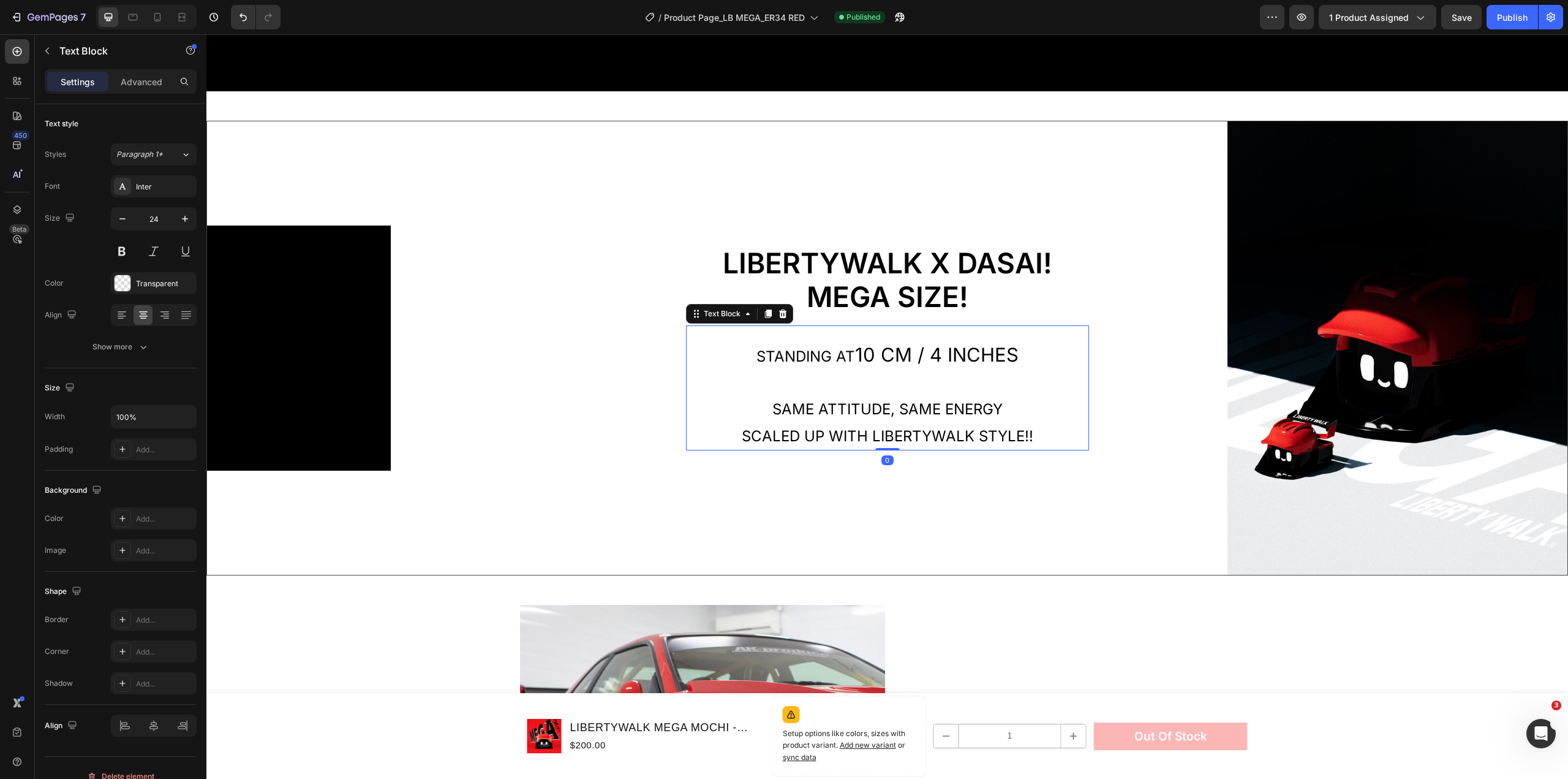
click at [937, 343] on span "10 cm / 4 Inches" at bounding box center [936, 355] width 163 height 23
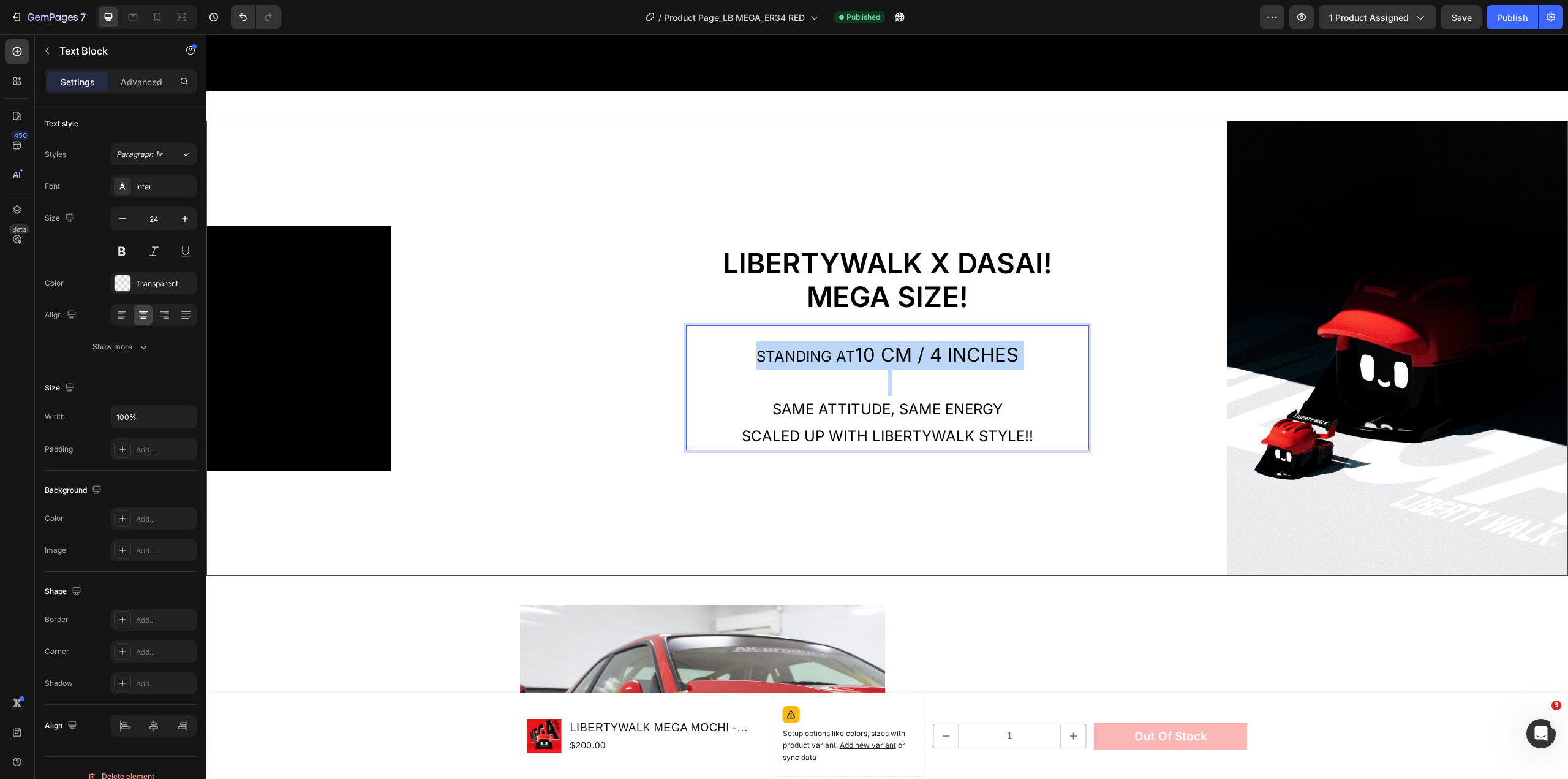
click at [937, 343] on span "10 cm / 4 Inches" at bounding box center [936, 355] width 163 height 23
click at [936, 370] on p "Rich Text Editor. Editing area: main" at bounding box center [887, 381] width 400 height 26
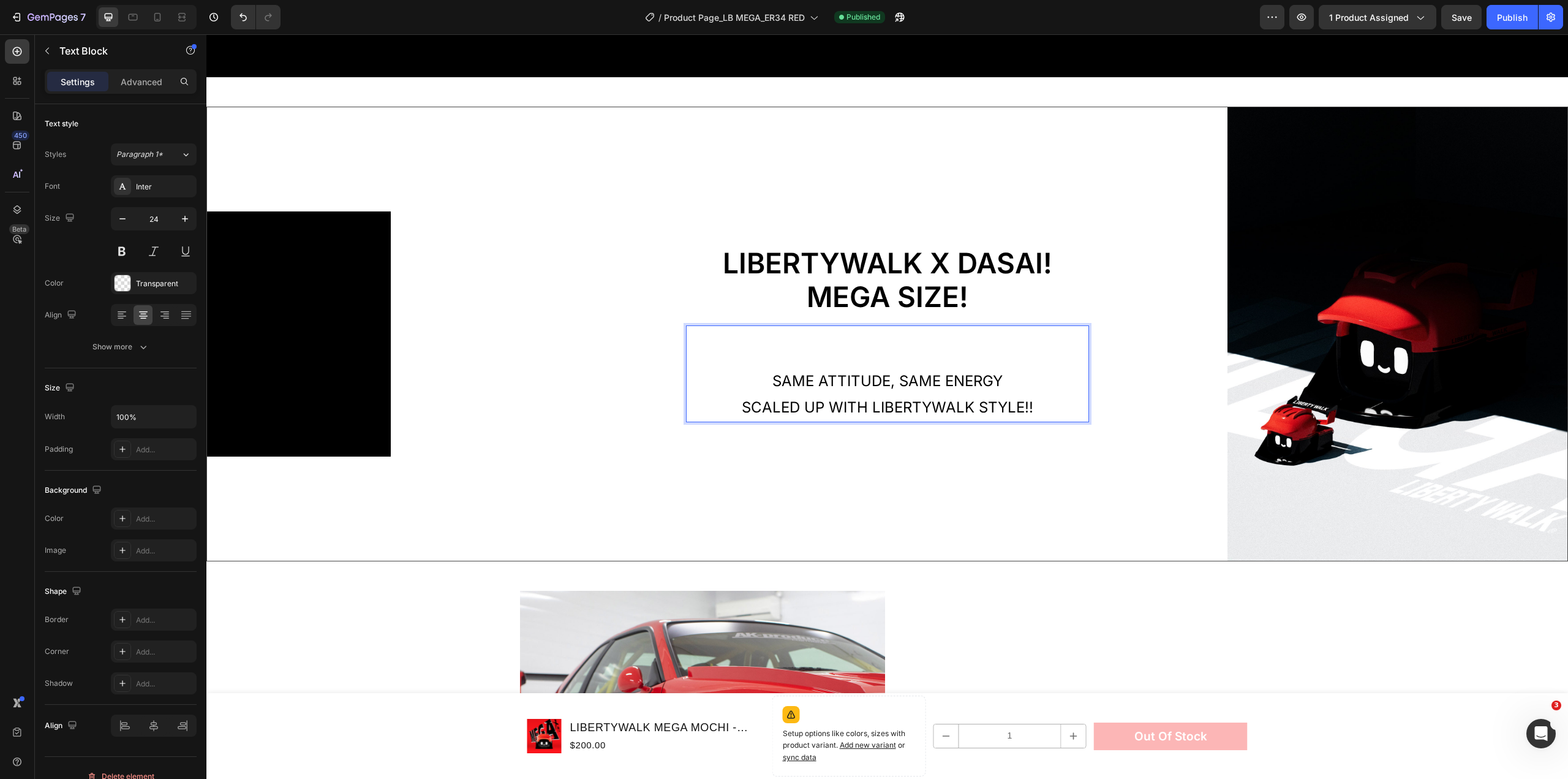
drag, startPoint x: 958, startPoint y: 380, endPoint x: 972, endPoint y: 381, distance: 14.0
click at [958, 380] on span "Same attitude, same energy" at bounding box center [887, 381] width 231 height 18
click at [1016, 394] on p "scaled up WITH LIBERTYWALK STYLE!!" at bounding box center [887, 407] width 400 height 26
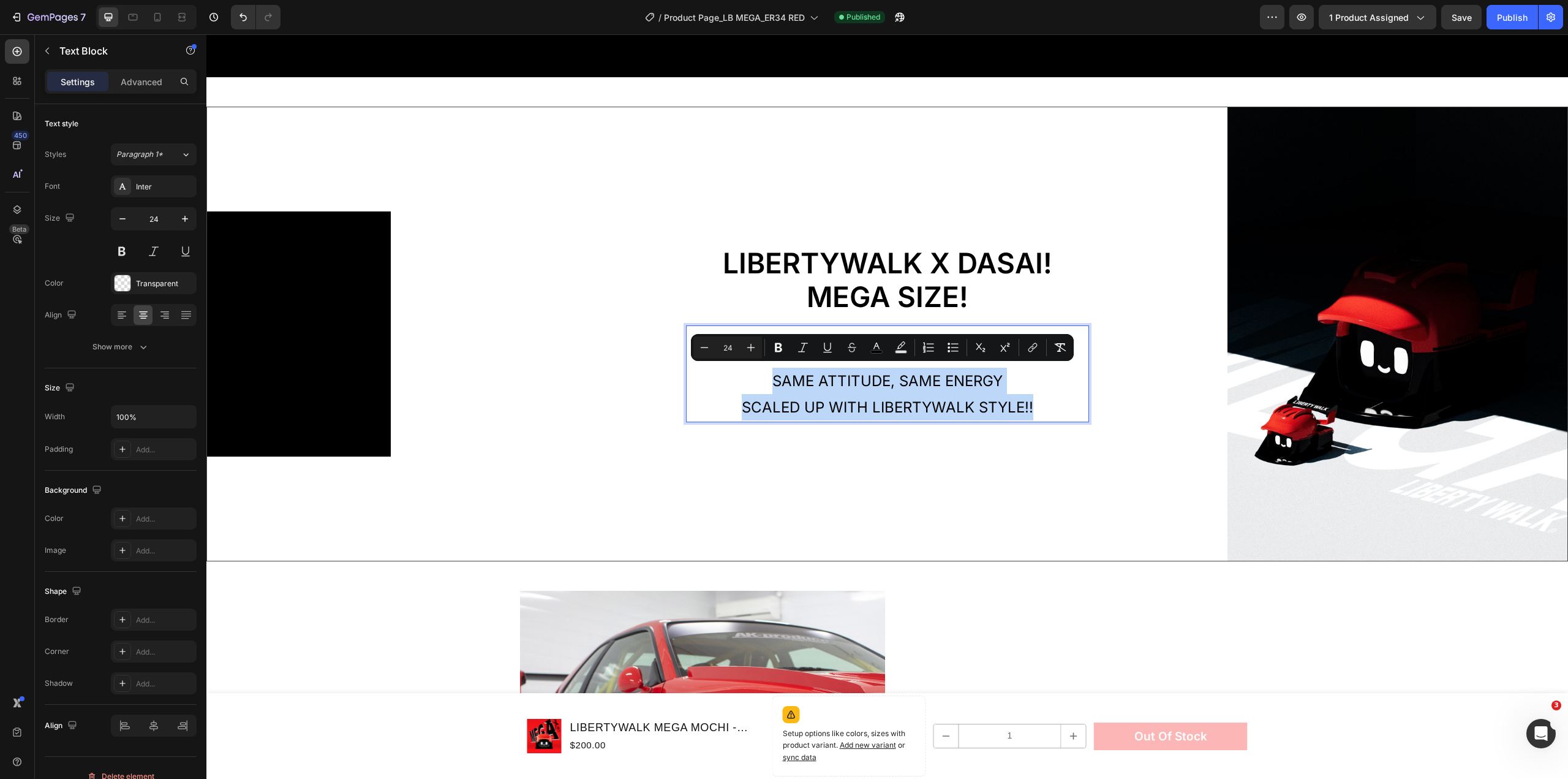
drag, startPoint x: 901, startPoint y: 385, endPoint x: 724, endPoint y: 362, distance: 178.5
click at [724, 362] on div "Same attitude, same energy scaled up WITH LIBERTYWALK STYLE!!" at bounding box center [887, 381] width 403 height 82
click at [896, 381] on span "Same attitude, same energy" at bounding box center [887, 381] width 231 height 18
drag, startPoint x: 1040, startPoint y: 401, endPoint x: 730, endPoint y: 367, distance: 311.9
click at [730, 367] on div "Same attitude, same energy scaled up WITH LIBERTYWALK STYLE!!" at bounding box center [887, 381] width 403 height 82
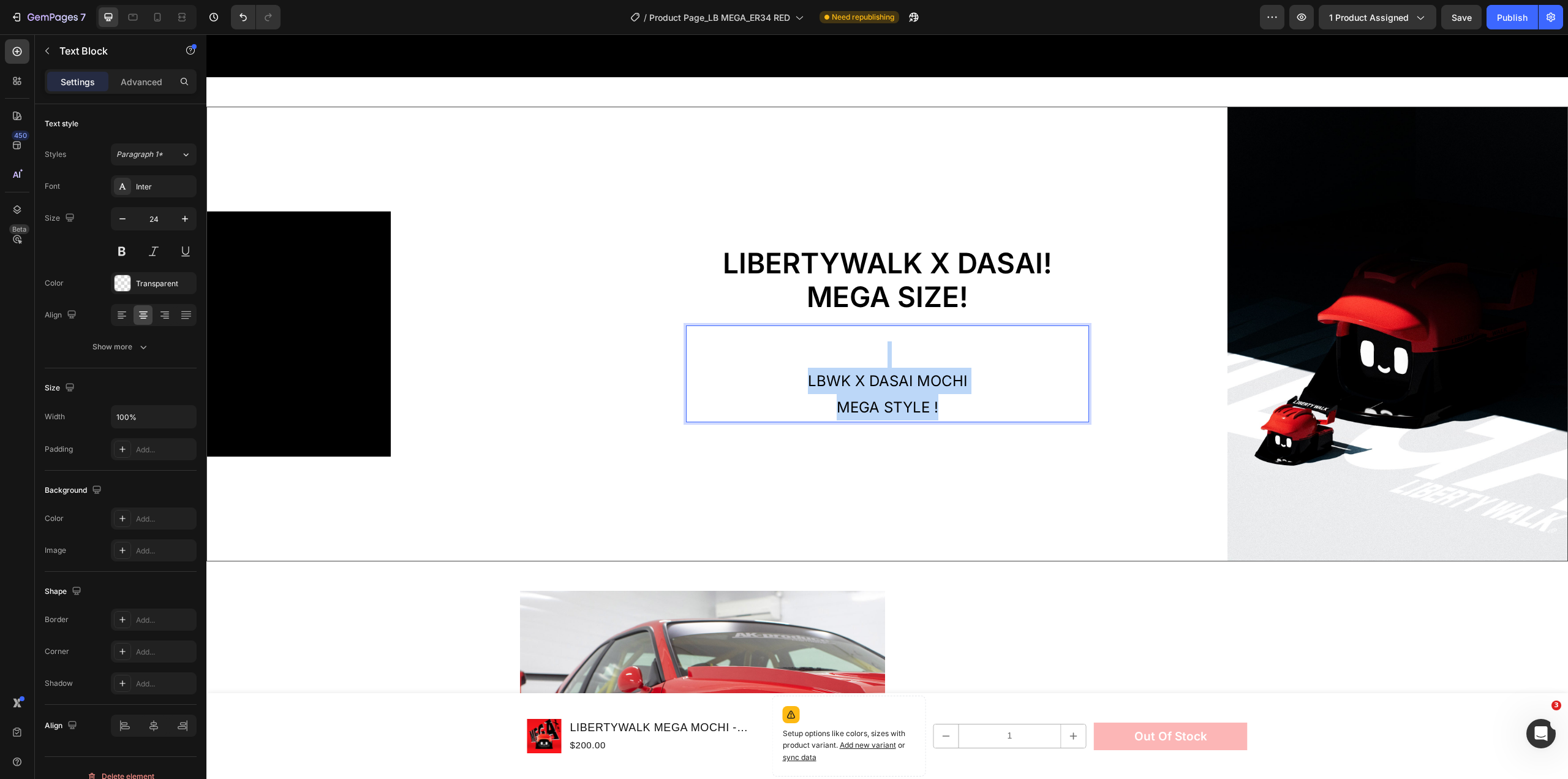
drag, startPoint x: 941, startPoint y: 405, endPoint x: 721, endPoint y: 337, distance: 230.3
click at [721, 340] on div "lbwk x dasai mochi mega style !" at bounding box center [887, 381] width 403 height 82
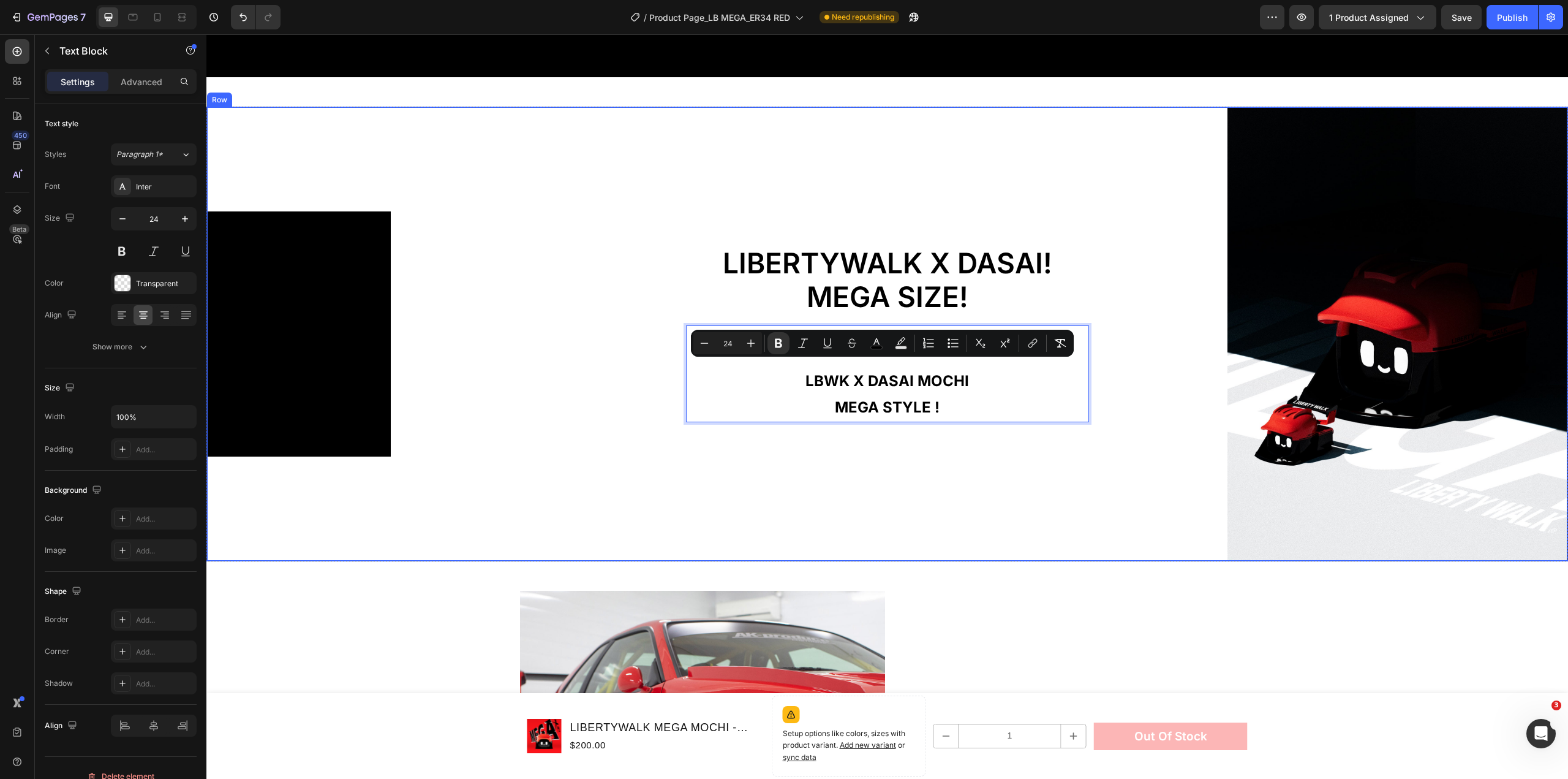
click at [1028, 473] on div "⁠⁠⁠⁠⁠⁠⁠ LIBERTYWALK x dasai! MEGA SIZE! Heading lbwk x dasai mochi mega style !…" at bounding box center [887, 333] width 681 height 453
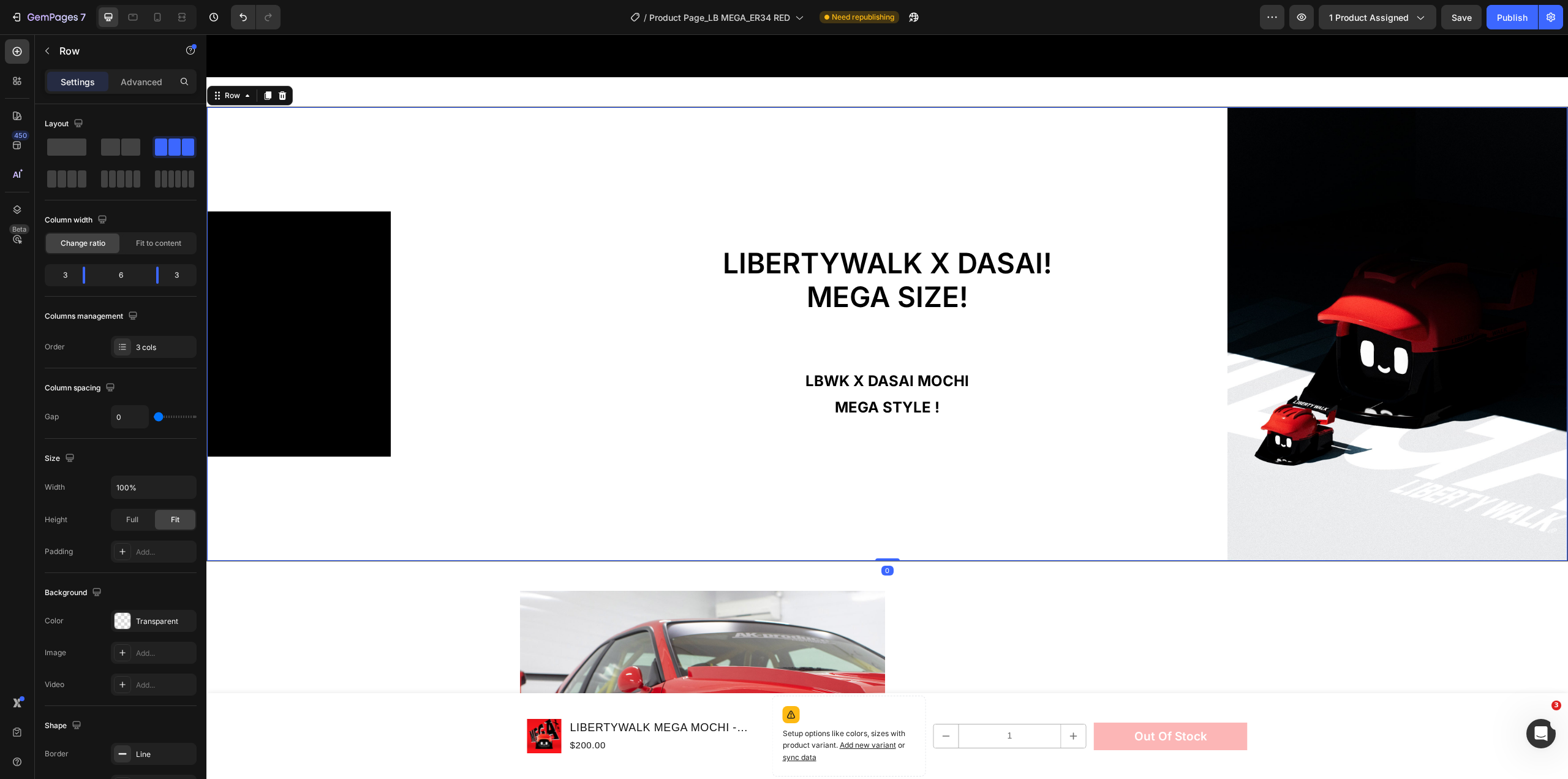
click at [1146, 183] on div "⁠⁠⁠⁠⁠⁠⁠ LIBERTYWALK x dasai! MEGA SIZE! Heading lbwk x dasai mochi mega style !…" at bounding box center [887, 333] width 681 height 453
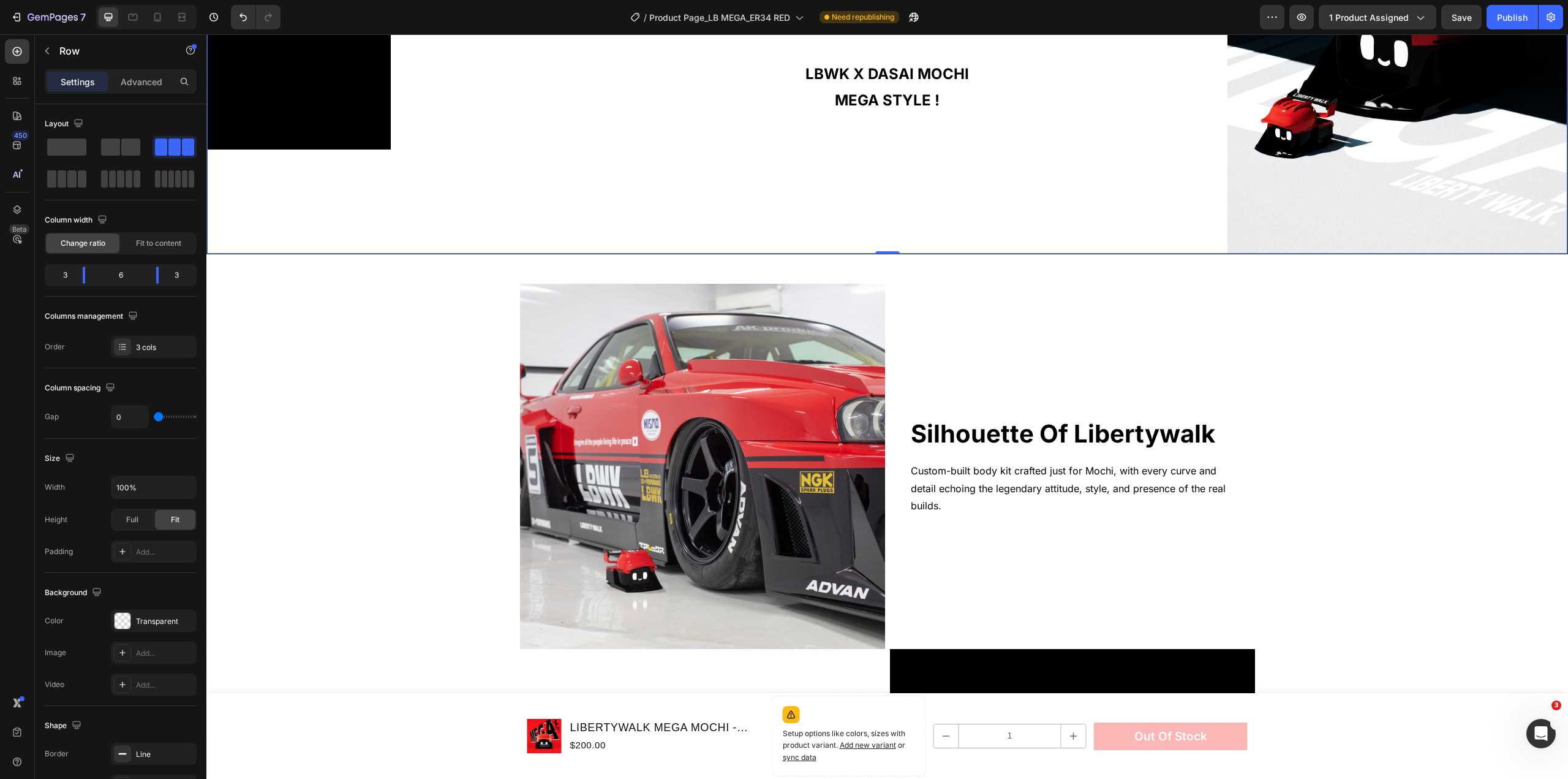
scroll to position [1669, 0]
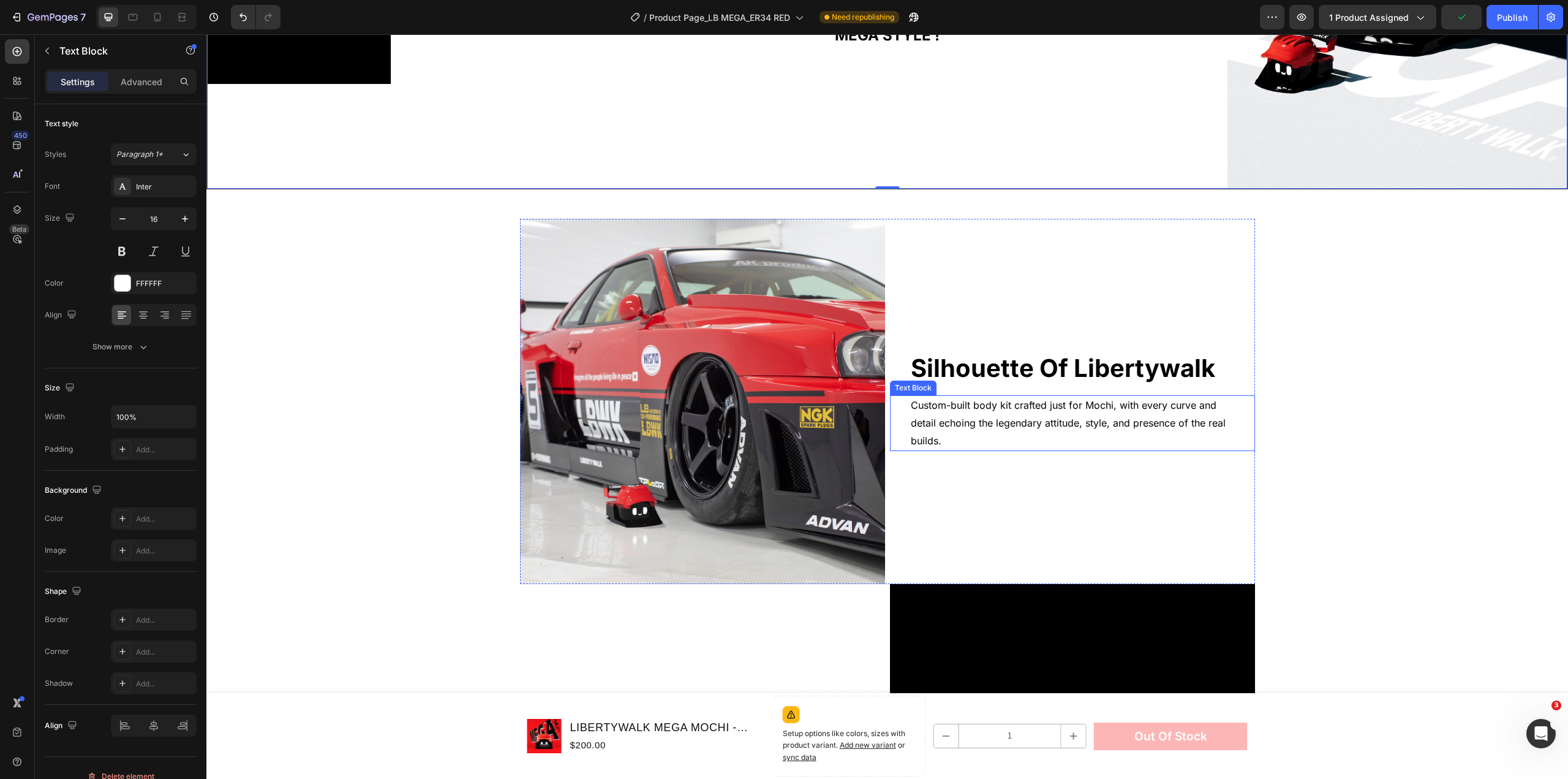
click at [1161, 409] on p "Custom-built body kit crafted just for Mochi, with every curve and detail echoi…" at bounding box center [1072, 423] width 323 height 53
click at [1005, 389] on div "silhouette of libertywalk Heading" at bounding box center [1073, 373] width 365 height 44
click at [1005, 389] on div "silhouette of libertywalk Heading 0" at bounding box center [1073, 373] width 365 height 44
click at [1015, 413] on p "Custom-built body kit crafted just for Mochi, with every curve and detail echoi…" at bounding box center [1072, 423] width 323 height 53
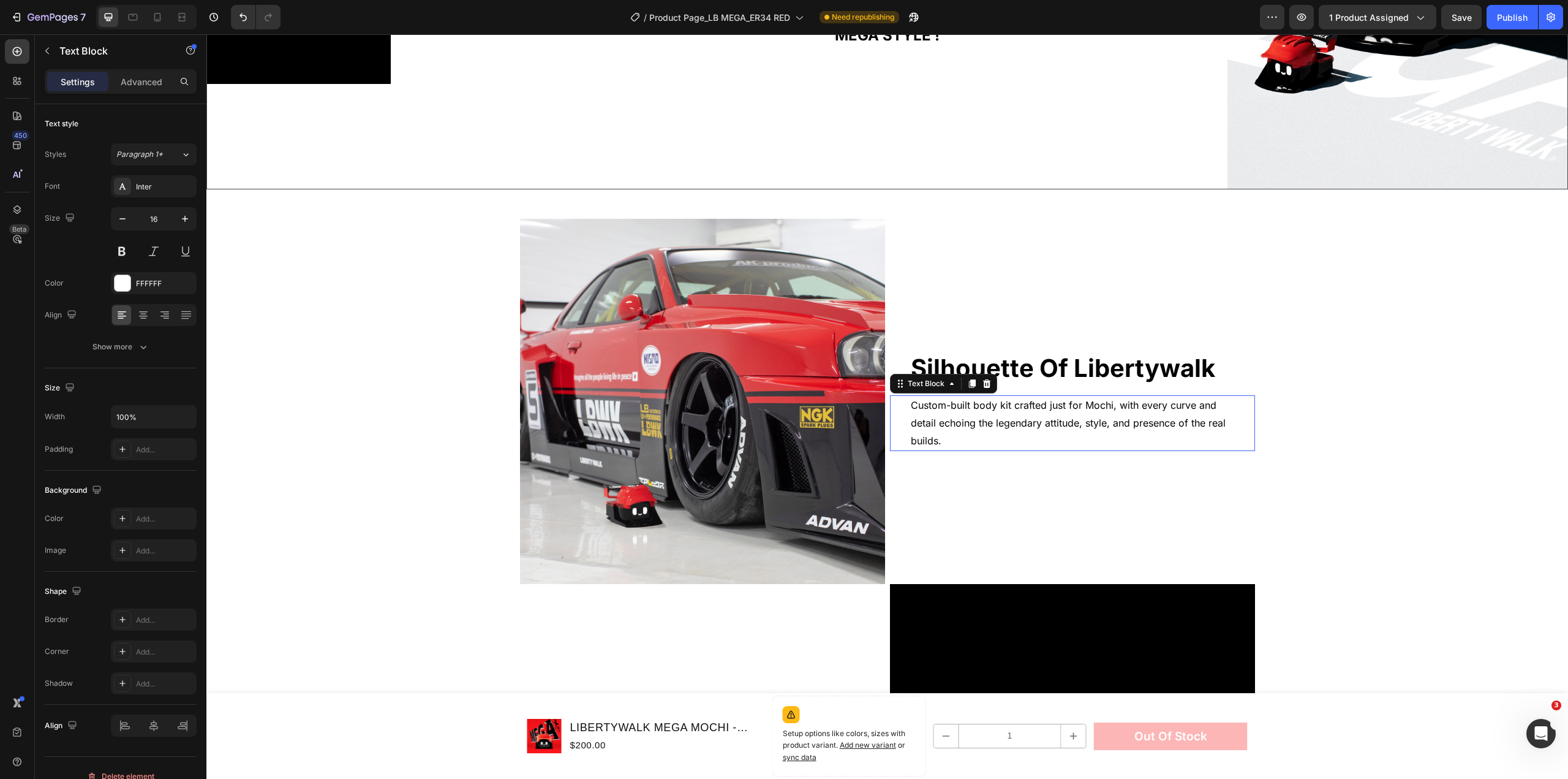
click at [1015, 413] on p "Custom-built body kit crafted just for Mochi, with every curve and detail echoi…" at bounding box center [1072, 423] width 323 height 53
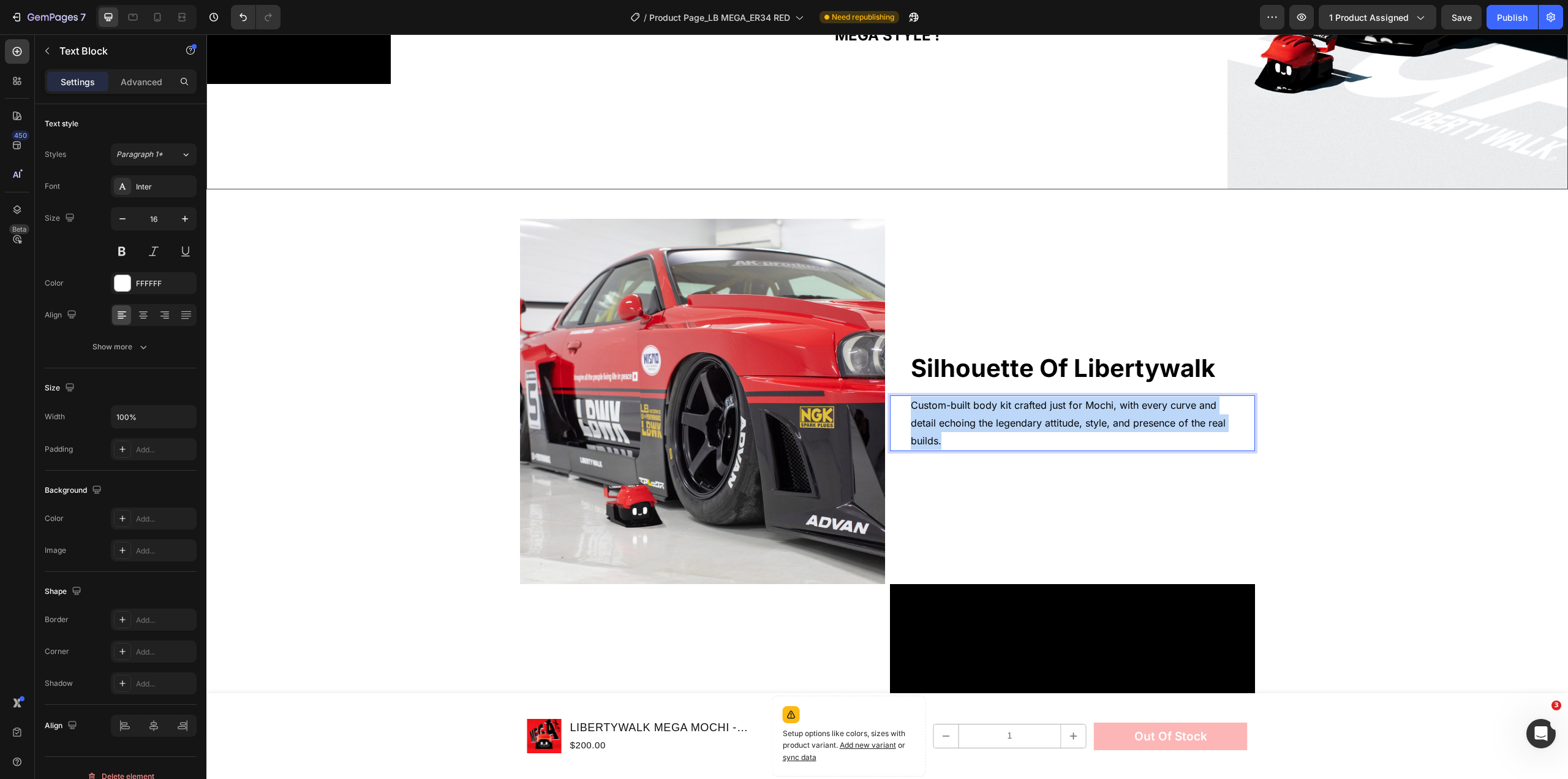
click at [1015, 413] on p "Custom-built body kit crafted just for Mochi, with every curve and detail echoi…" at bounding box center [1072, 423] width 323 height 53
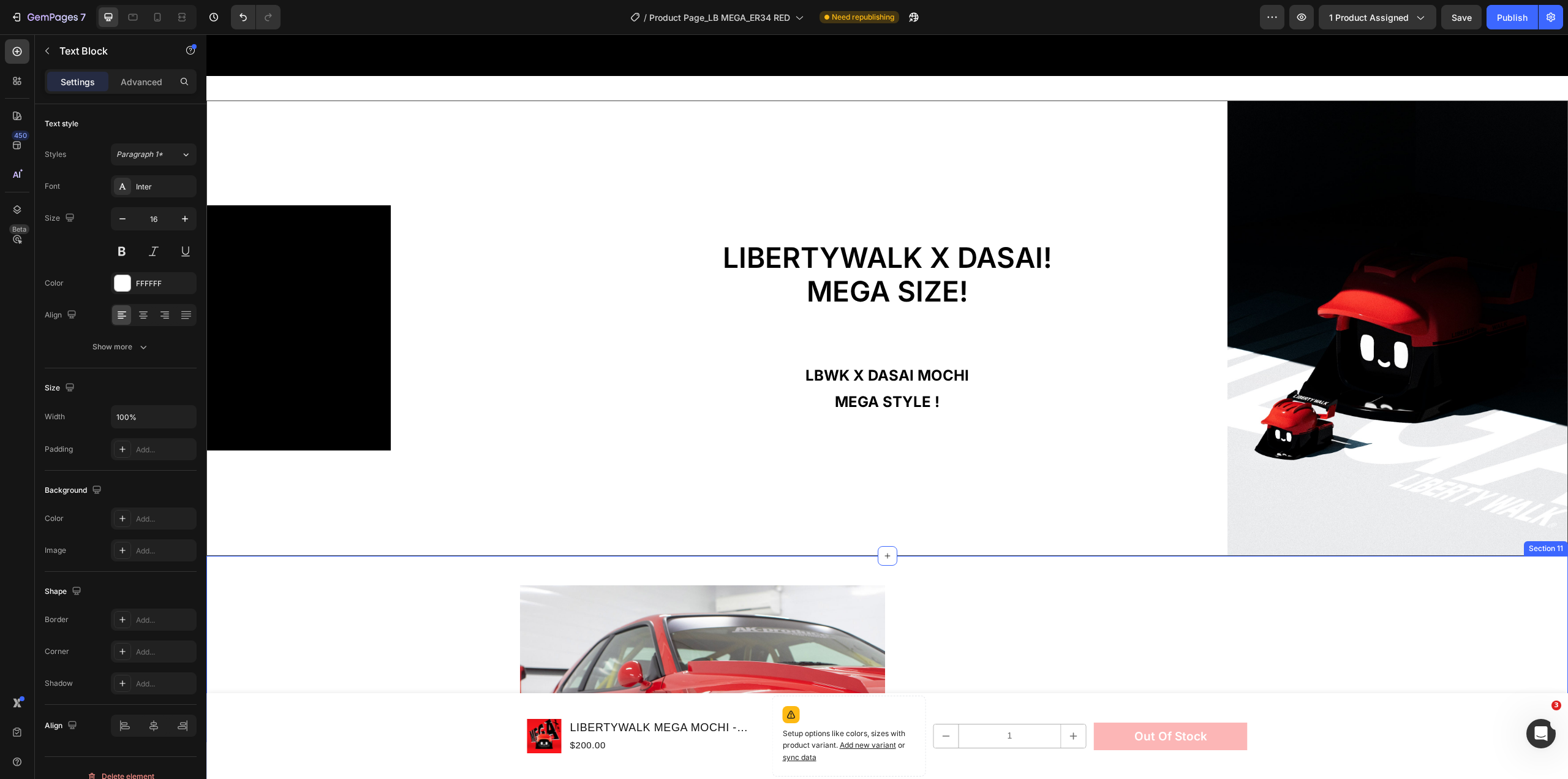
scroll to position [1249, 0]
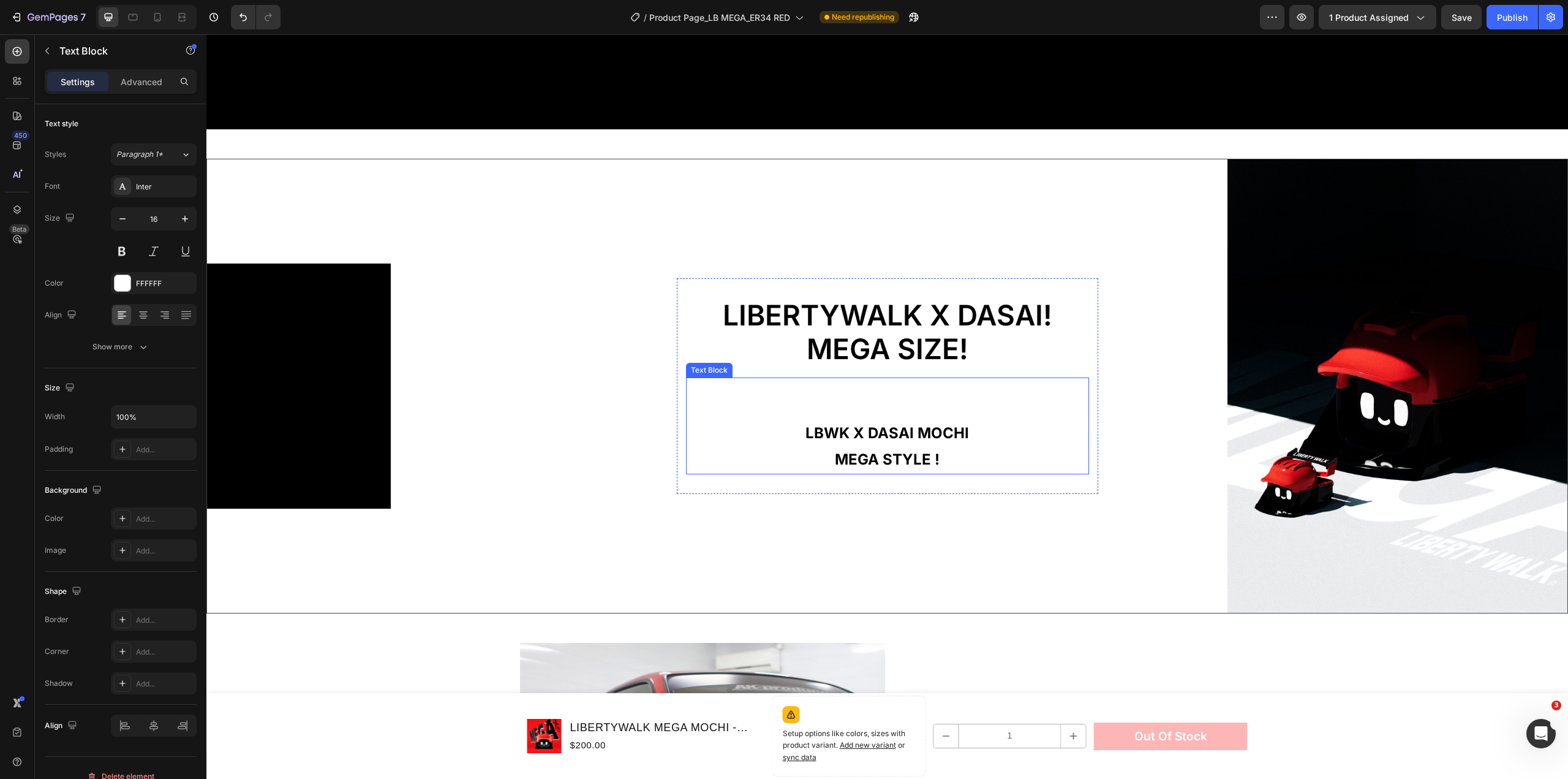
click at [877, 420] on p "lbwk x dasai mochi" at bounding box center [887, 433] width 400 height 26
drag, startPoint x: 955, startPoint y: 455, endPoint x: 729, endPoint y: 407, distance: 231.0
click at [729, 407] on div "lbwk x dasai mochi mega style !" at bounding box center [887, 433] width 403 height 82
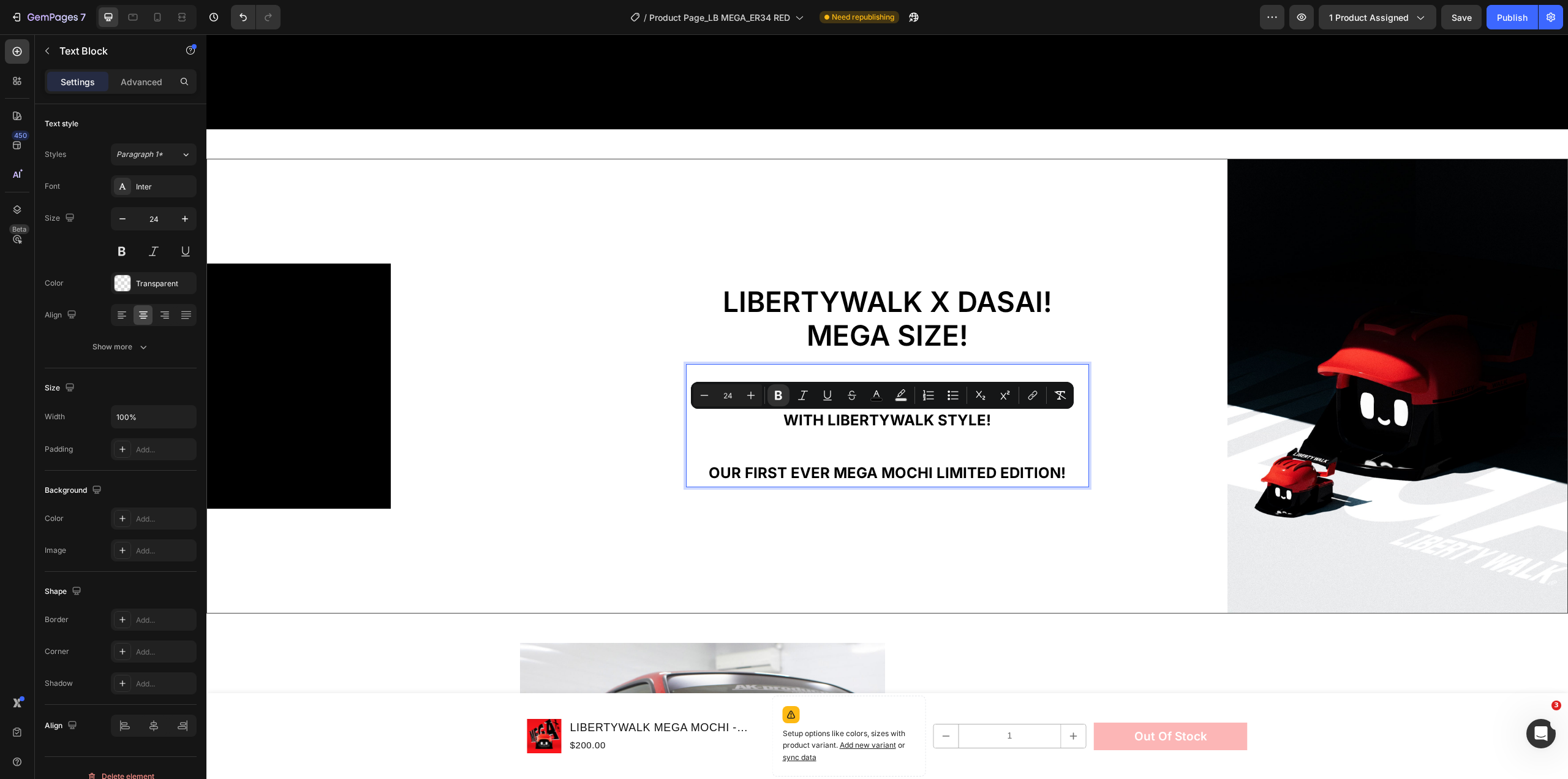
scroll to position [1235, 0]
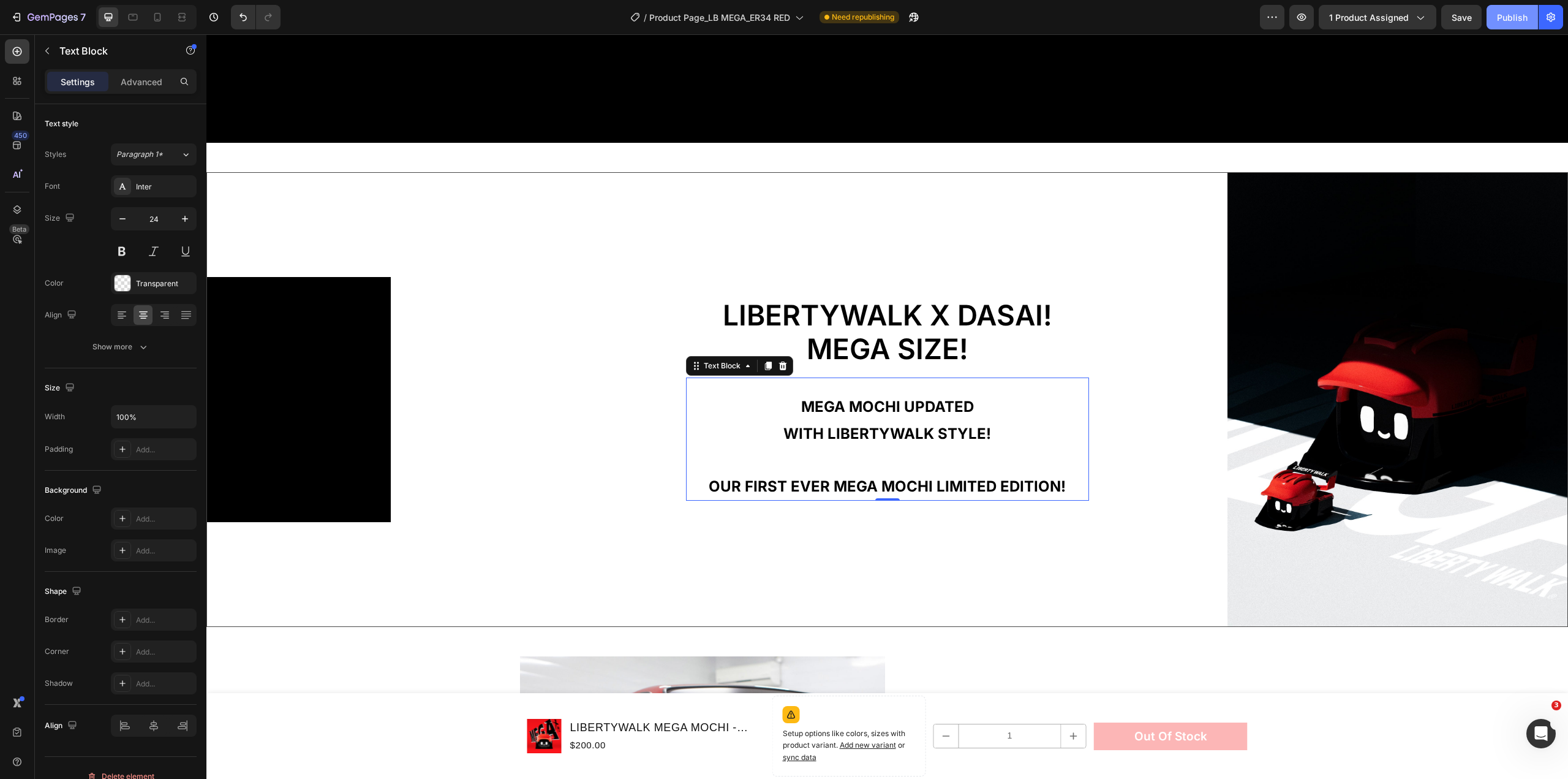
click at [1512, 11] on div "Publish" at bounding box center [1512, 17] width 31 height 13
click at [884, 298] on span "LIBERTYWALK x dasai!" at bounding box center [888, 315] width 330 height 34
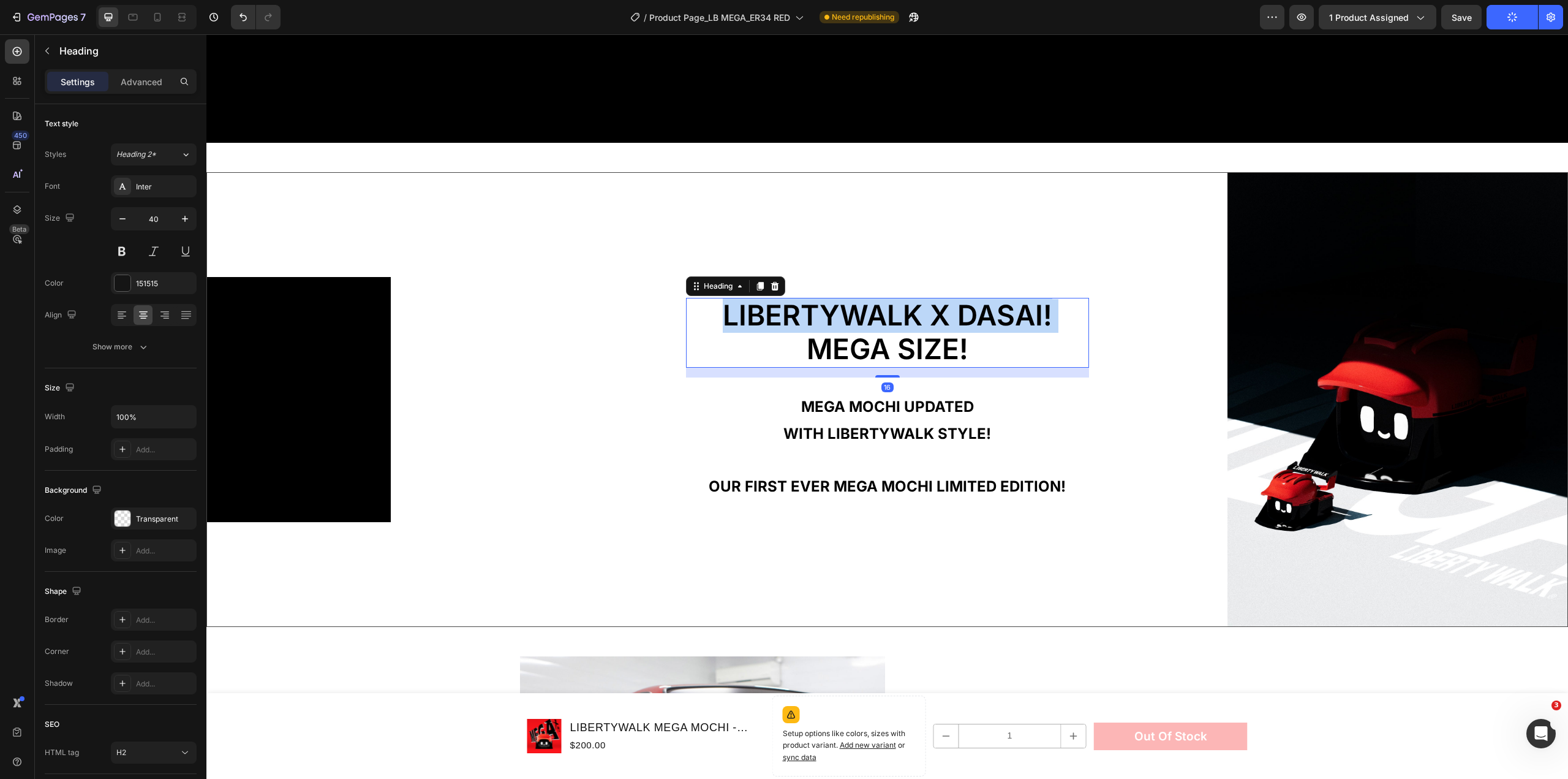
click at [884, 298] on span "LIBERTYWALK x dasai!" at bounding box center [888, 315] width 330 height 34
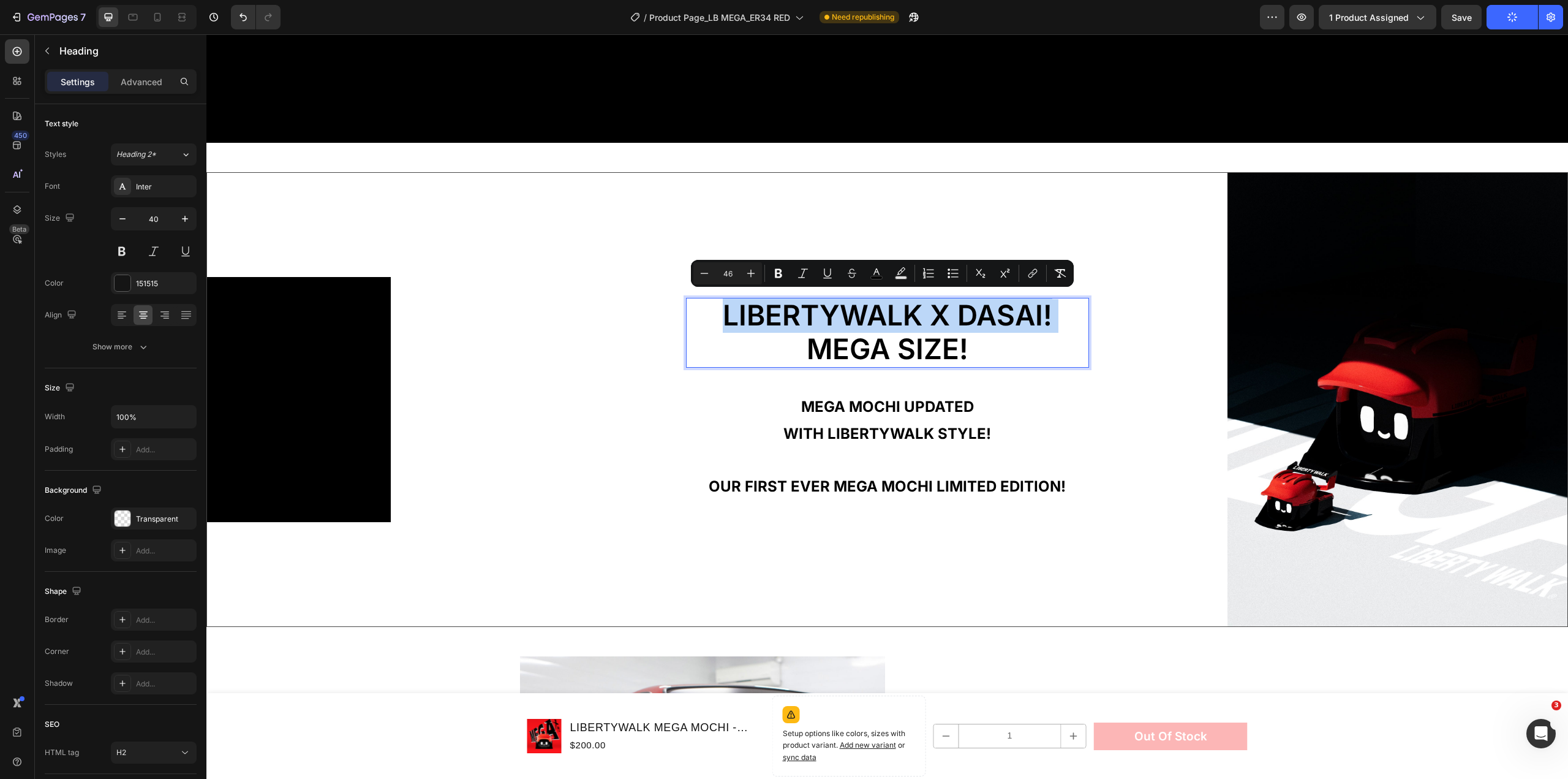
click at [997, 323] on span "LIBERTYWALK x dasai!" at bounding box center [888, 315] width 330 height 34
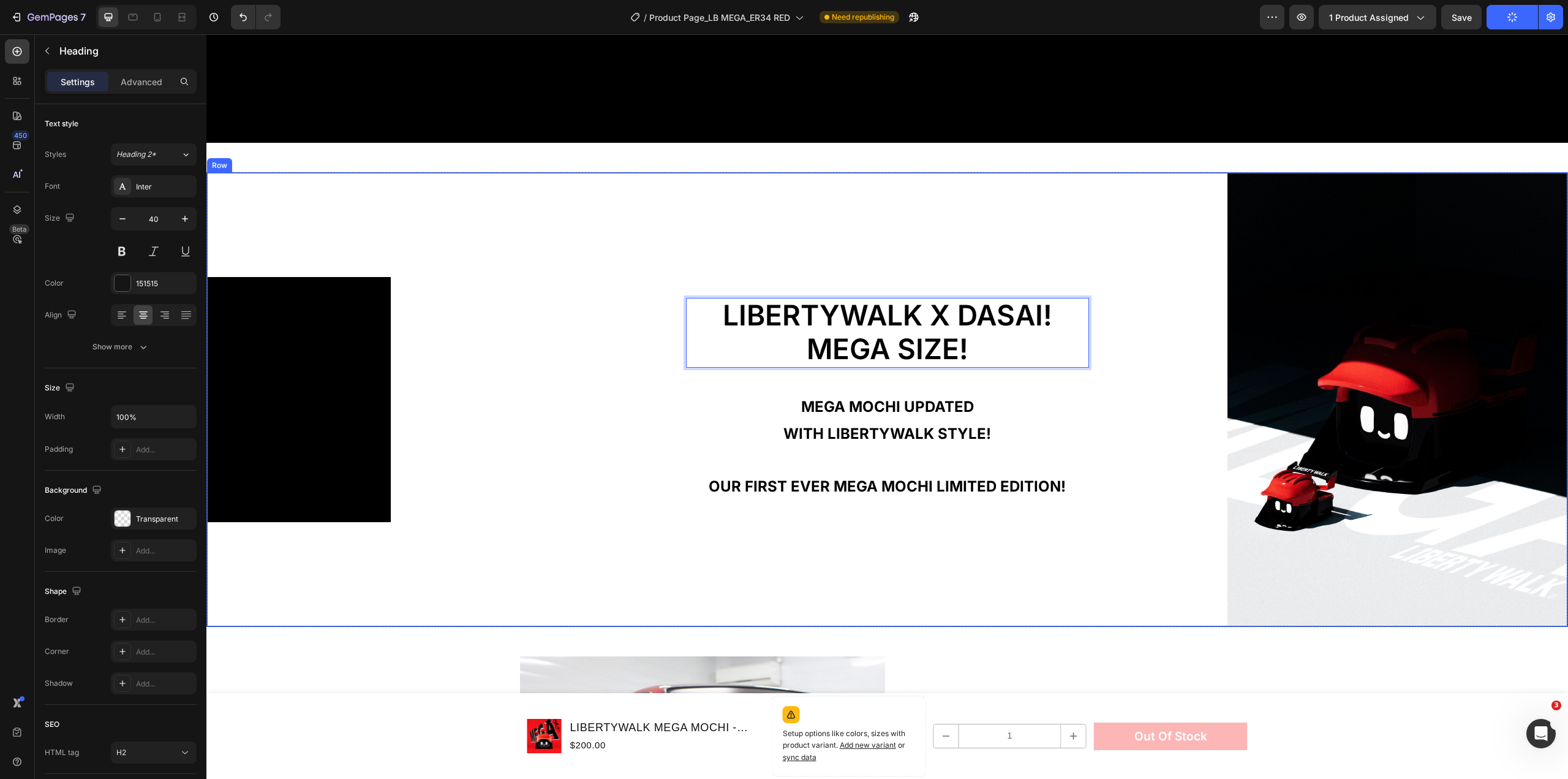
drag, startPoint x: 981, startPoint y: 344, endPoint x: 669, endPoint y: 280, distance: 318.5
click at [669, 280] on div "LIBERTYWALK x dasai! MEGA SIZE! Heading 16 MEGA MOCHI UPDATED WITH LIBERTYWALK …" at bounding box center [887, 399] width 681 height 453
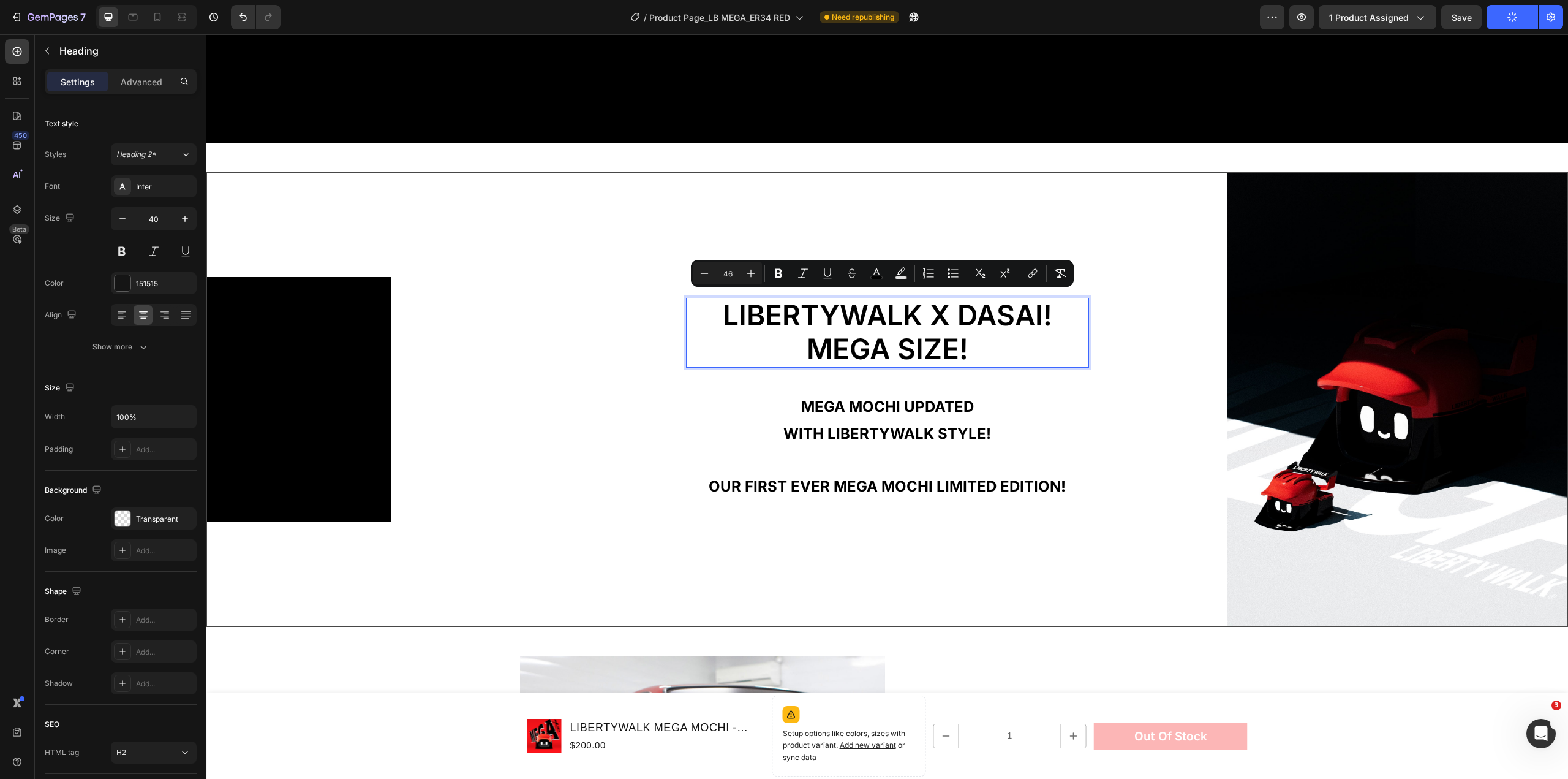
click at [941, 338] on span "MEGA SIZE!" at bounding box center [887, 348] width 162 height 34
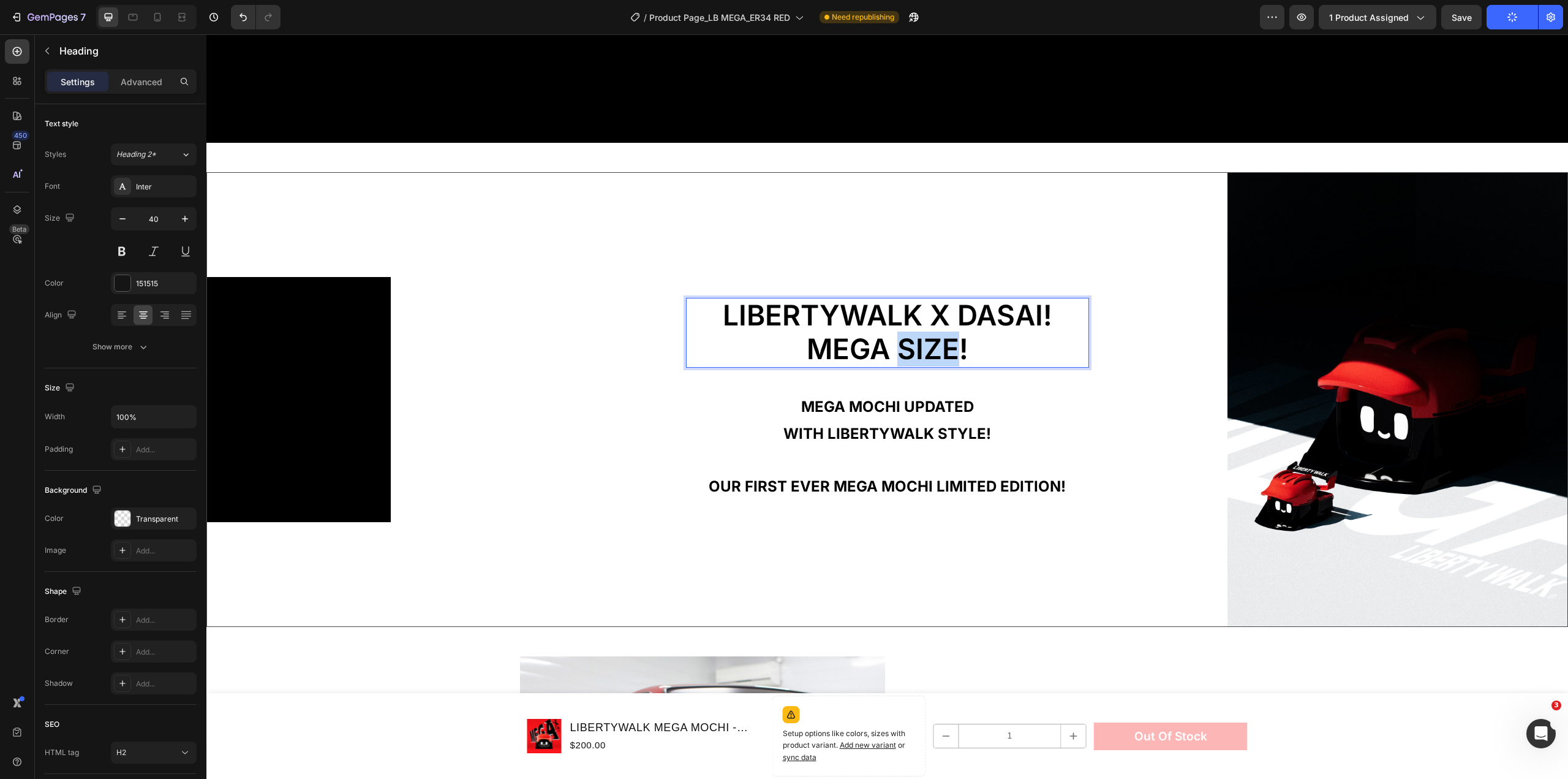
click at [941, 338] on span "MEGA SIZE!" at bounding box center [887, 348] width 162 height 34
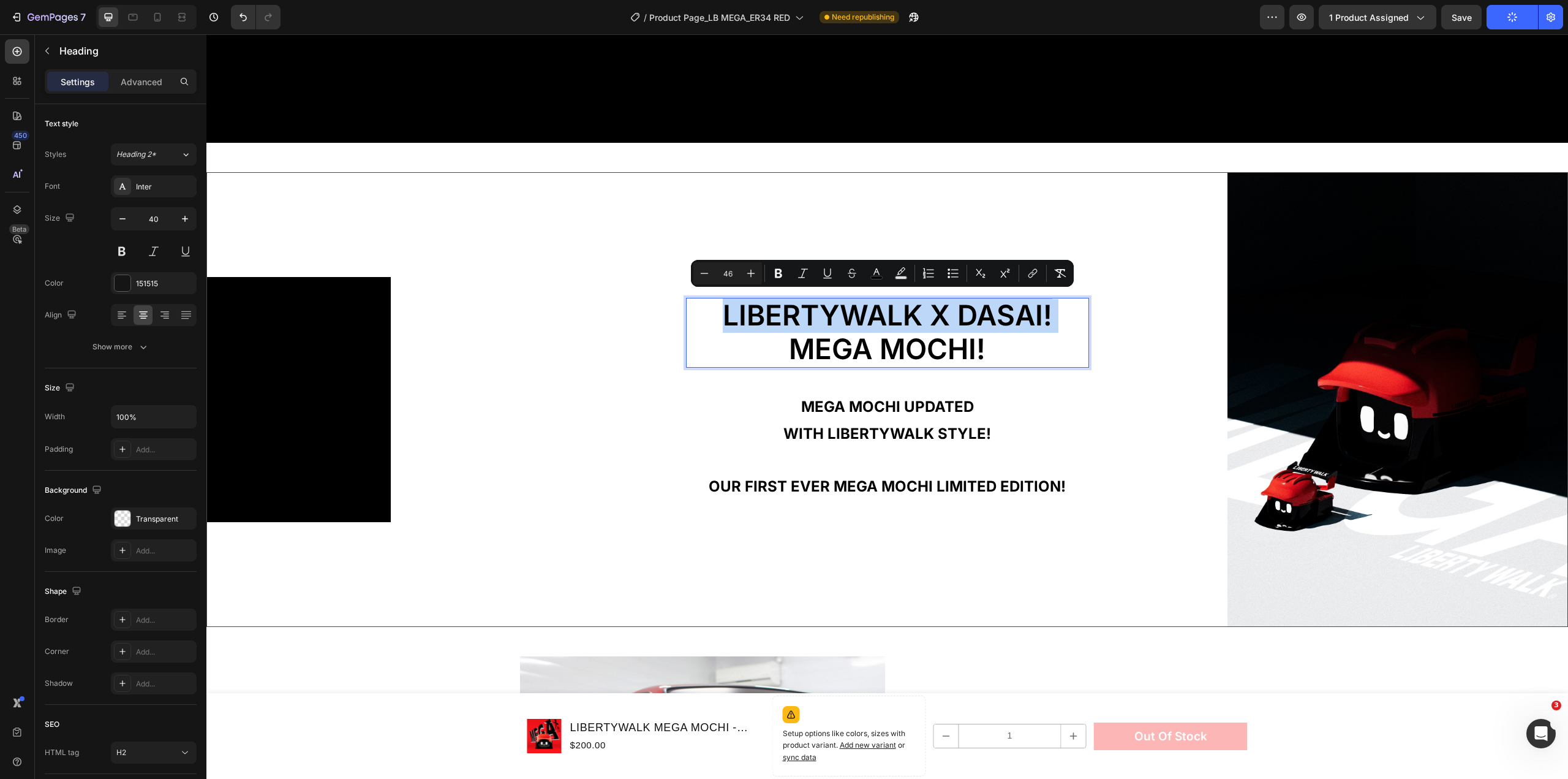
copy p "LIBERTYWALK x dasai!"
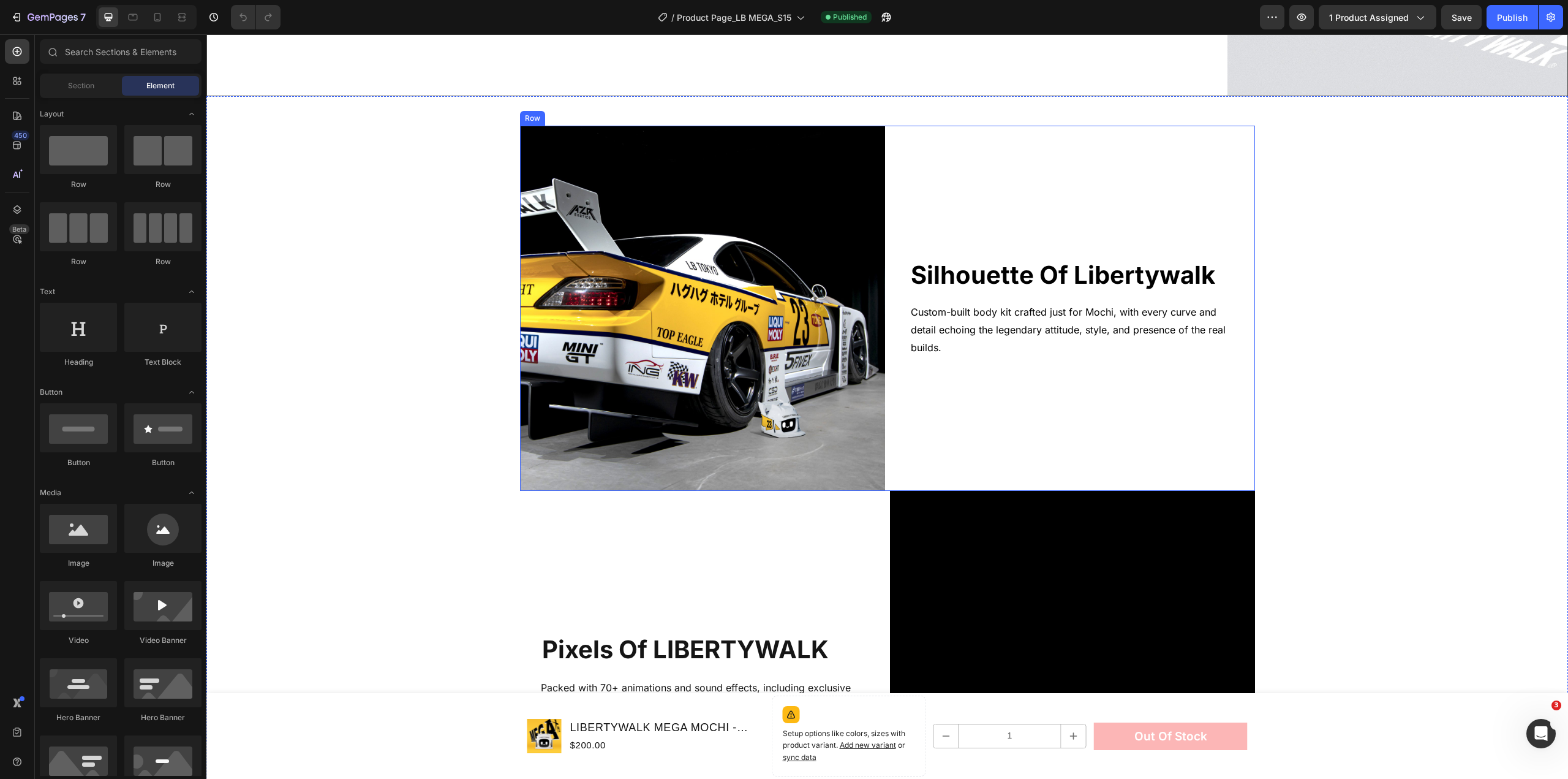
scroll to position [1777, 0]
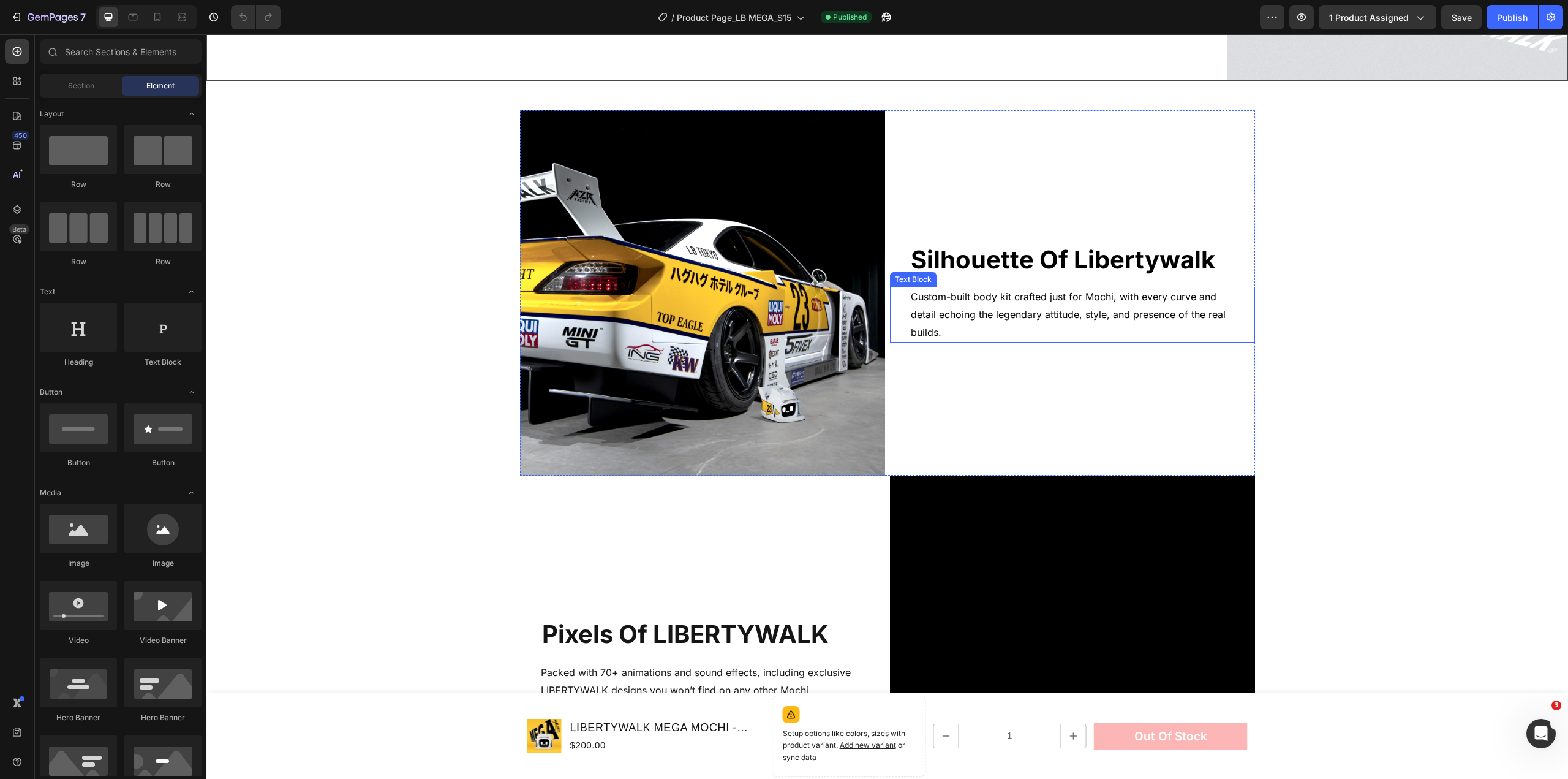
click at [1049, 305] on span "Custom-built body kit crafted just for Mochi, with every curve and detail echoi…" at bounding box center [1068, 314] width 315 height 48
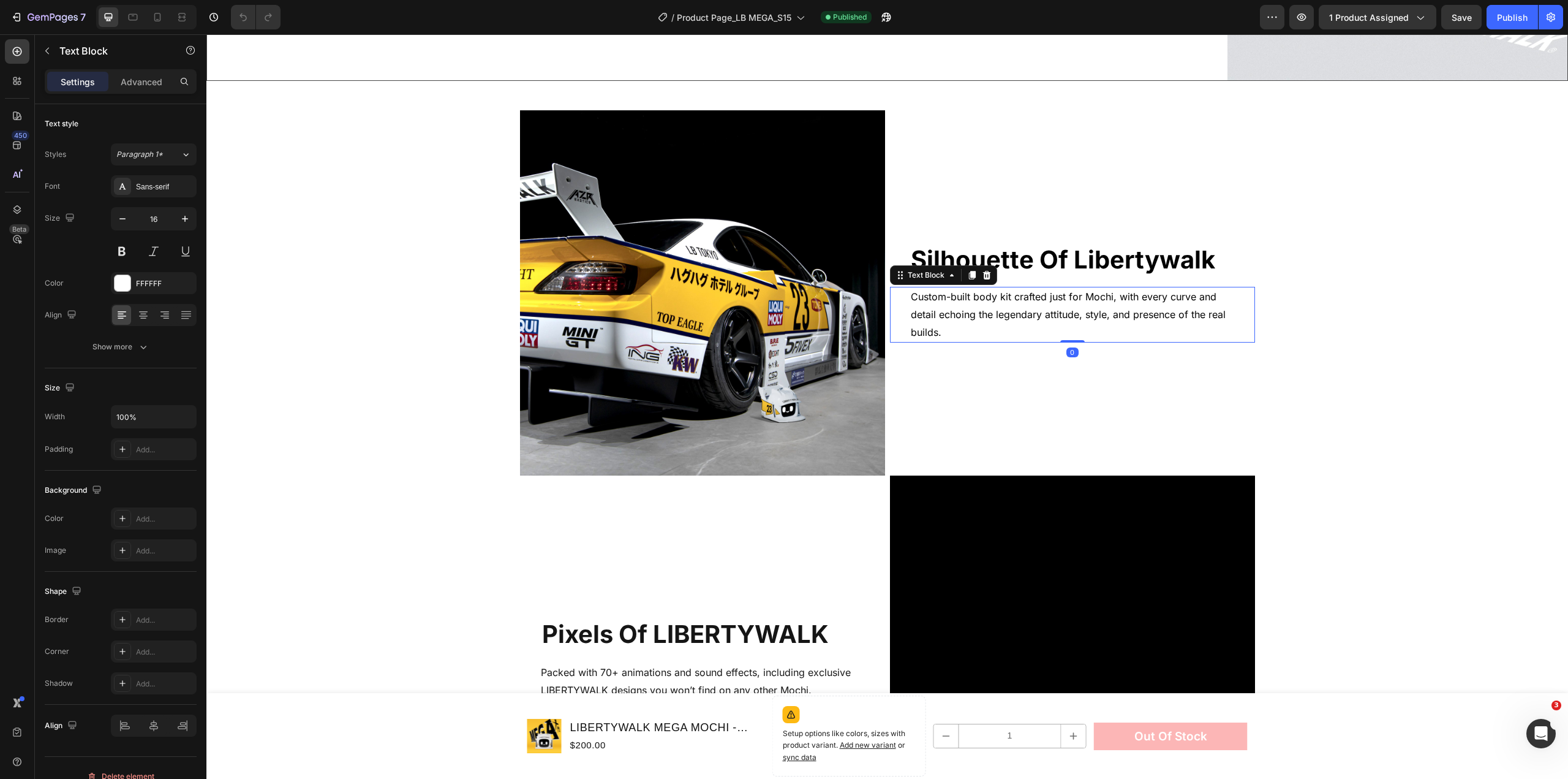
click at [1049, 305] on span "Custom-built body kit crafted just for Mochi, with every curve and detail echoi…" at bounding box center [1068, 314] width 315 height 48
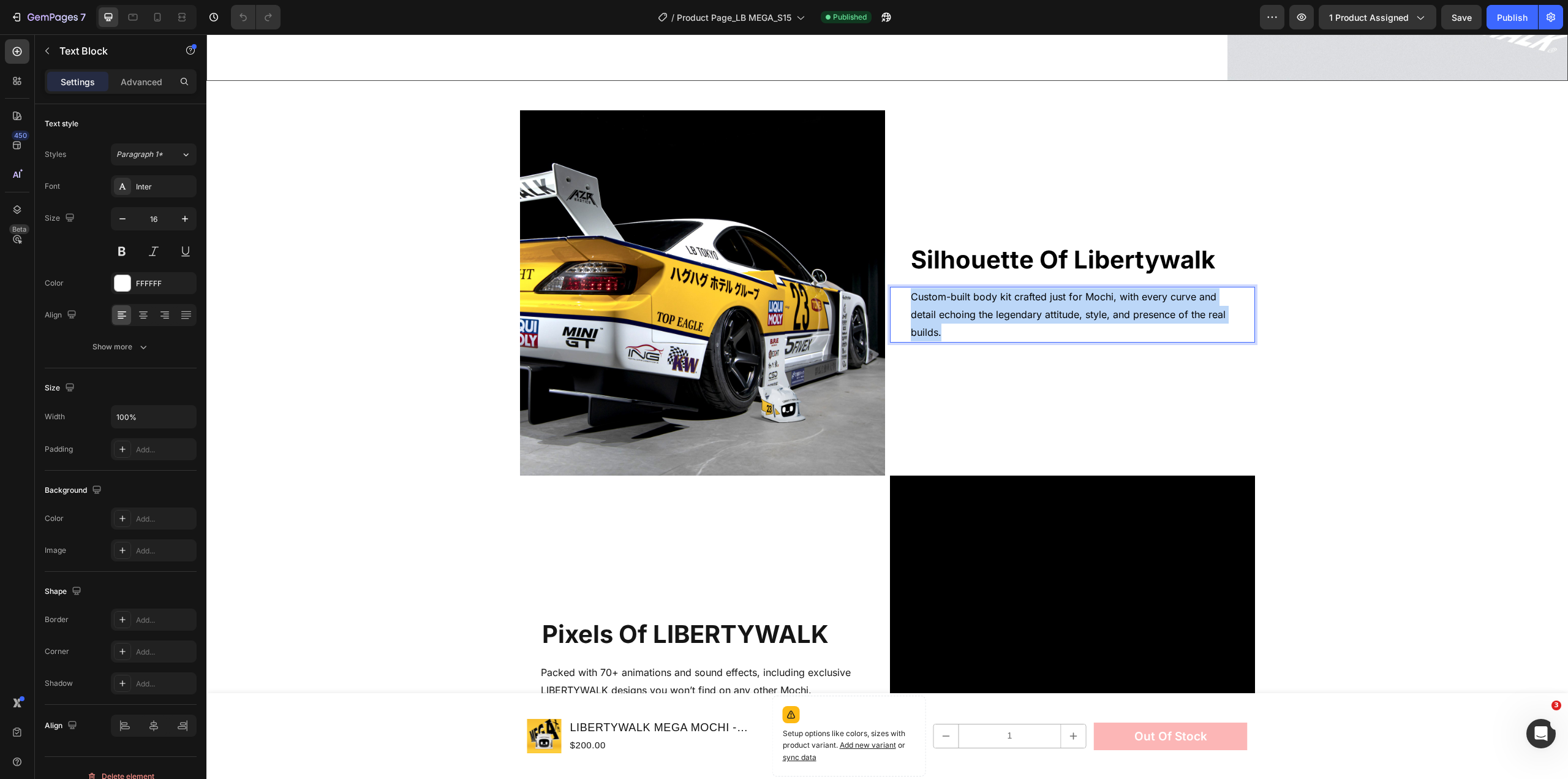
click at [1049, 305] on span "Custom-built body kit crafted just for Mochi, with every curve and detail echoi…" at bounding box center [1068, 314] width 315 height 48
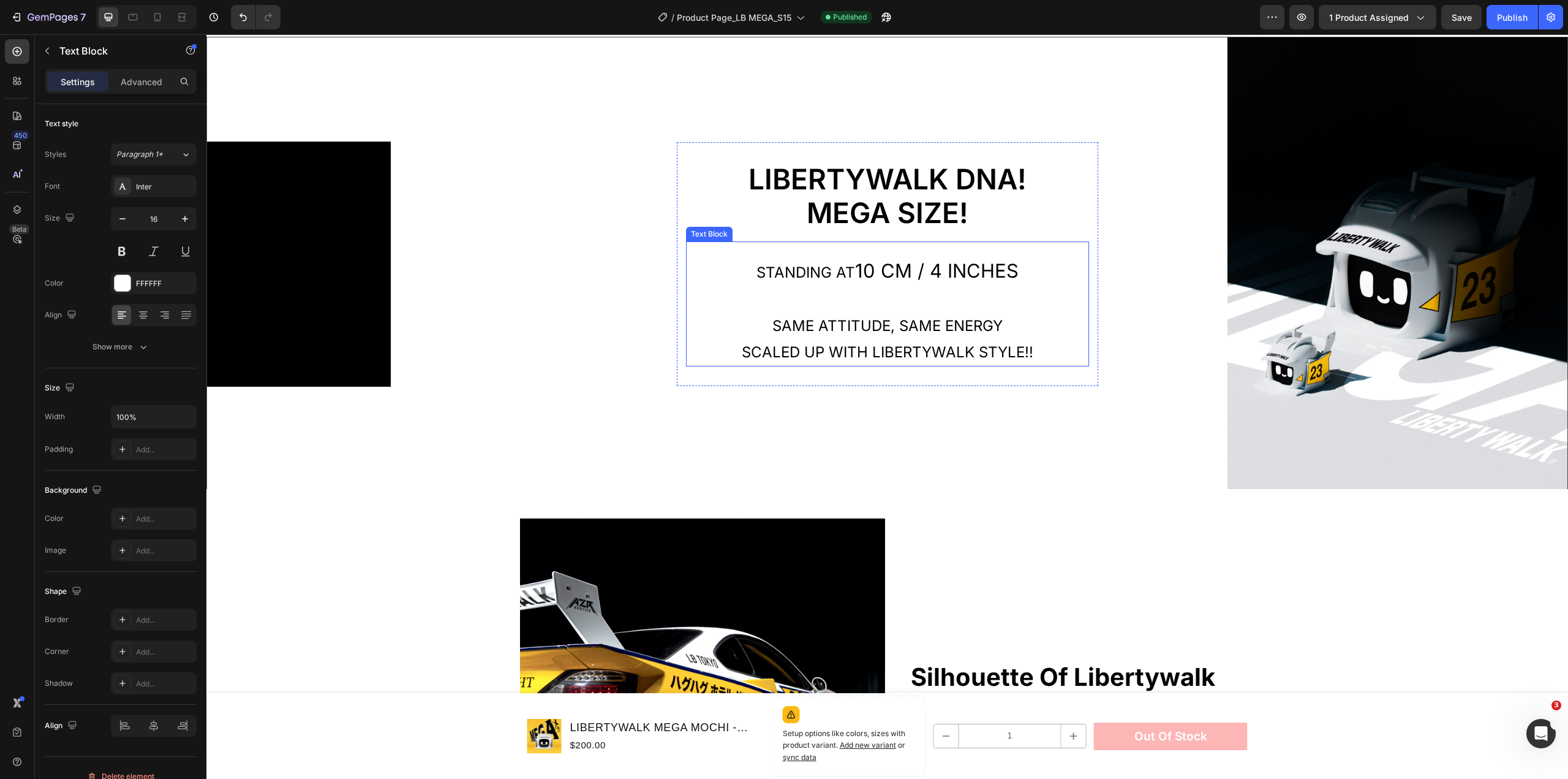
scroll to position [1357, 0]
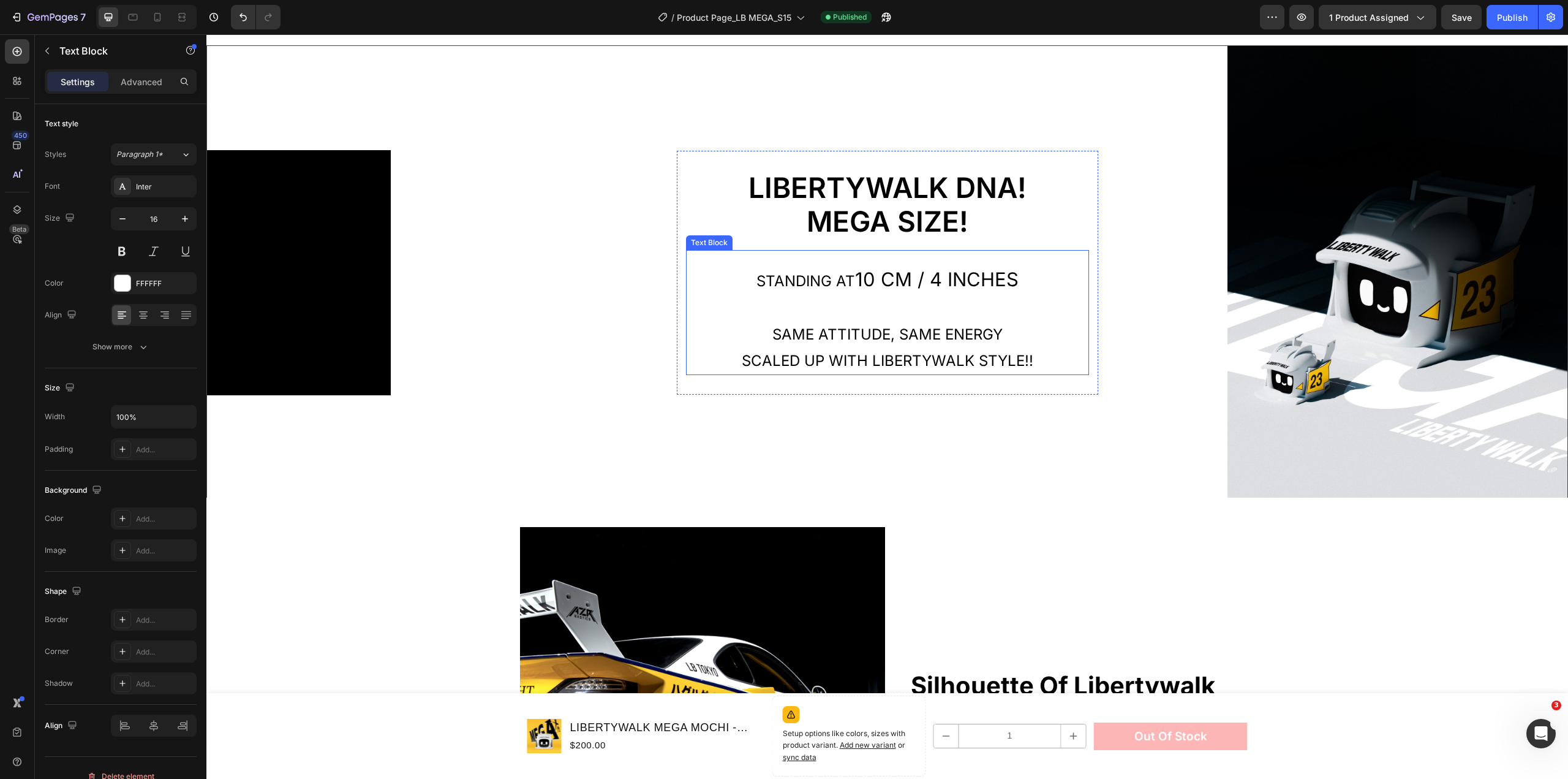
click at [892, 273] on span "10 cm / 4 Inches" at bounding box center [936, 279] width 163 height 23
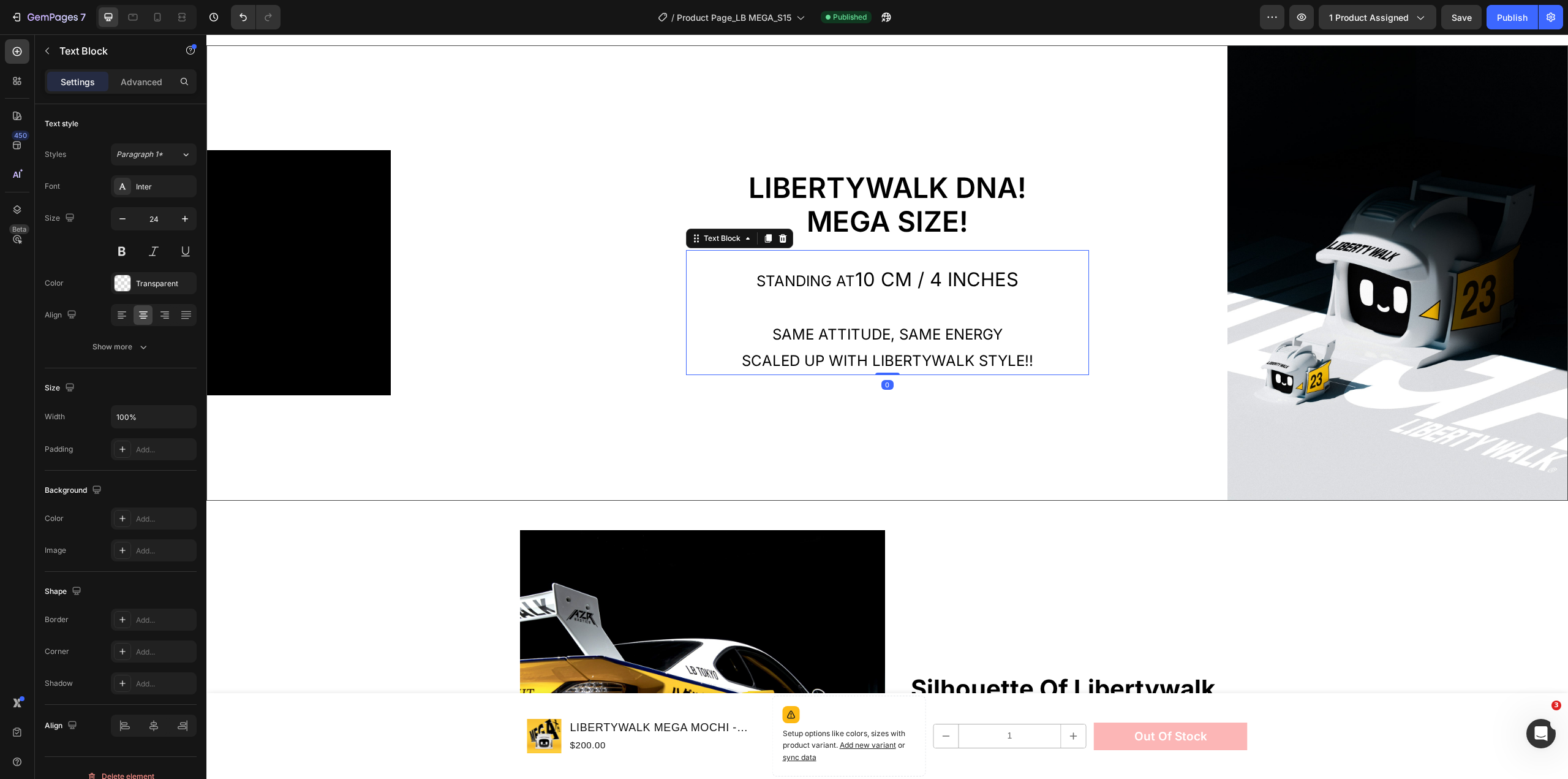
click at [892, 273] on span "10 cm / 4 Inches" at bounding box center [936, 279] width 163 height 23
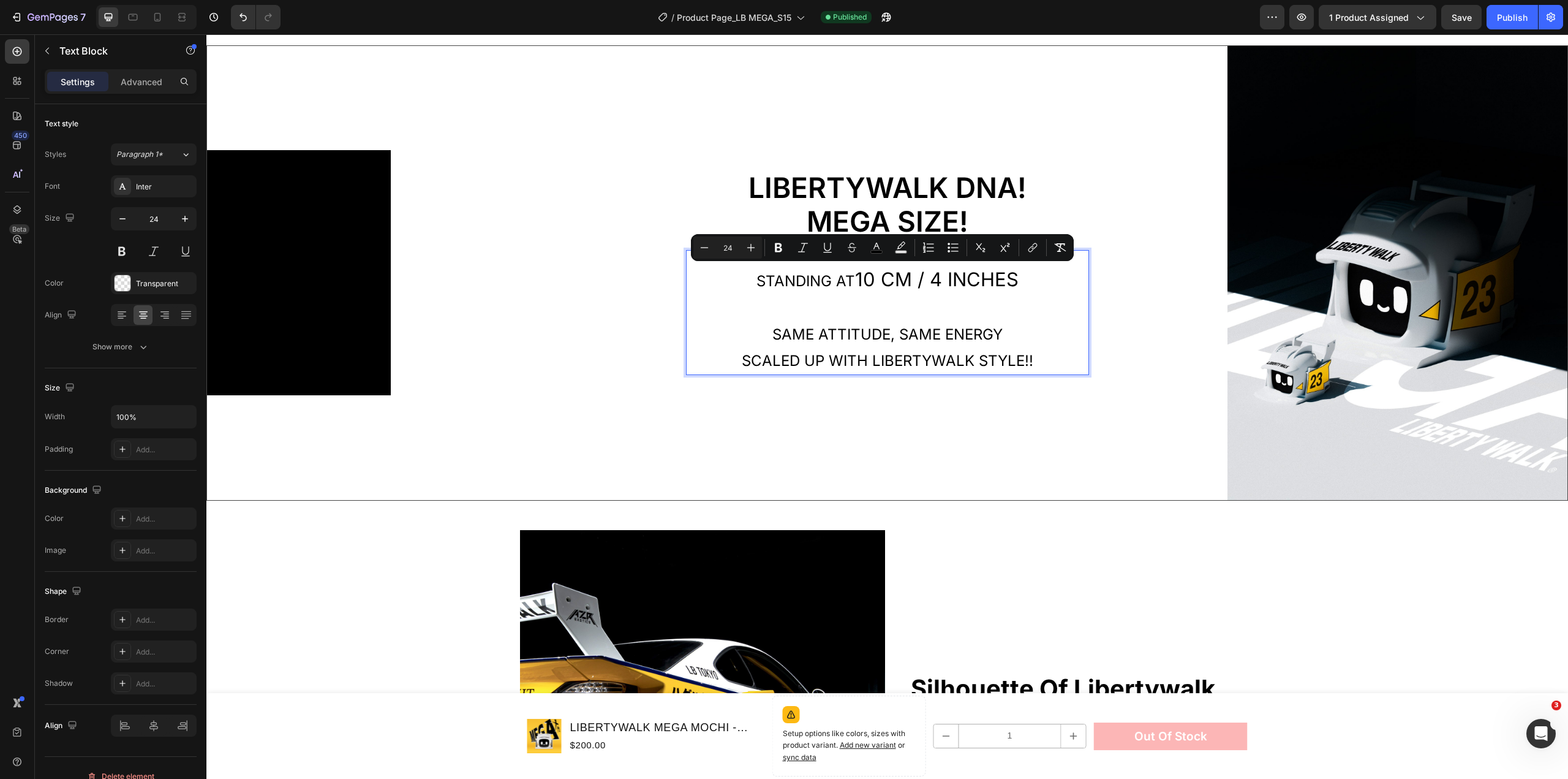
scroll to position [1358, 0]
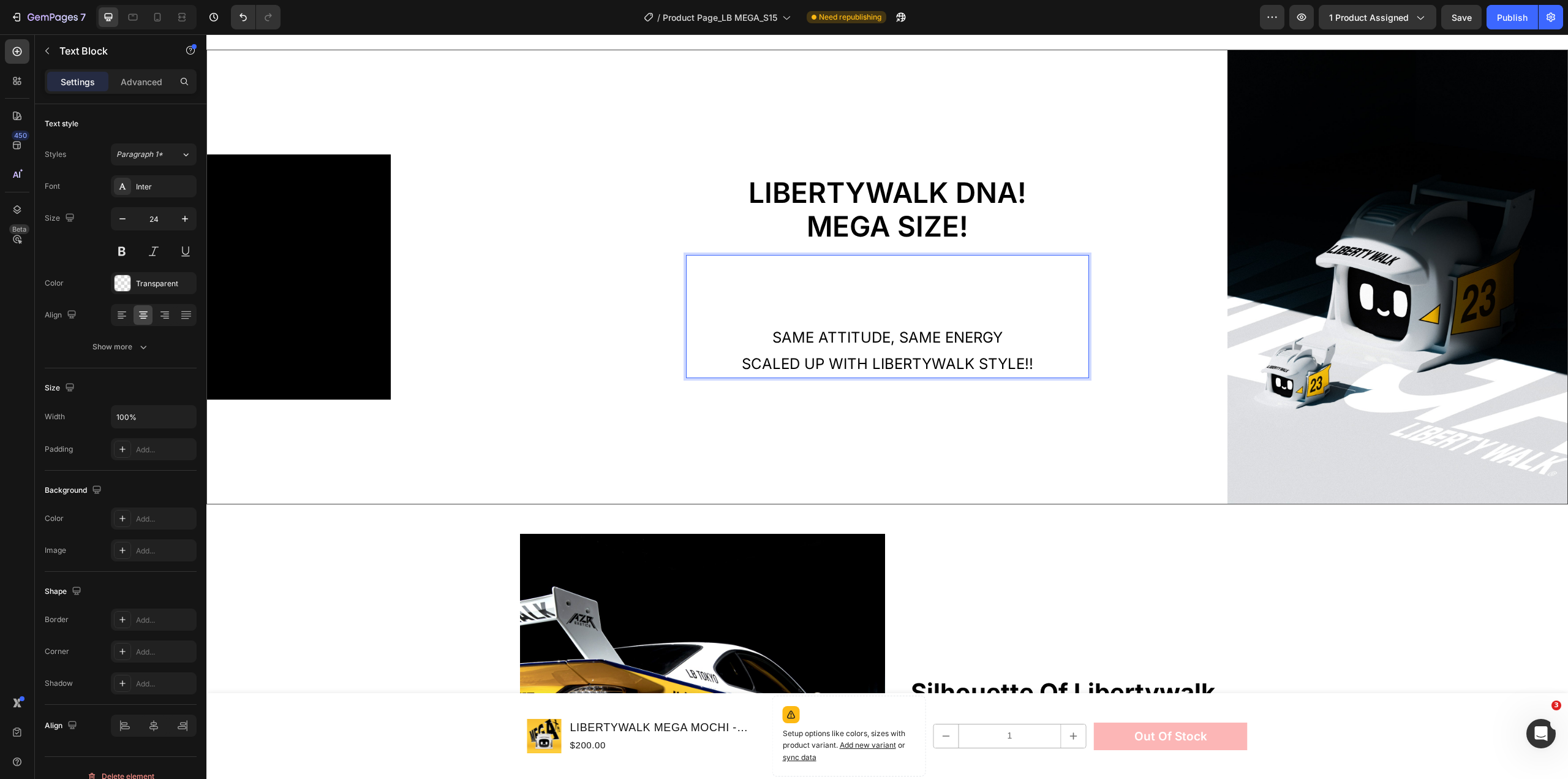
click at [929, 333] on span "Same attitude, same energy" at bounding box center [887, 337] width 231 height 18
click at [929, 333] on span "Same attitude, same energy" at bounding box center [887, 337] width 231 height 18
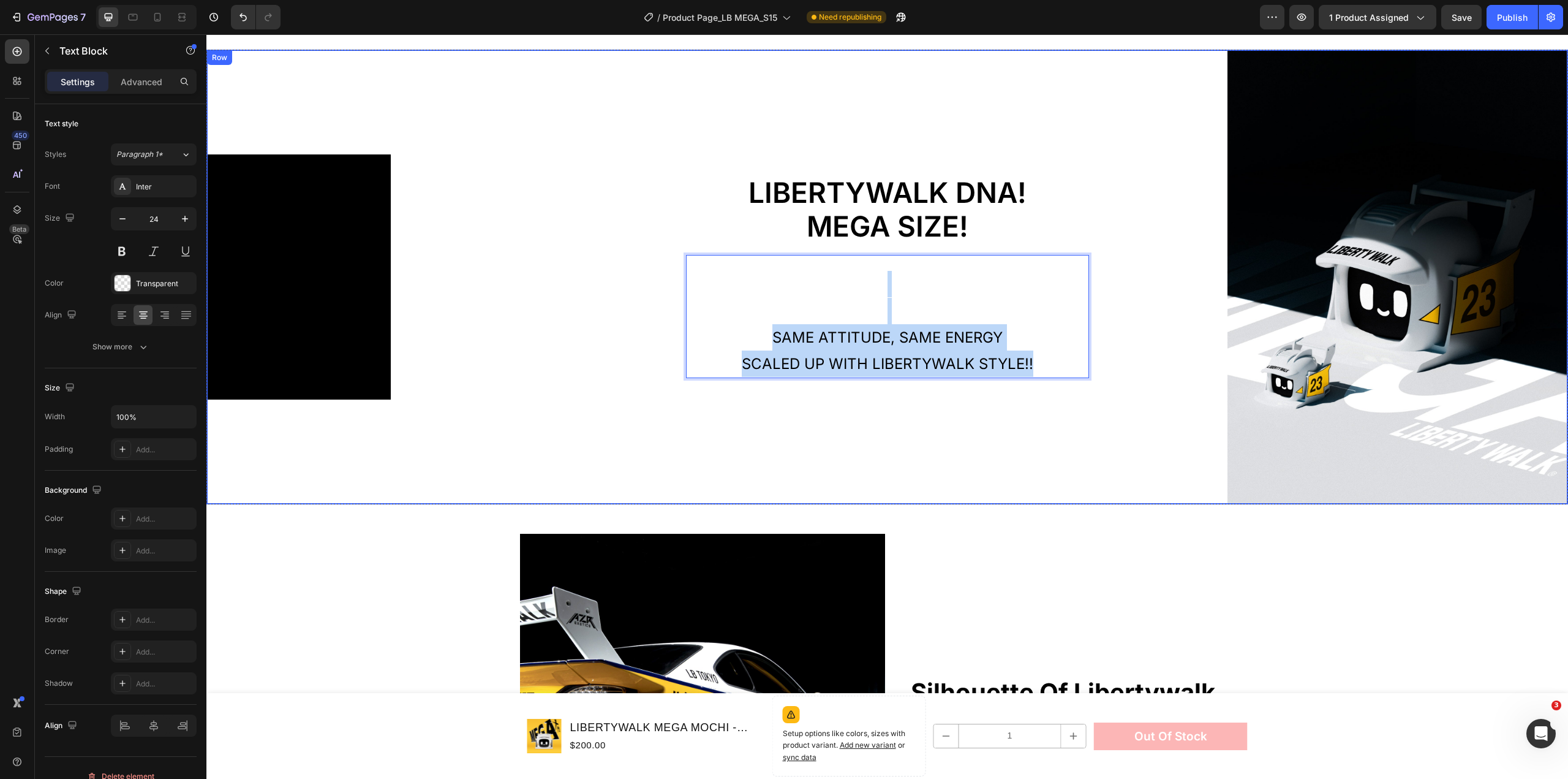
drag, startPoint x: 1066, startPoint y: 361, endPoint x: 640, endPoint y: 272, distance: 435.2
click at [640, 272] on div "LIBERTYWALK DNA! MEGA SIZE! Heading Same attitude, same energy scaled up WITH L…" at bounding box center [887, 276] width 681 height 453
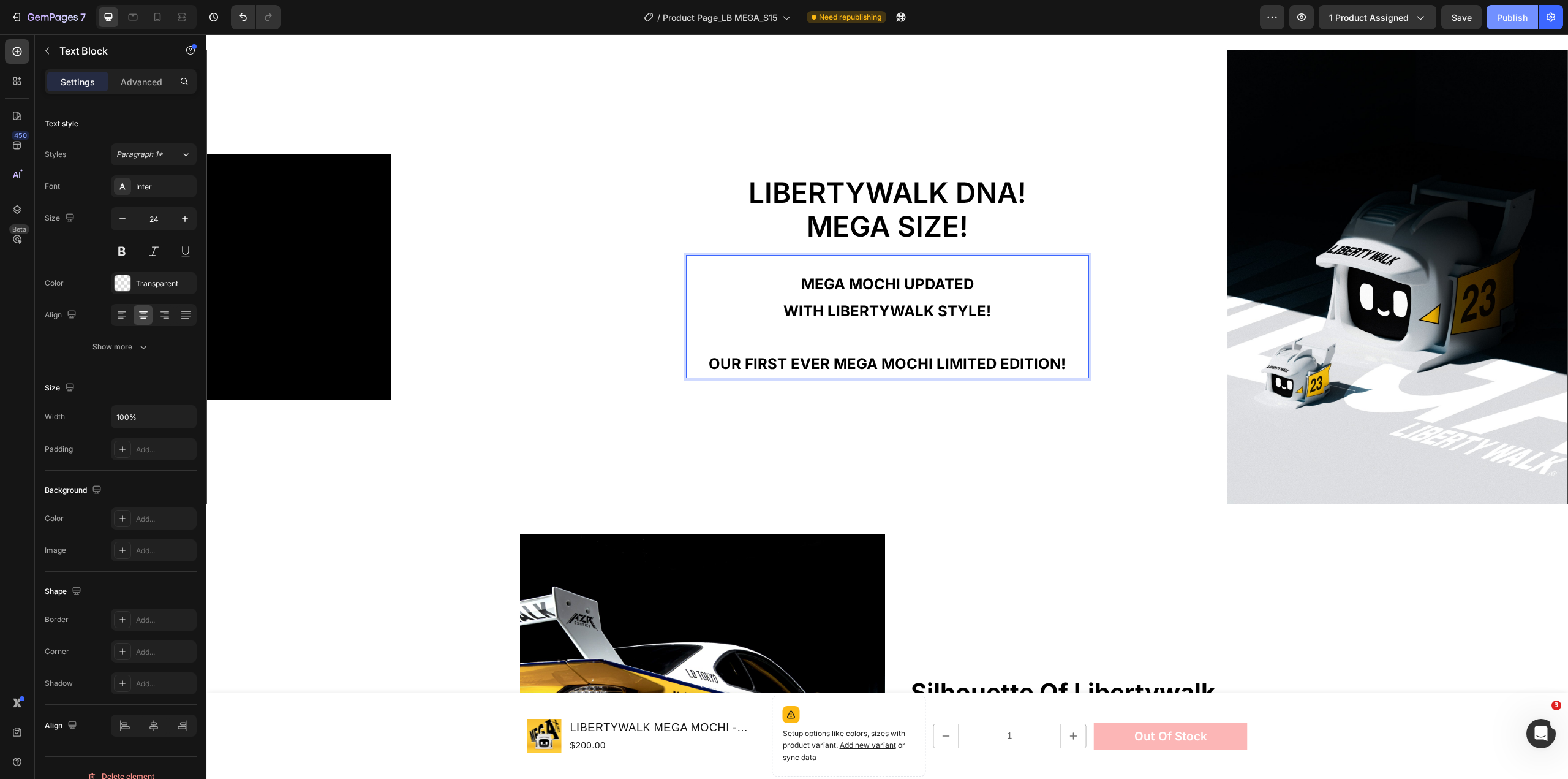
click at [1514, 11] on div "Publish" at bounding box center [1512, 17] width 31 height 13
click at [891, 210] on span "MEGA SIZE!" at bounding box center [887, 226] width 162 height 34
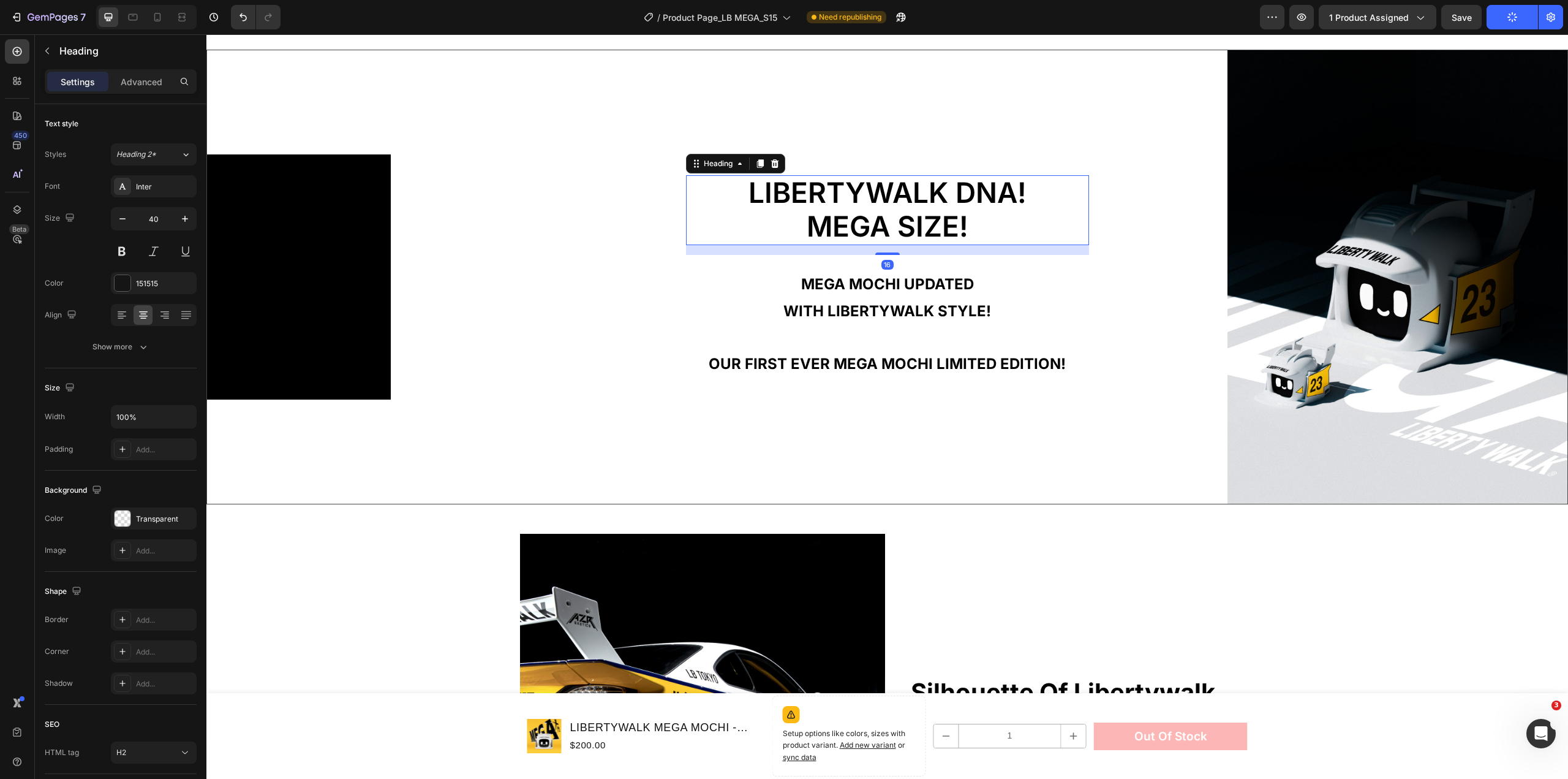
click at [891, 210] on span "MEGA SIZE!" at bounding box center [887, 226] width 162 height 34
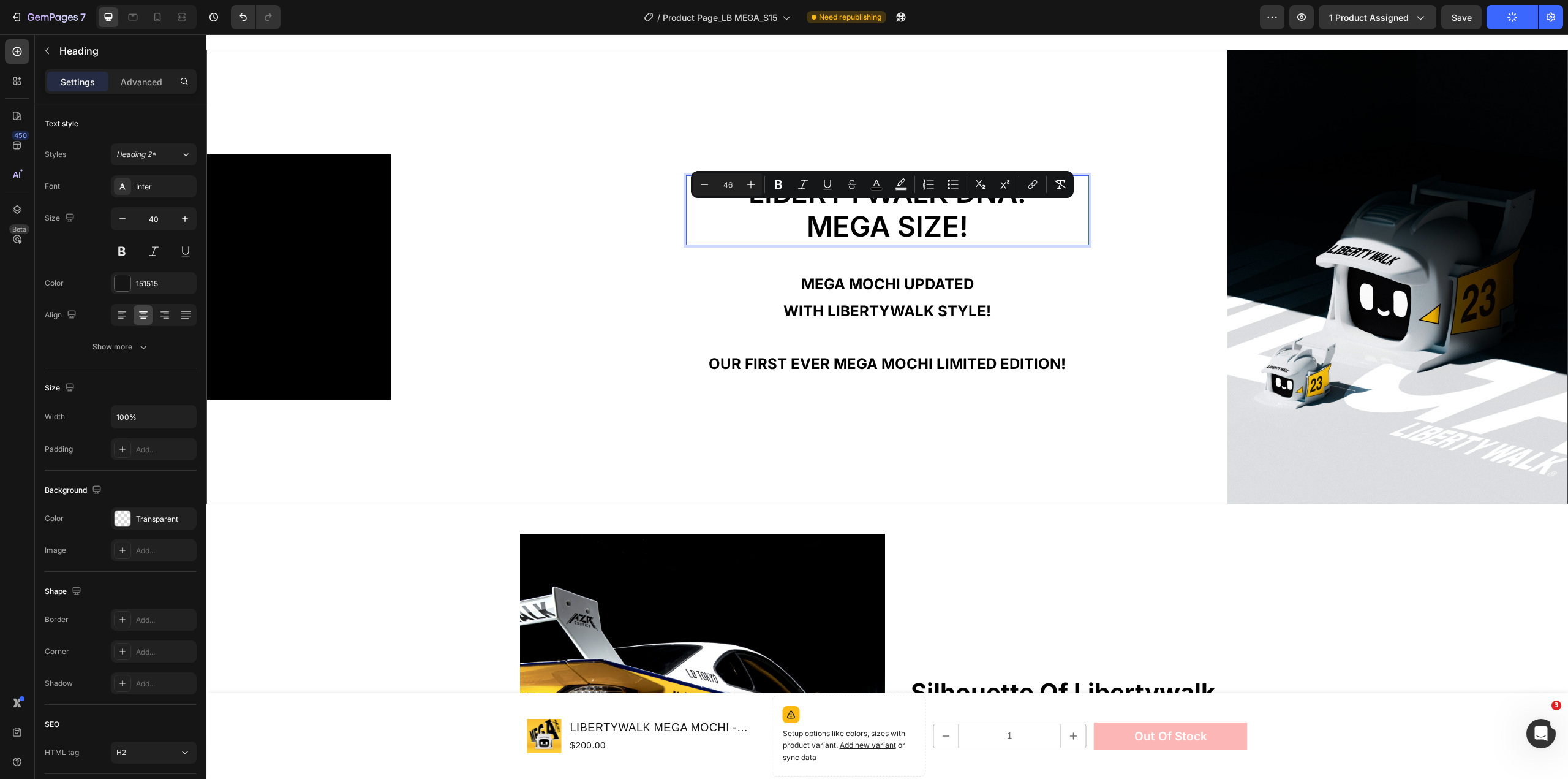
click at [998, 227] on p "LIBERTYWALK DNA! MEGA SIZE!" at bounding box center [887, 210] width 400 height 67
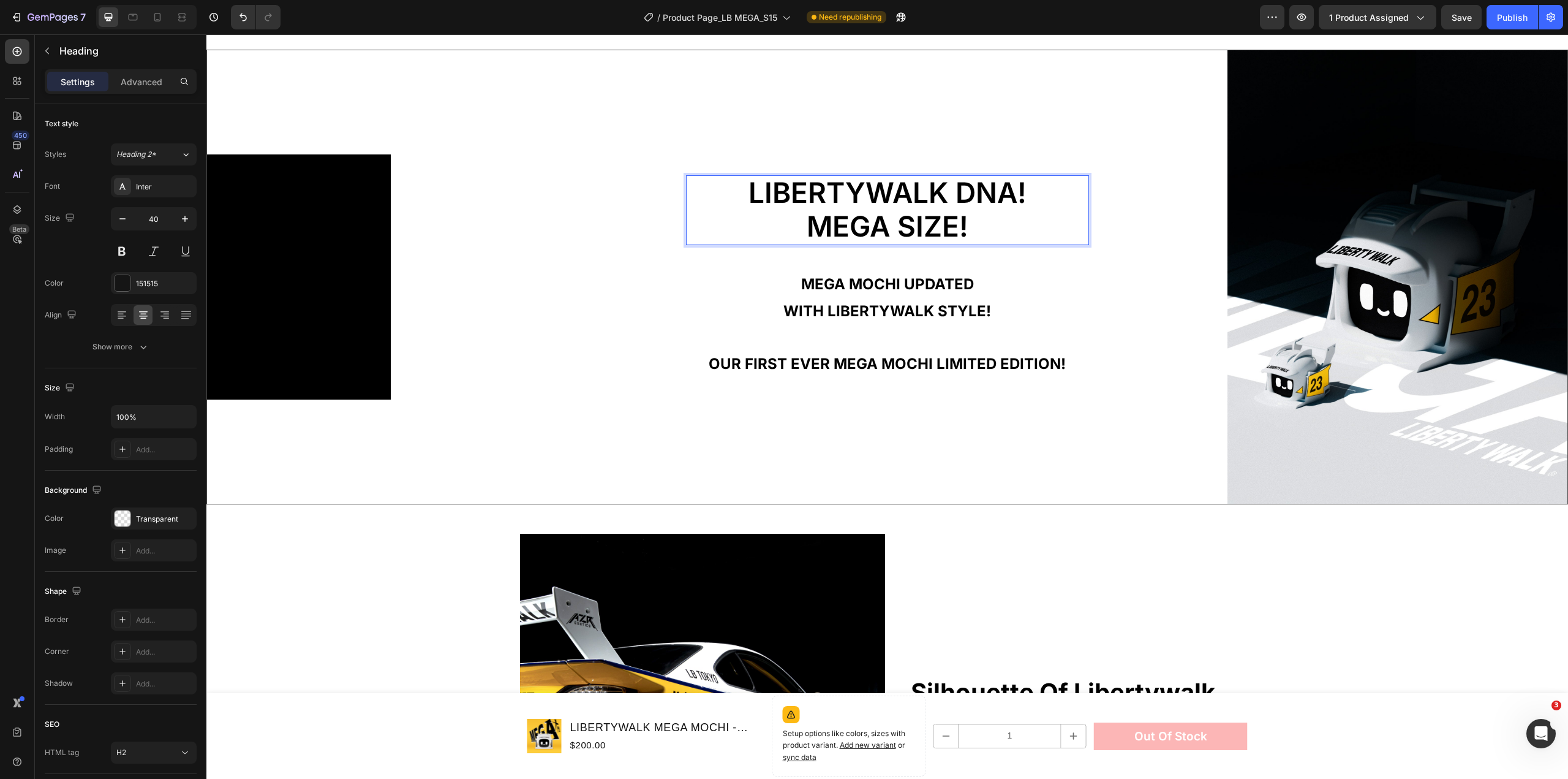
drag, startPoint x: 869, startPoint y: 211, endPoint x: 680, endPoint y: 176, distance: 192.2
click at [686, 176] on h2 "LIBERTYWALK DNA! MEGA SIZE!" at bounding box center [887, 210] width 403 height 70
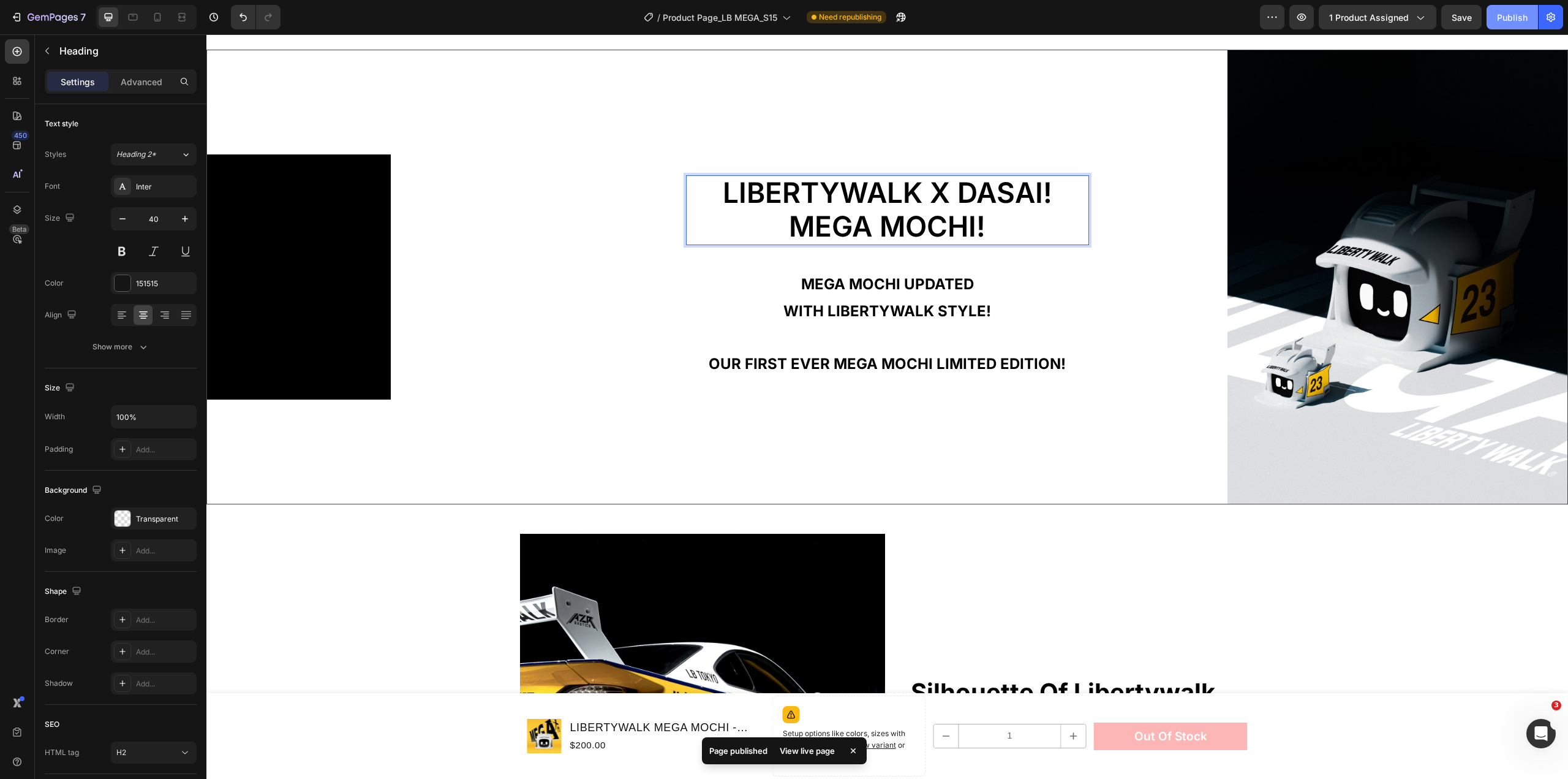
click at [1507, 21] on div "Publish" at bounding box center [1512, 17] width 31 height 13
